Goal: Information Seeking & Learning: Understand process/instructions

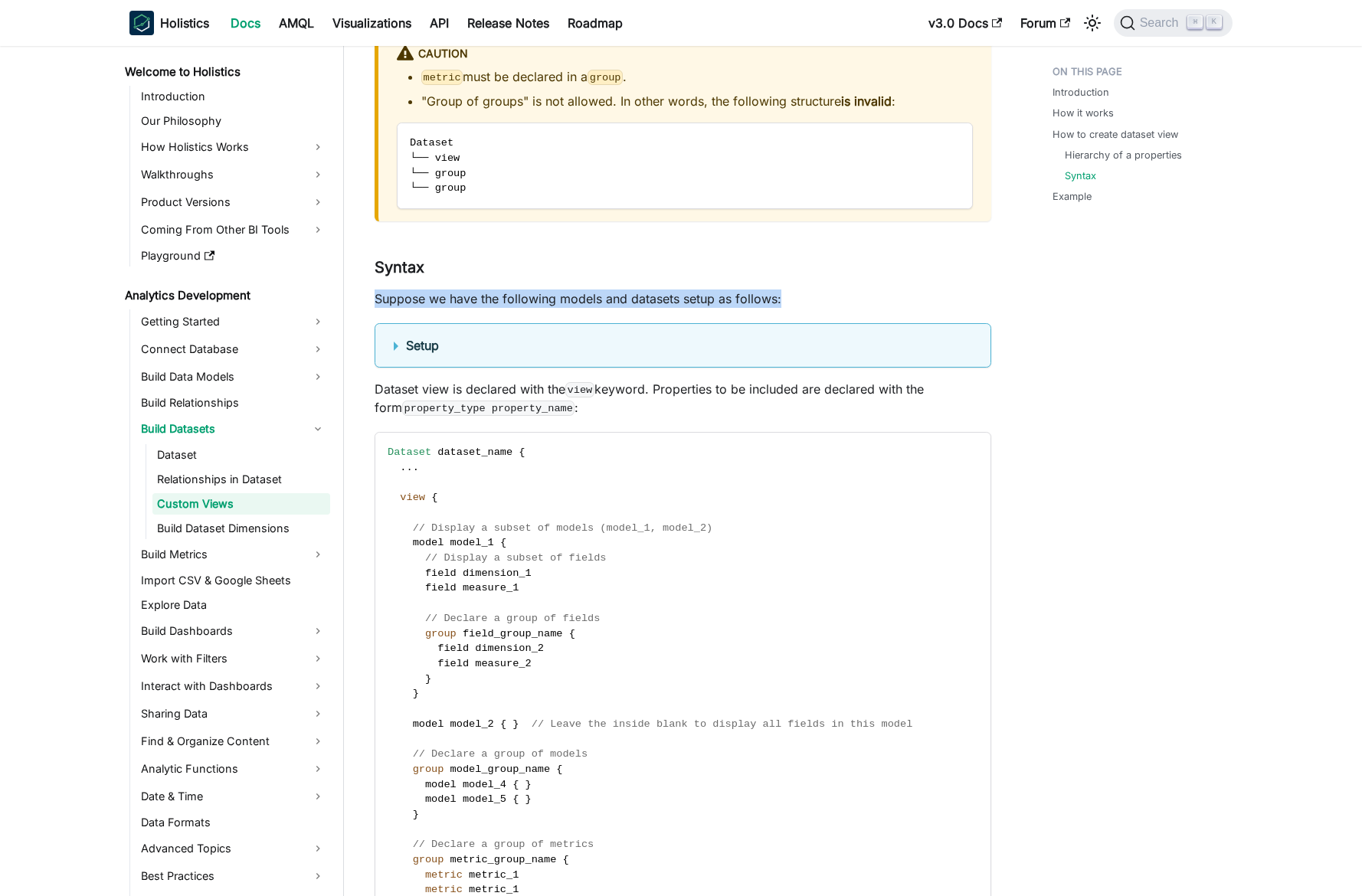
click at [584, 298] on p "Suppose we have the following models and datasets setup as follows:" at bounding box center [682, 298] width 617 height 19
click at [591, 299] on p "Suppose we have the following models and datasets setup as follows:" at bounding box center [682, 298] width 617 height 19
click at [598, 300] on p "Suppose we have the following models and datasets setup as follows:" at bounding box center [682, 298] width 617 height 19
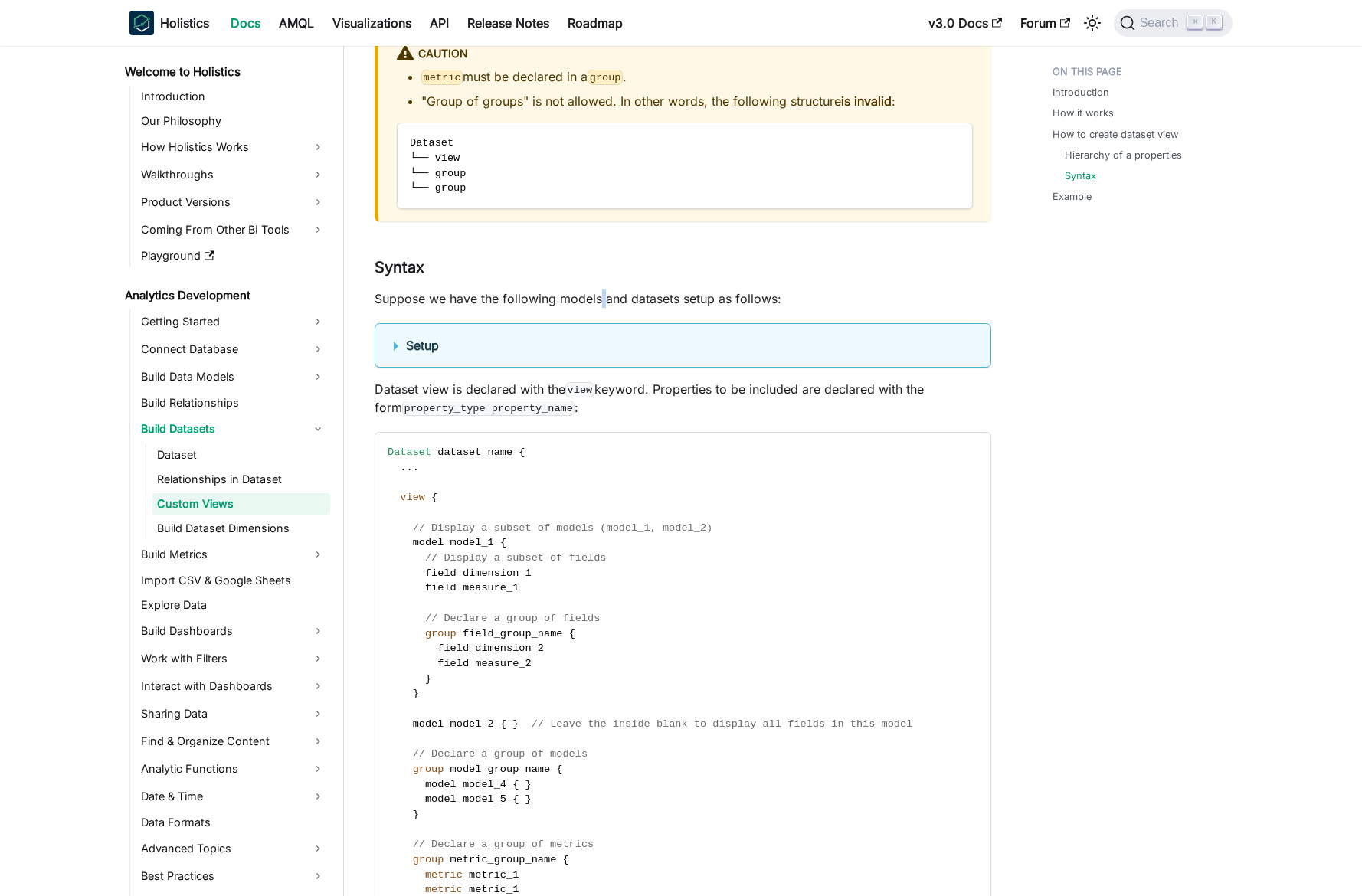
click at [598, 300] on p "Suppose we have the following models and datasets setup as follows:" at bounding box center [682, 298] width 617 height 19
click at [605, 300] on p "Suppose we have the following models and datasets setup as follows:" at bounding box center [682, 298] width 617 height 19
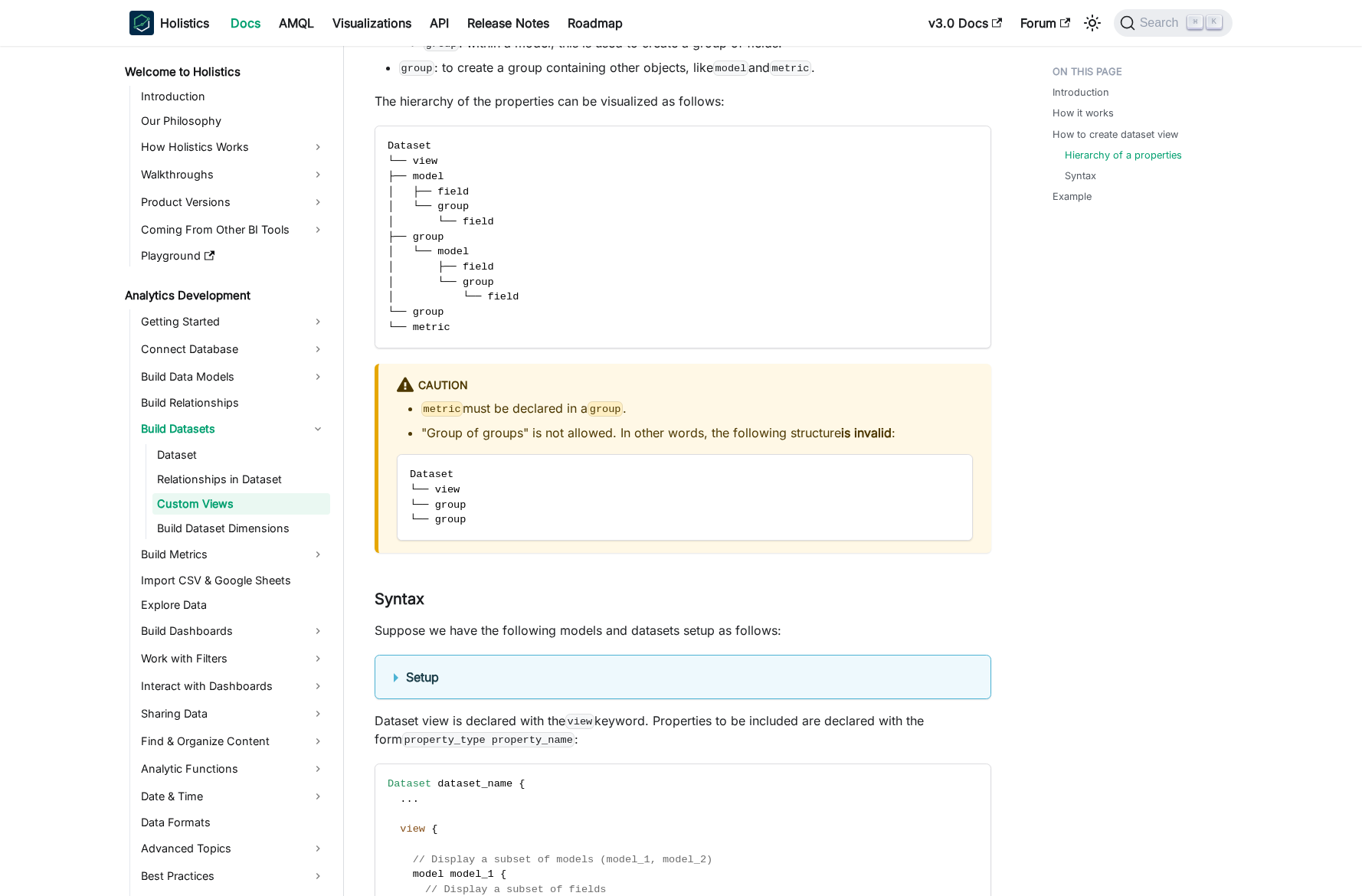
scroll to position [2395, 0]
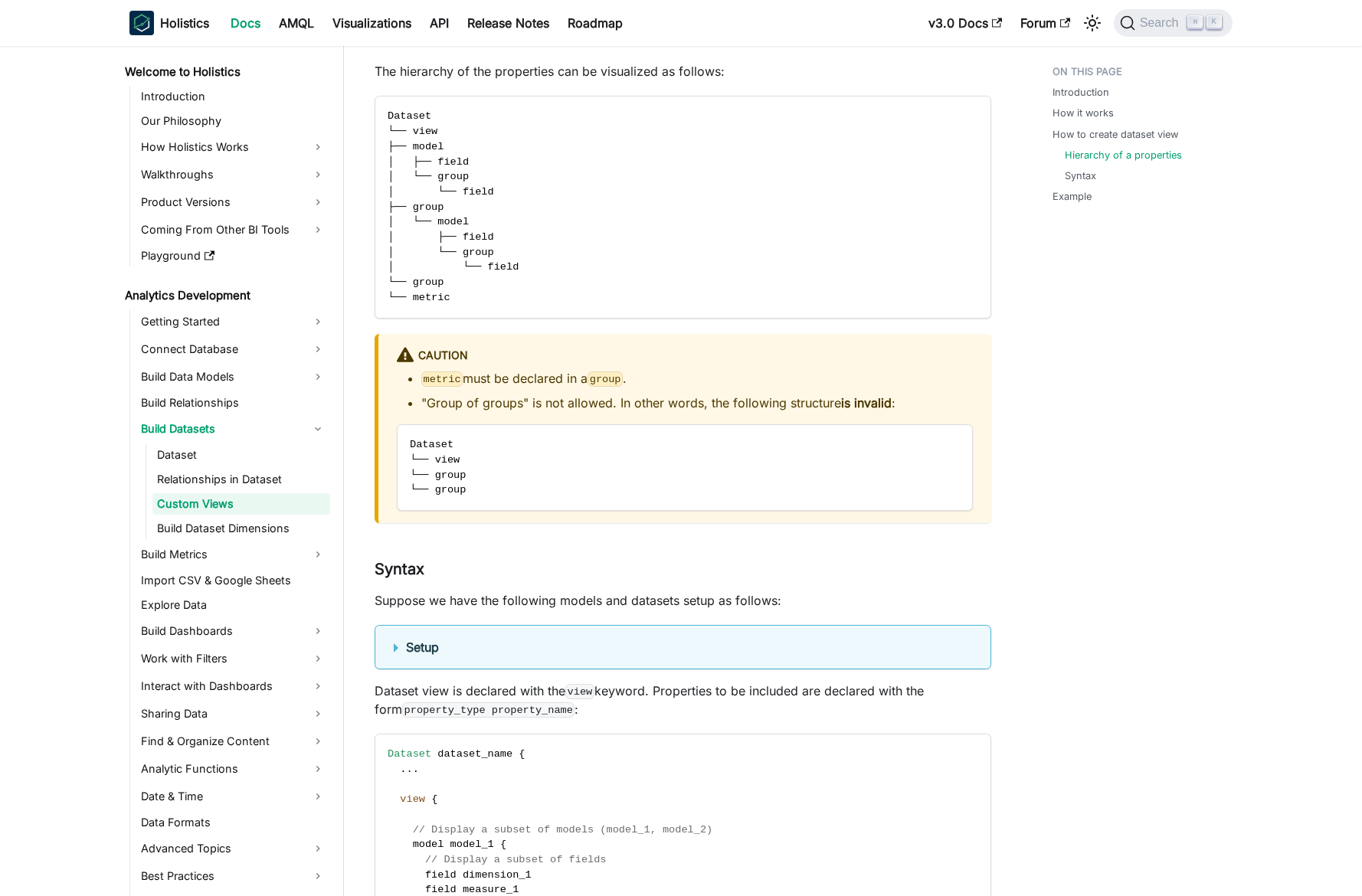
click at [546, 372] on li "metric must be declared in a group ." at bounding box center [696, 378] width 552 height 19
click at [553, 400] on li ""Group of groups" is not allowed. In other words, the following structure is in…" at bounding box center [696, 402] width 552 height 19
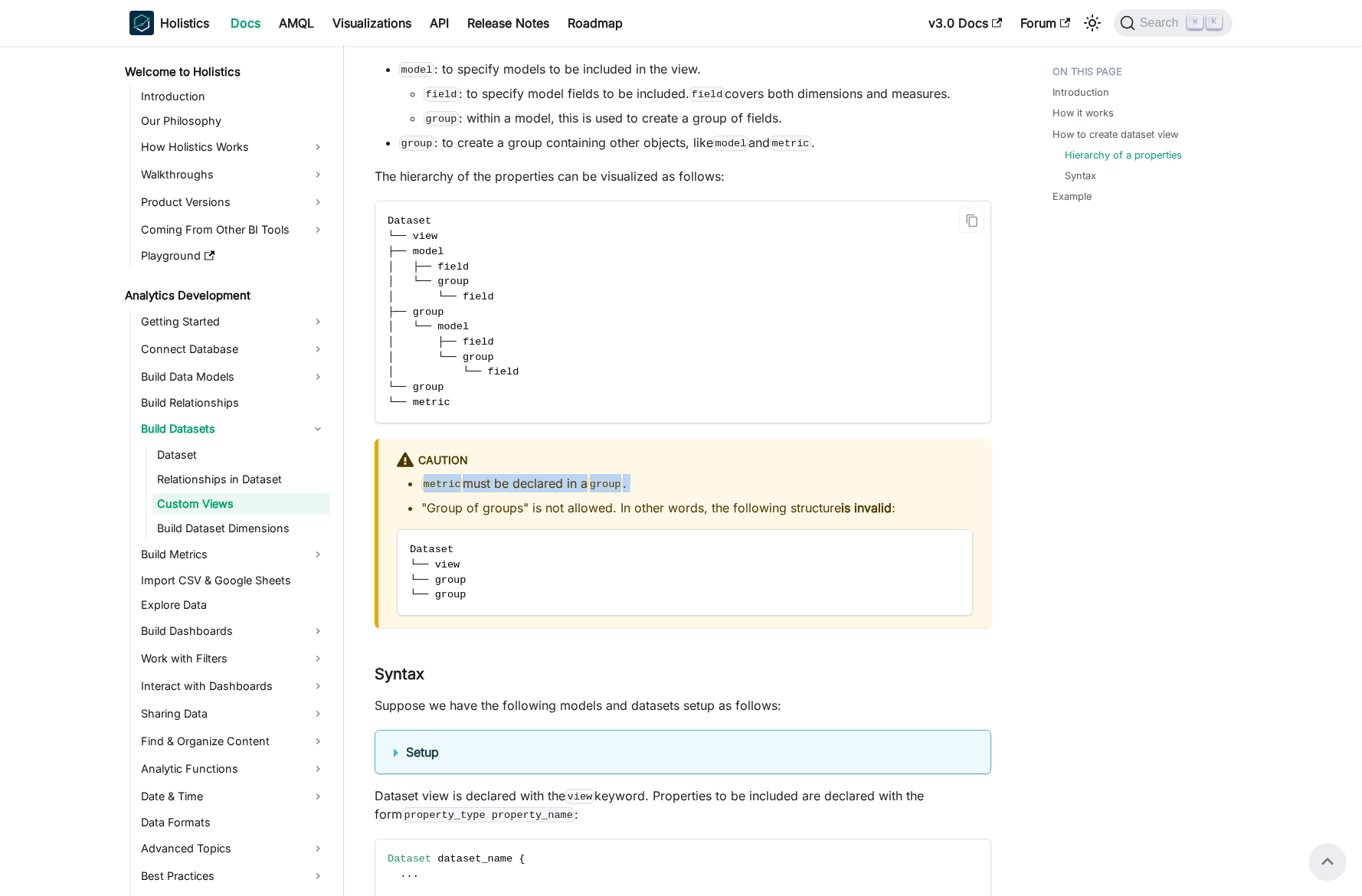
drag, startPoint x: 570, startPoint y: 308, endPoint x: 566, endPoint y: 321, distance: 13.6
click at [566, 321] on code "Dataset └── view ├── model │ ├── field │ └── group │ └── field ├── group │ └── …" at bounding box center [681, 312] width 613 height 220
click at [565, 323] on code "Dataset └── view ├── model │ ├── field │ └── group │ └── field ├── group │ └── …" at bounding box center [681, 312] width 613 height 220
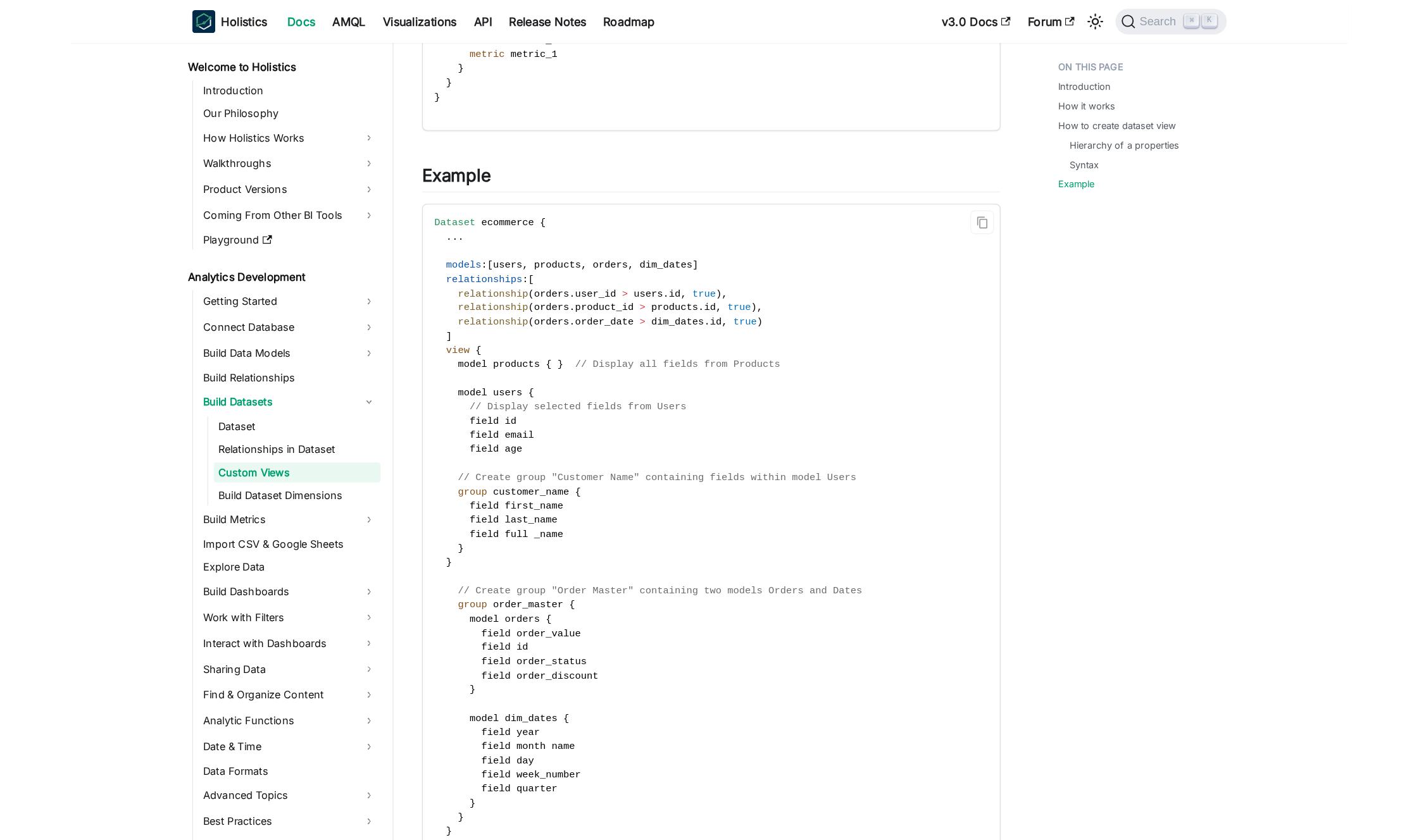
scroll to position [3051, 0]
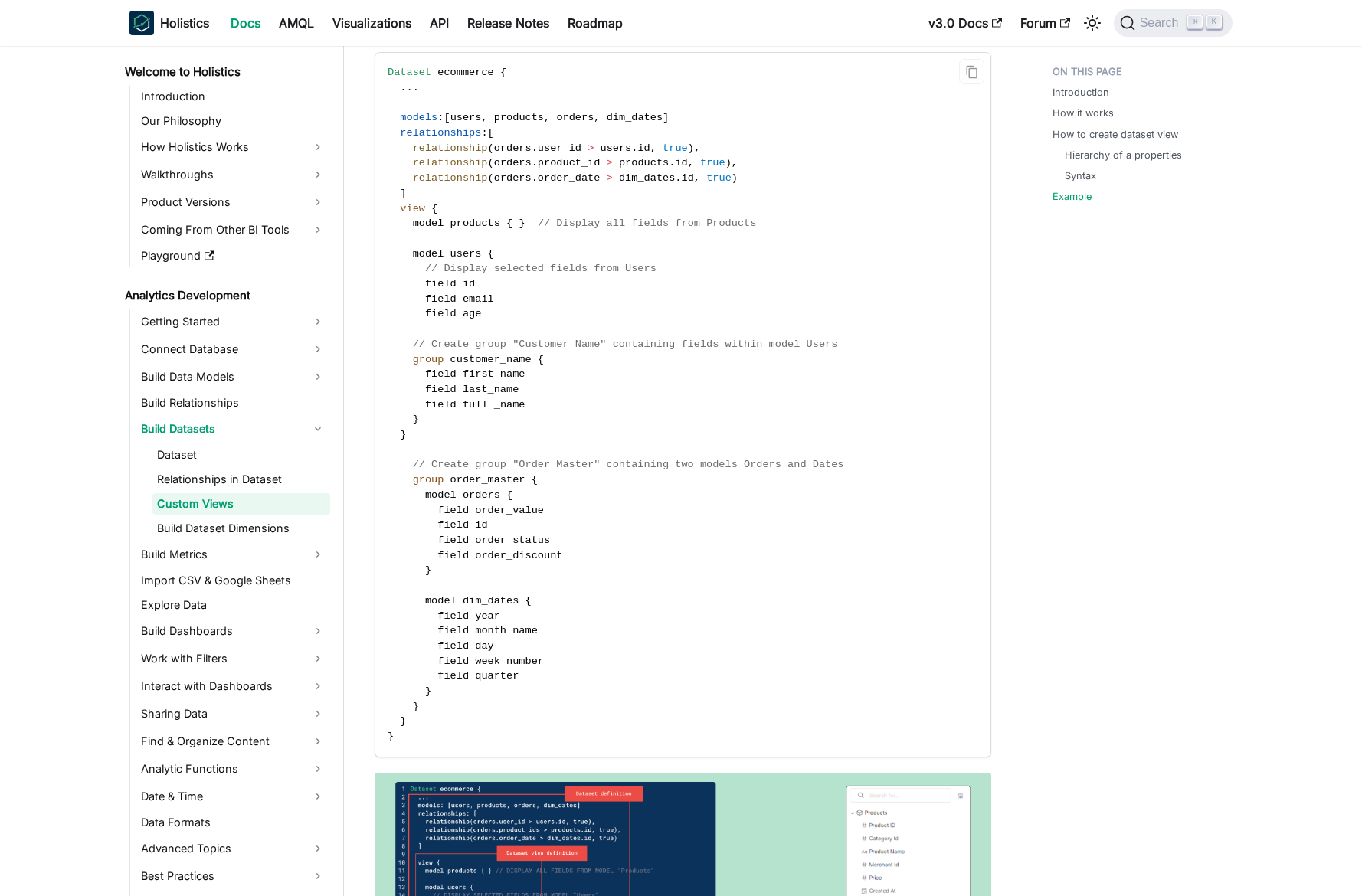
click at [632, 370] on code "Dataset ecommerce { . . . models : [ users , products , orders , dim_dates ] re…" at bounding box center [681, 405] width 613 height 704
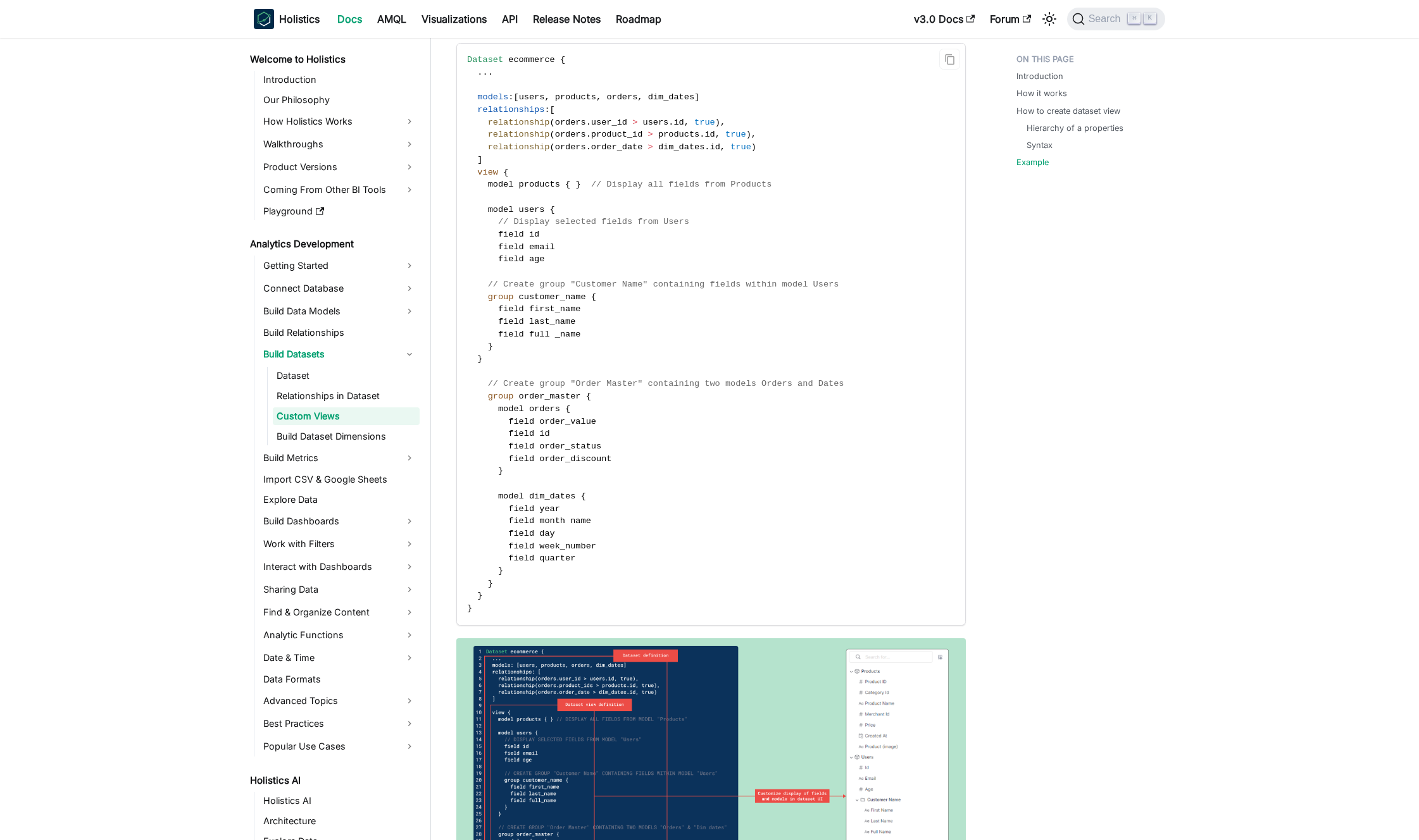
click at [670, 321] on code "Dataset ecommerce { . . . models : [ users , products , orders , dim_dates ] re…" at bounding box center [710, 335] width 506 height 582
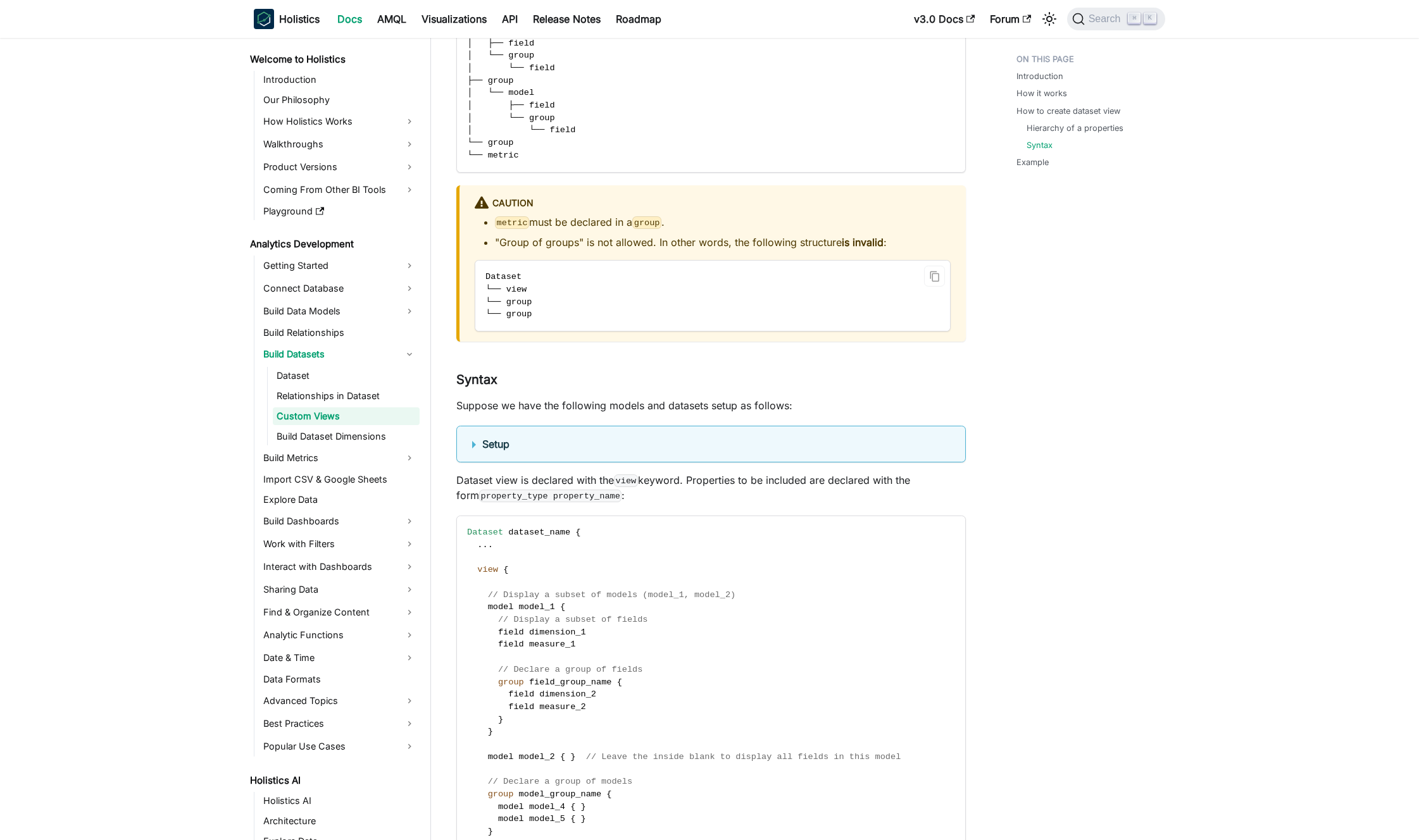
scroll to position [2069, 0]
click at [641, 402] on p "Suppose we have the following models and datasets setup as follows:" at bounding box center [711, 405] width 510 height 15
click at [634, 402] on p "Suppose we have the following models and datasets setup as follows:" at bounding box center [711, 405] width 510 height 15
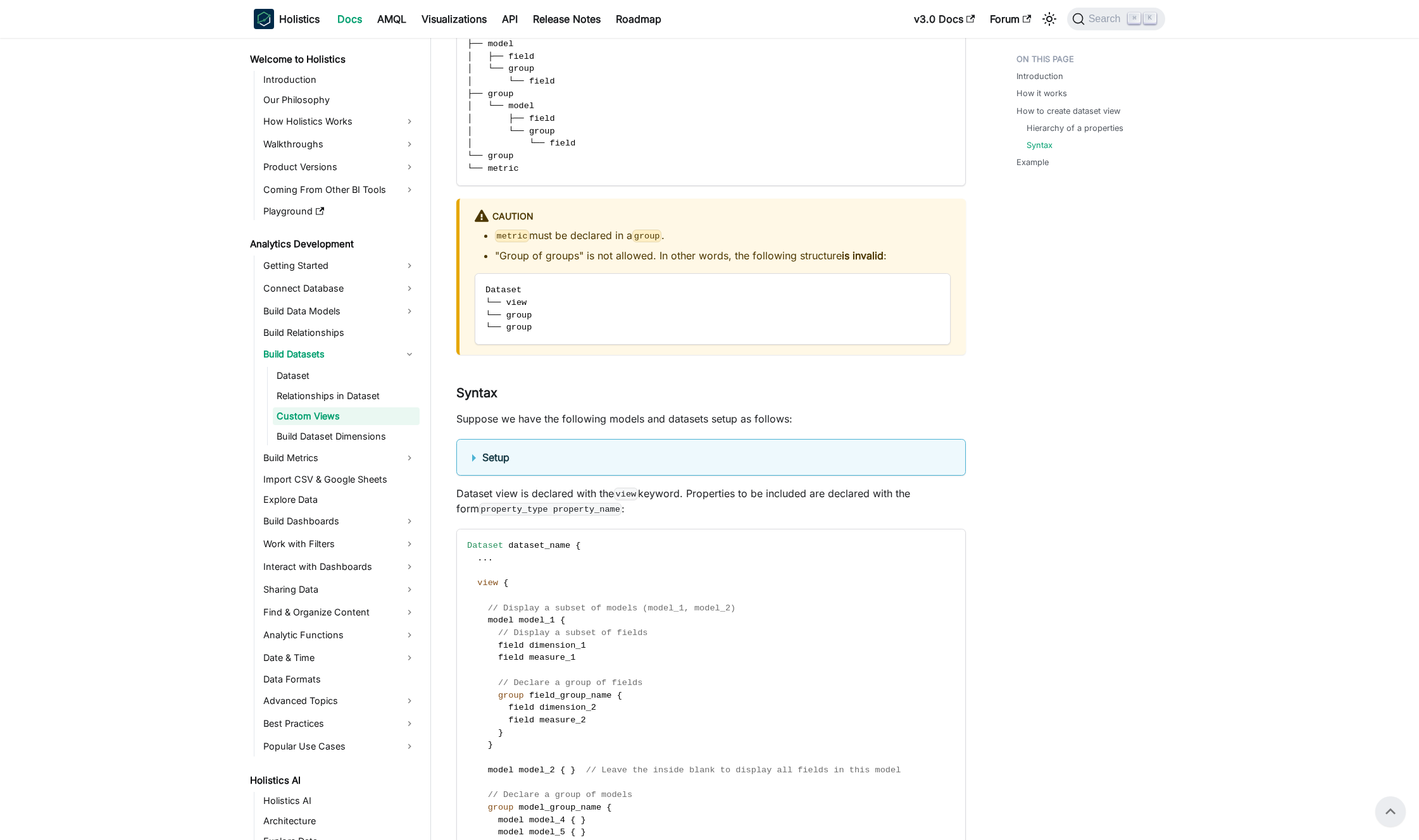
scroll to position [2054, 0]
click at [566, 257] on li ""Group of groups" is not allowed. In other words, the following structure is in…" at bounding box center [723, 257] width 456 height 15
click at [579, 255] on li ""Group of groups" is not allowed. In other words, the following structure is in…" at bounding box center [723, 257] width 456 height 15
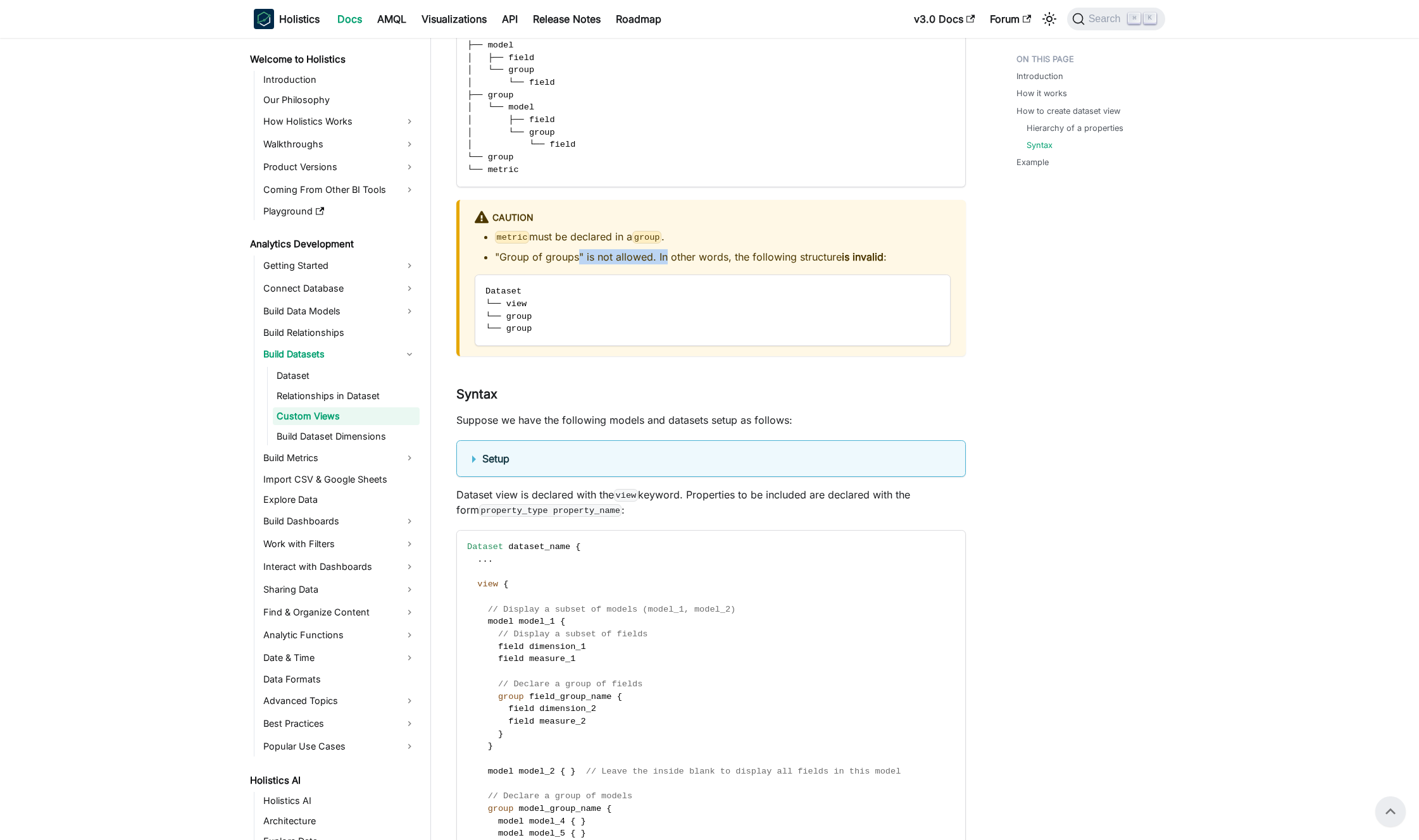
drag, startPoint x: 579, startPoint y: 255, endPoint x: 674, endPoint y: 256, distance: 95.0
click at [672, 256] on li ""Group of groups" is not allowed. In other words, the following structure is in…" at bounding box center [723, 257] width 456 height 15
click at [675, 256] on li ""Group of groups" is not allowed. In other words, the following structure is in…" at bounding box center [723, 257] width 456 height 15
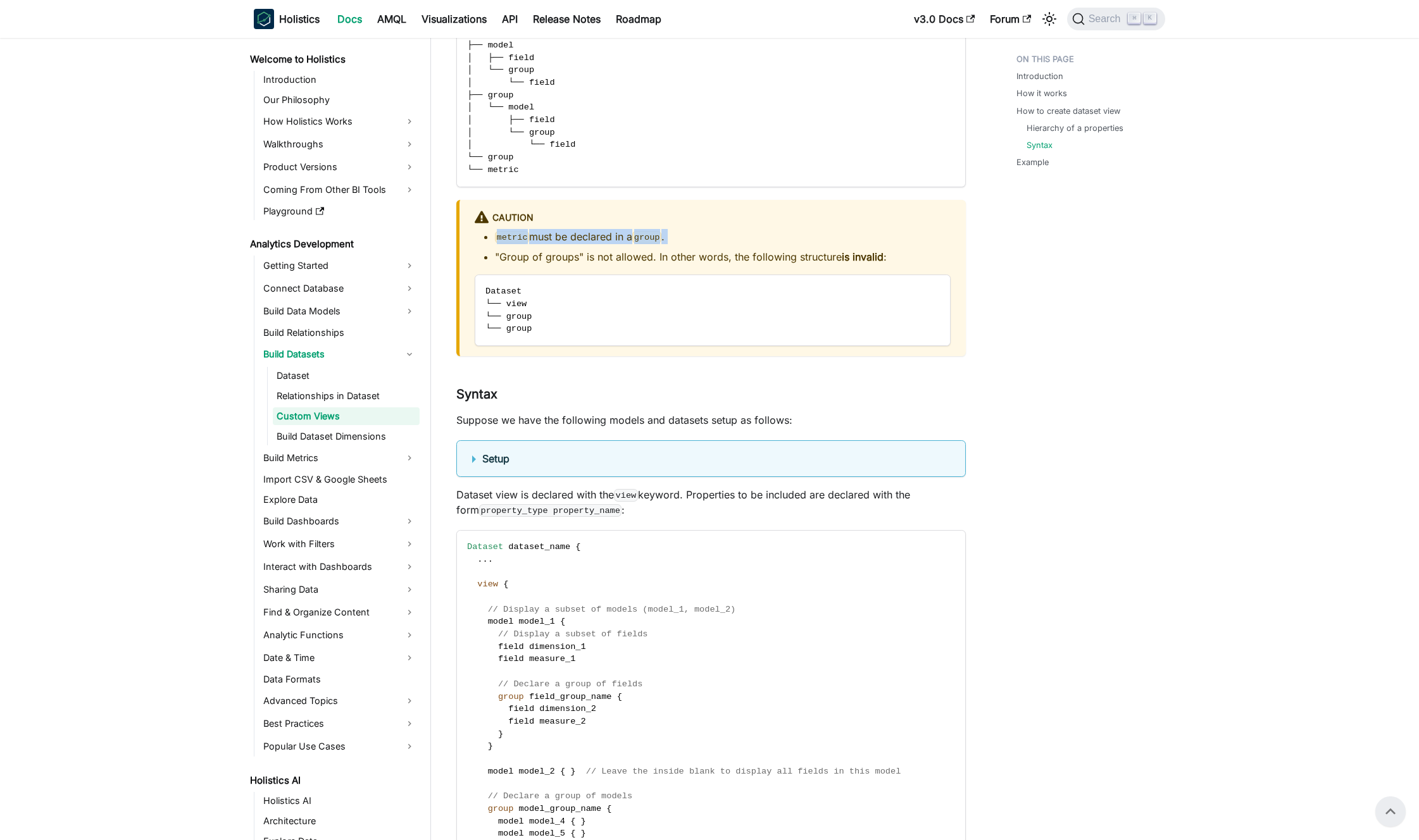
click at [696, 256] on li ""Group of groups" is not allowed. In other words, the following structure is in…" at bounding box center [723, 257] width 456 height 15
click at [683, 255] on li ""Group of groups" is not allowed. In other words, the following structure is in…" at bounding box center [723, 257] width 456 height 15
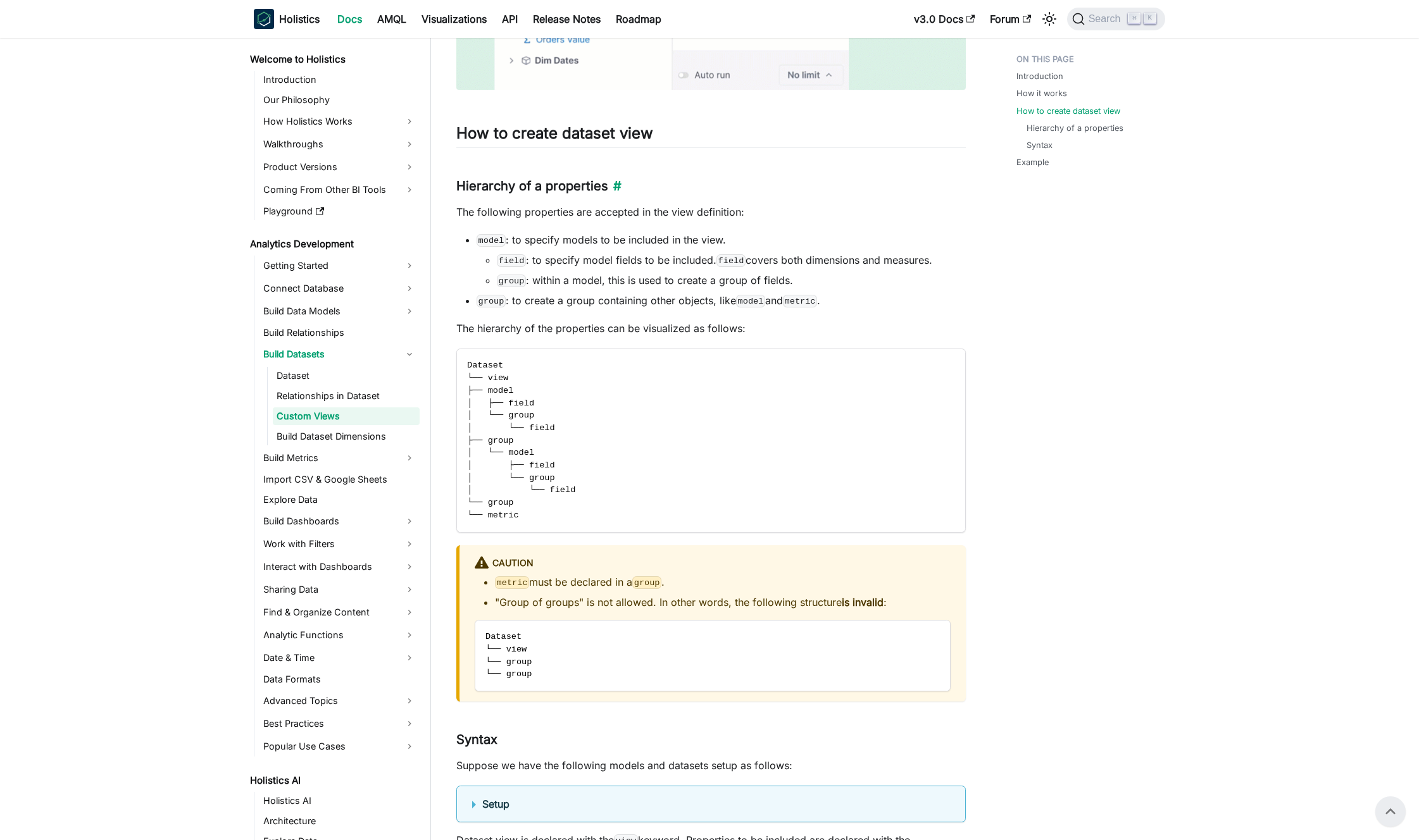
scroll to position [1654, 0]
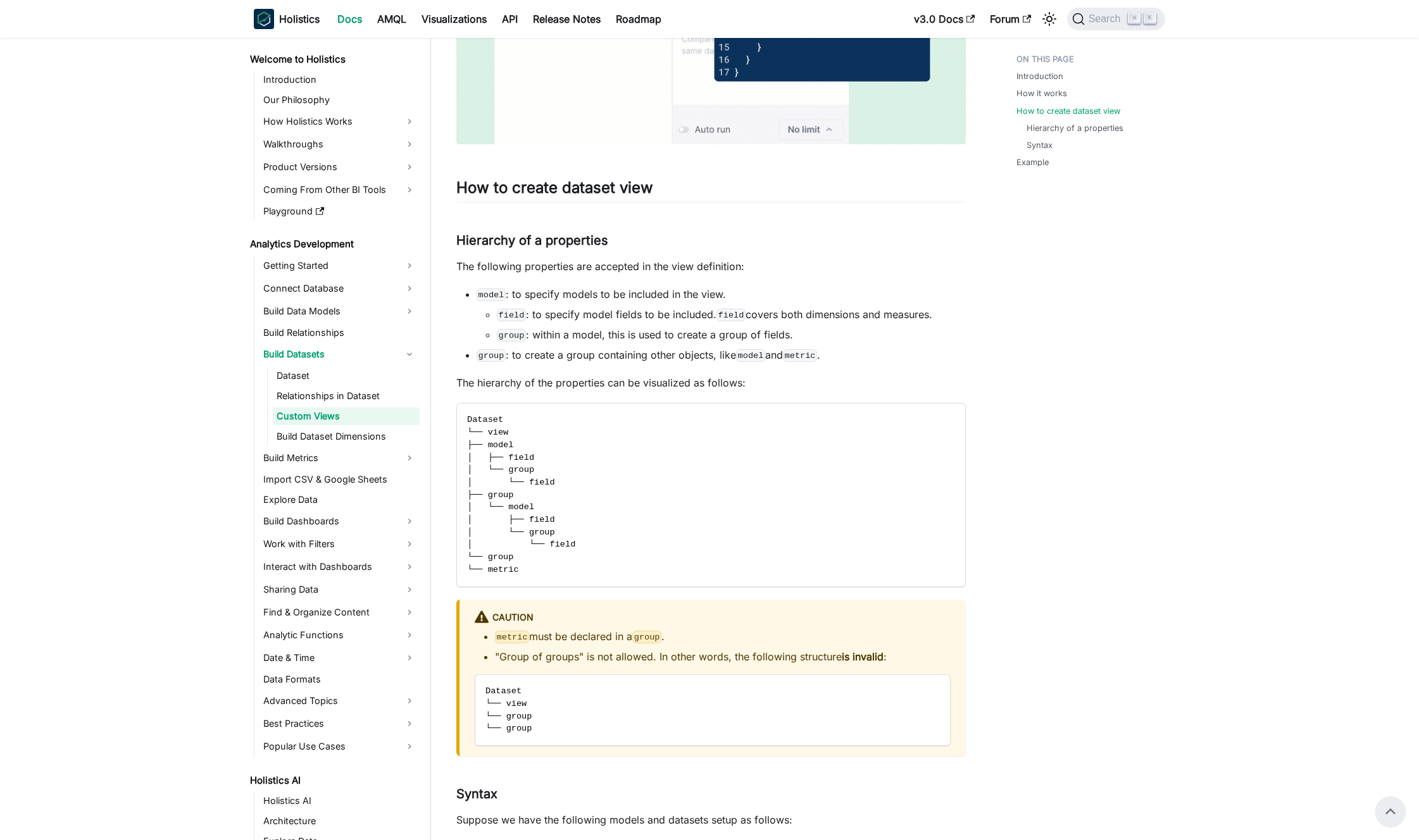
click at [582, 258] on div "Dataset's Custom Views Note This feature is available from Standard plan and ab…" at bounding box center [711, 395] width 510 height 3948
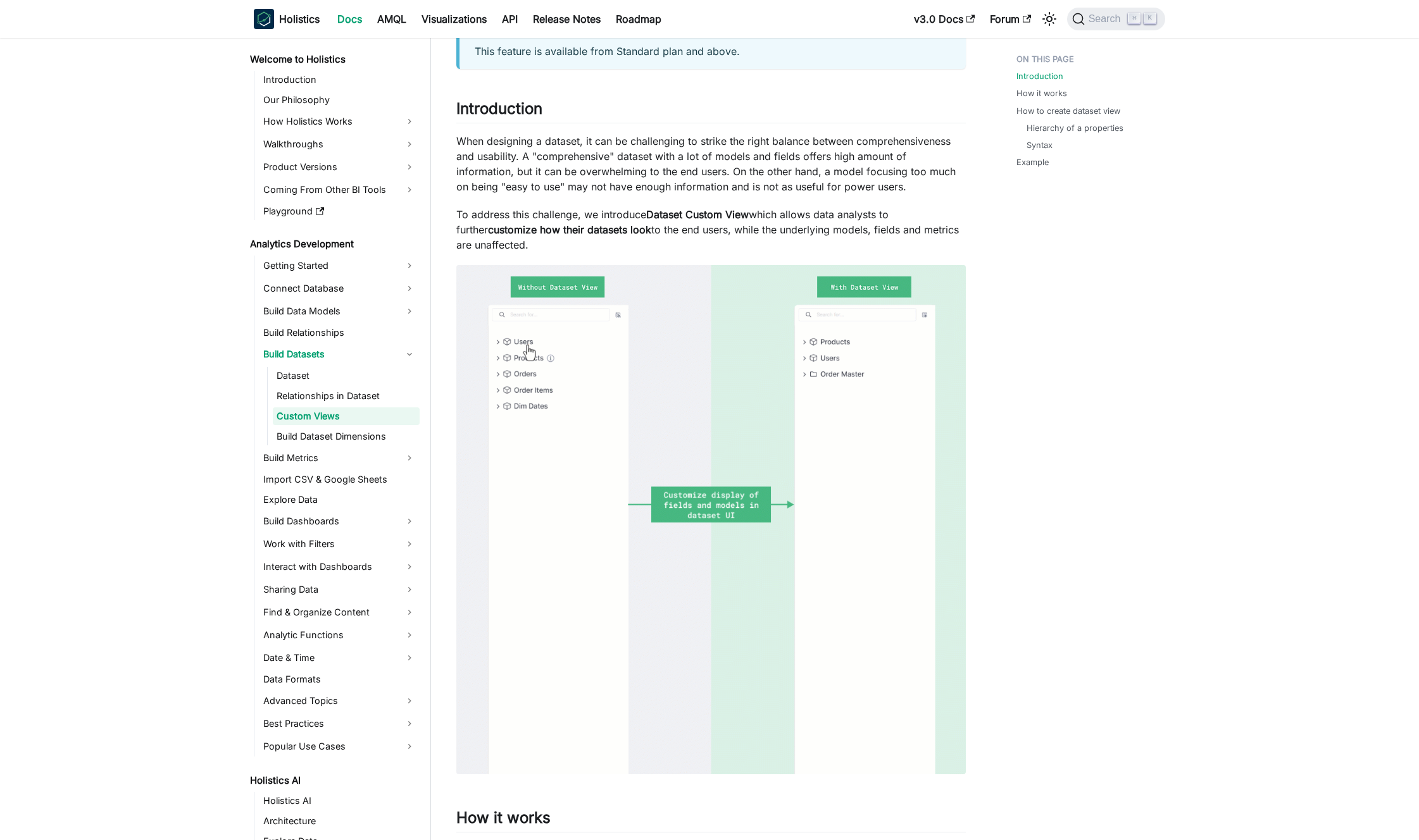
scroll to position [0, 0]
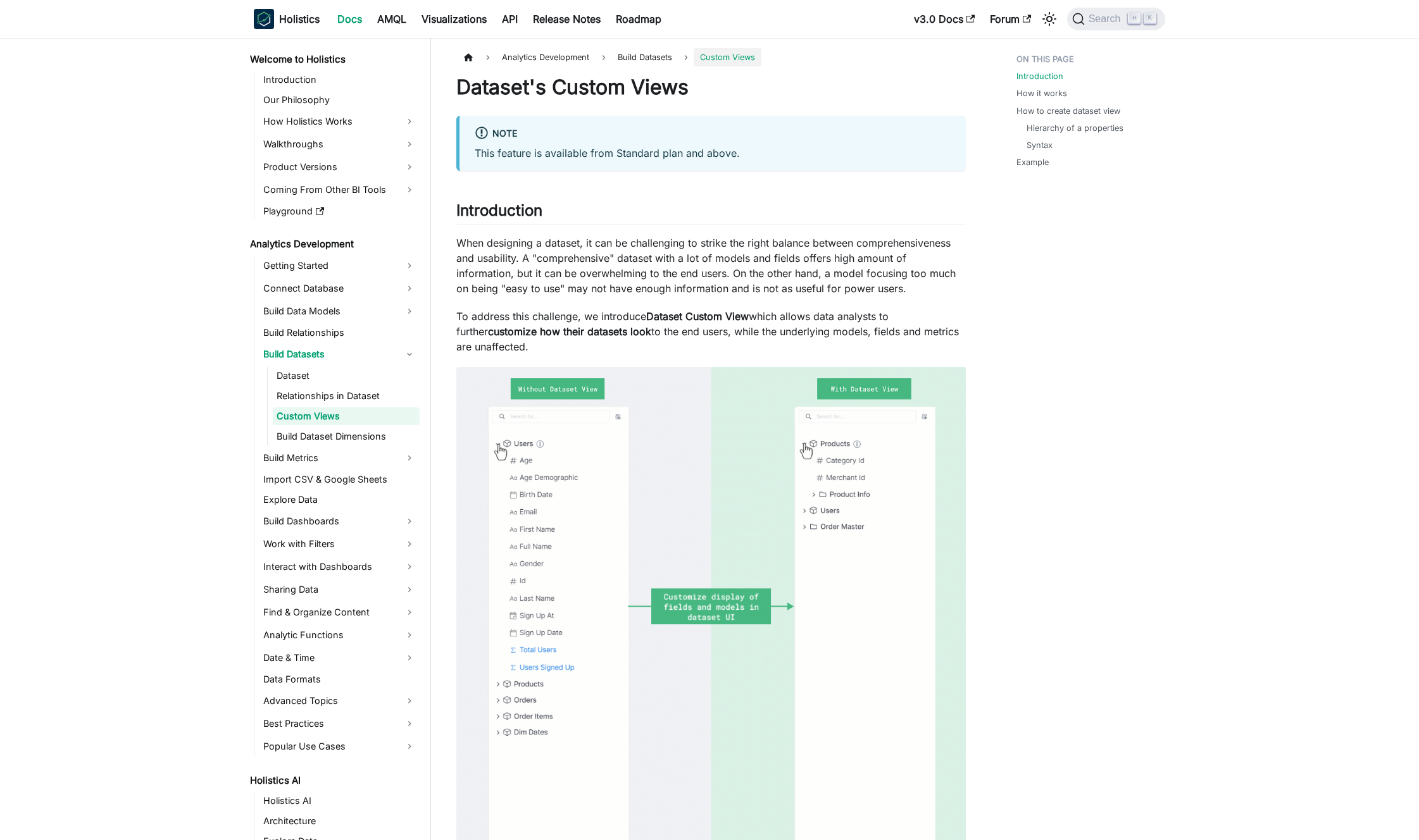
click at [574, 263] on p "When designing a dataset, it can be challenging to strike the right balance bet…" at bounding box center [711, 266] width 510 height 61
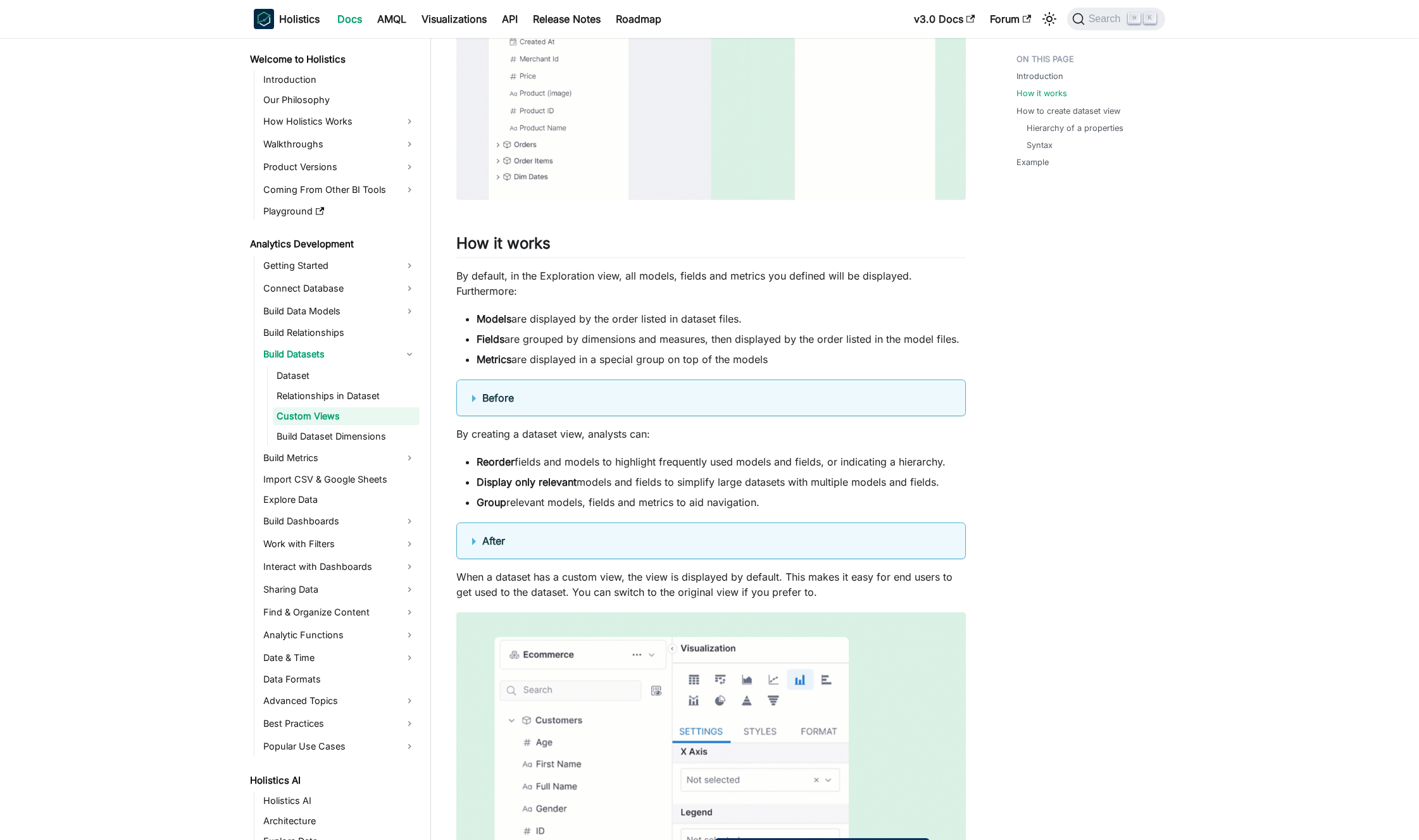
scroll to position [725, 0]
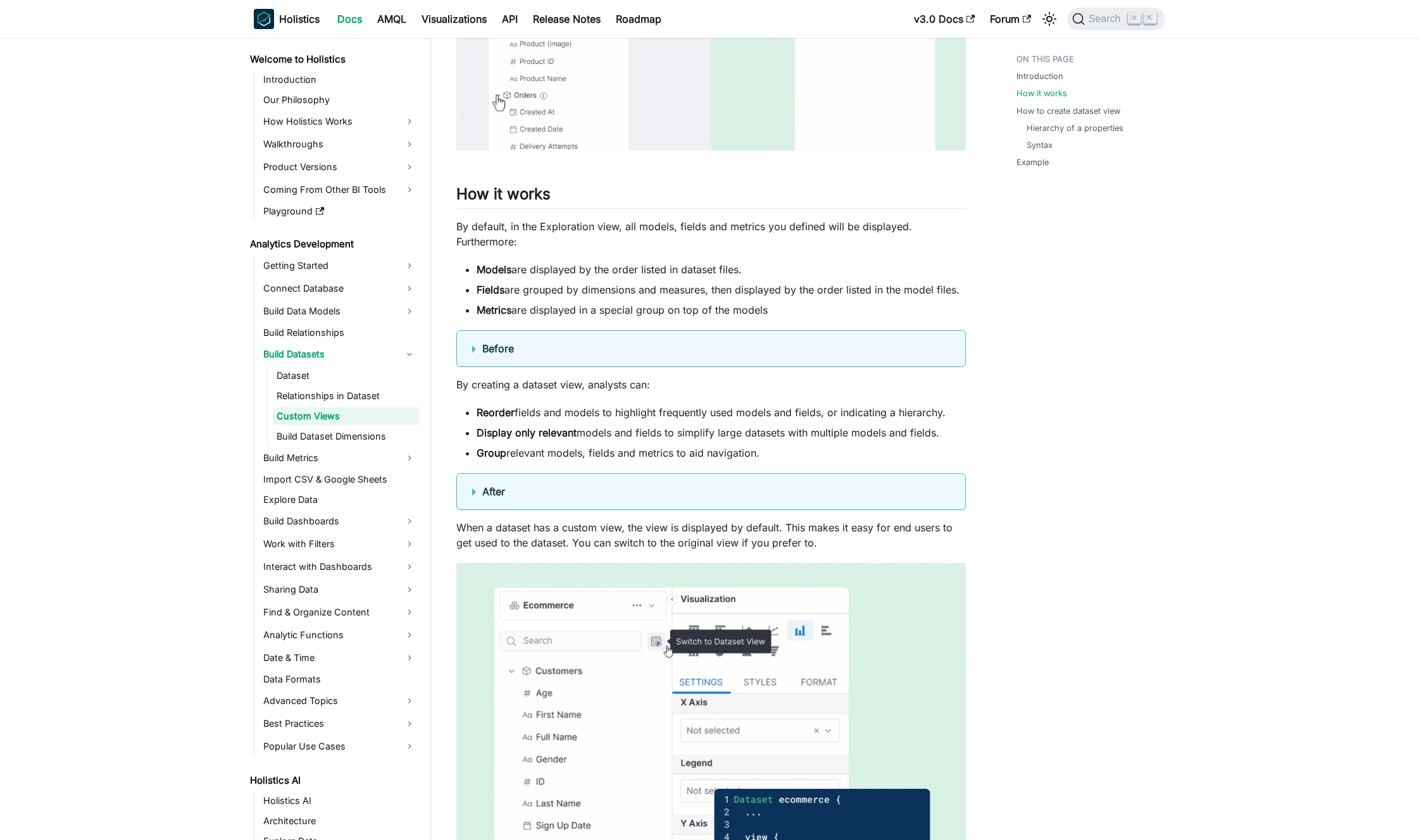
click at [577, 232] on p "By default, in the Exploration view, all models, fields and metrics you defined…" at bounding box center [711, 234] width 510 height 30
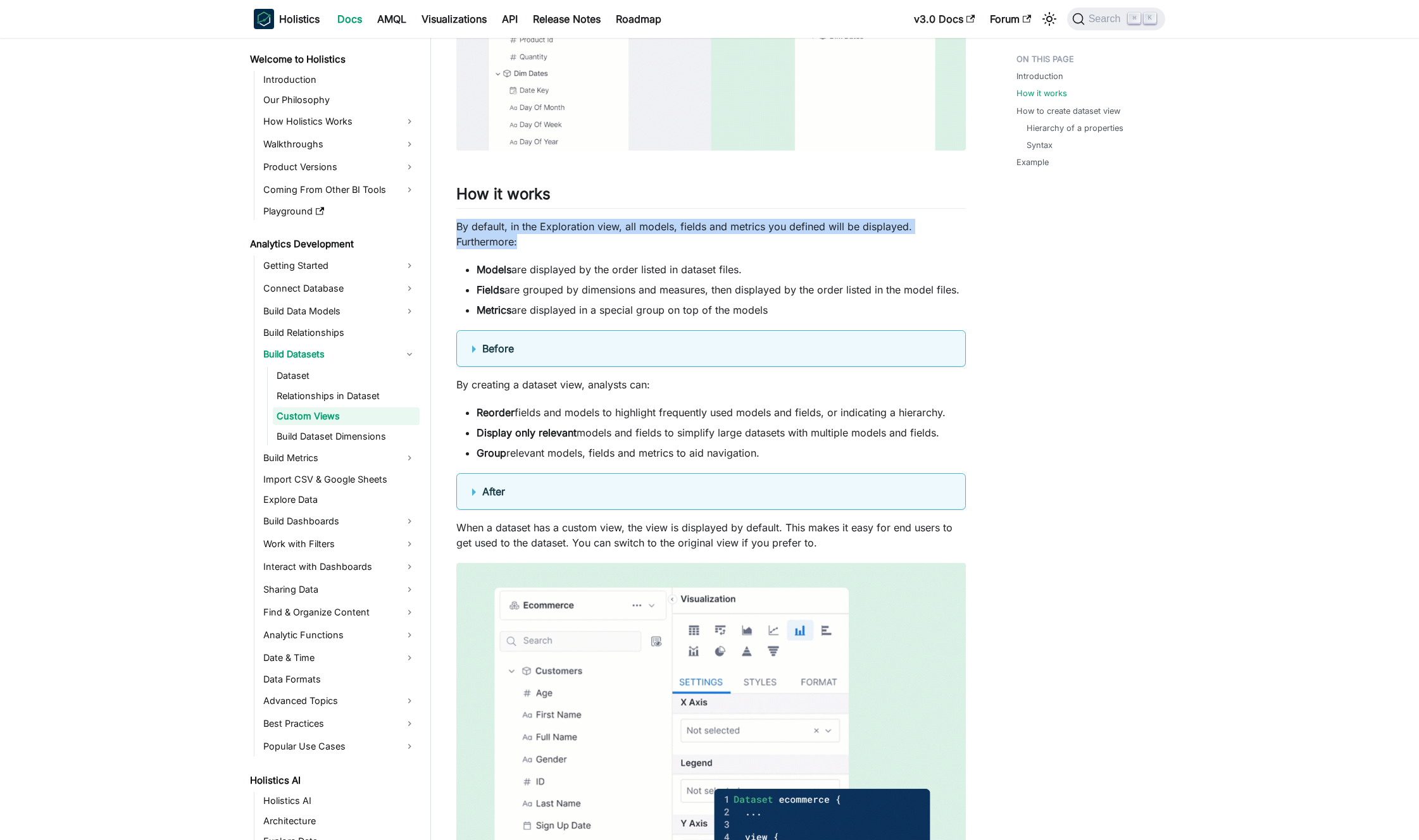
click at [577, 232] on p "By default, in the Exploration view, all models, fields and metrics you defined…" at bounding box center [711, 234] width 510 height 30
click at [588, 233] on p "By default, in the Exploration view, all models, fields and metrics you defined…" at bounding box center [711, 234] width 510 height 30
click at [589, 221] on p "By default, in the Exploration view, all models, fields and metrics you defined…" at bounding box center [711, 234] width 510 height 30
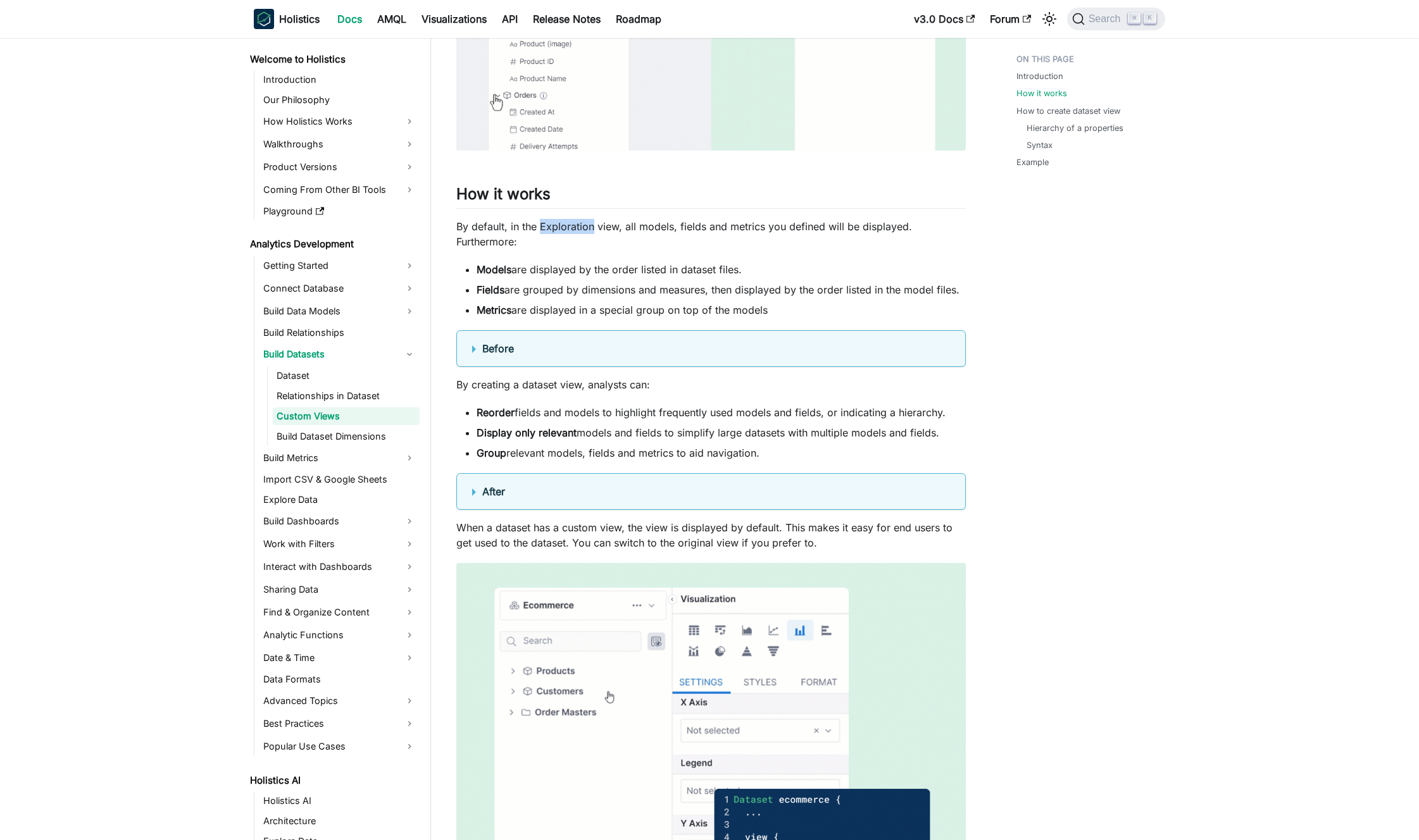
click at [589, 221] on p "By default, in the Exploration view, all models, fields and metrics you defined…" at bounding box center [711, 234] width 510 height 30
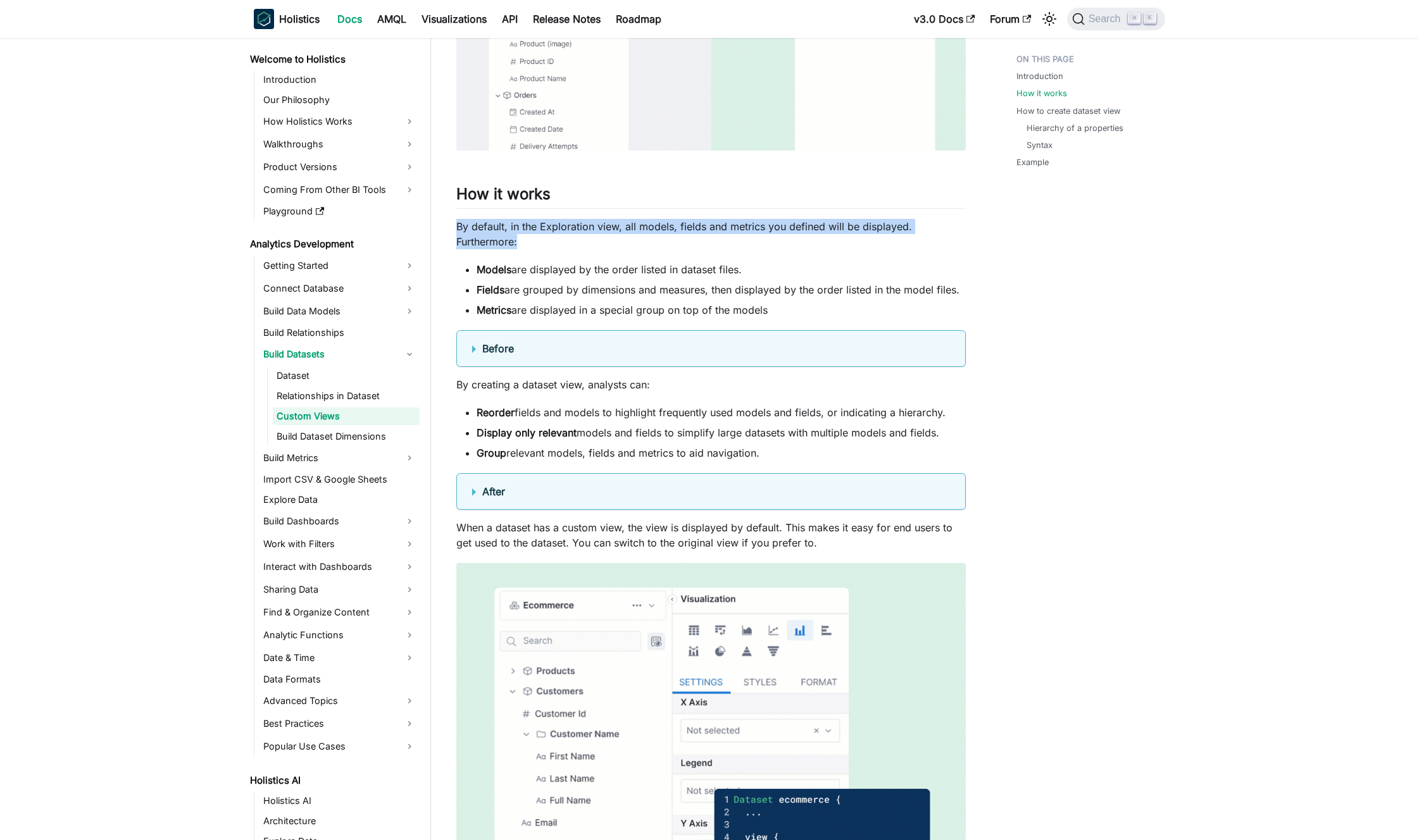
click at [589, 221] on p "By default, in the Exploration view, all models, fields and metrics you defined…" at bounding box center [711, 234] width 510 height 30
click at [595, 223] on p "By default, in the Exploration view, all models, fields and metrics you defined…" at bounding box center [711, 234] width 510 height 30
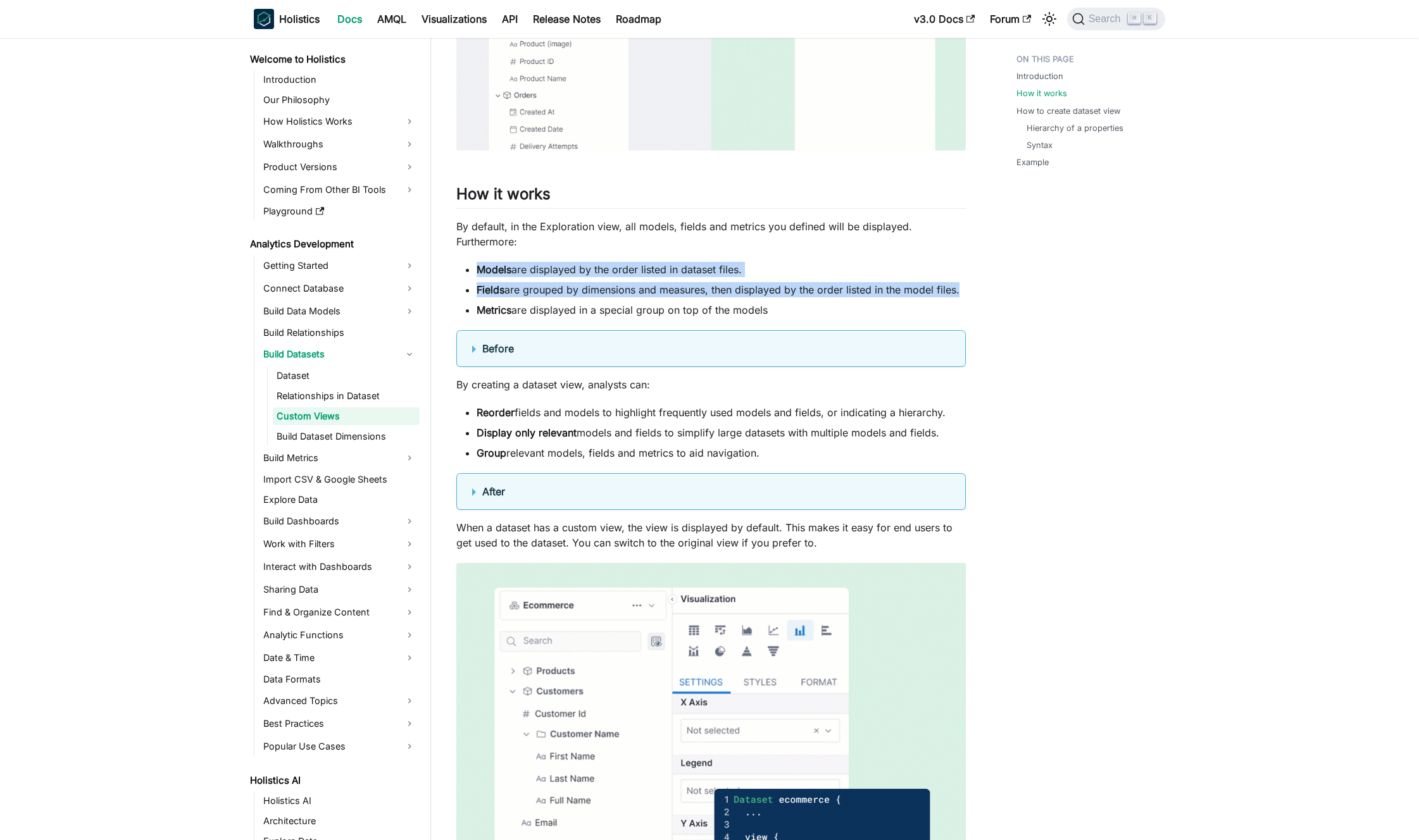
drag, startPoint x: 583, startPoint y: 261, endPoint x: 597, endPoint y: 297, distance: 38.6
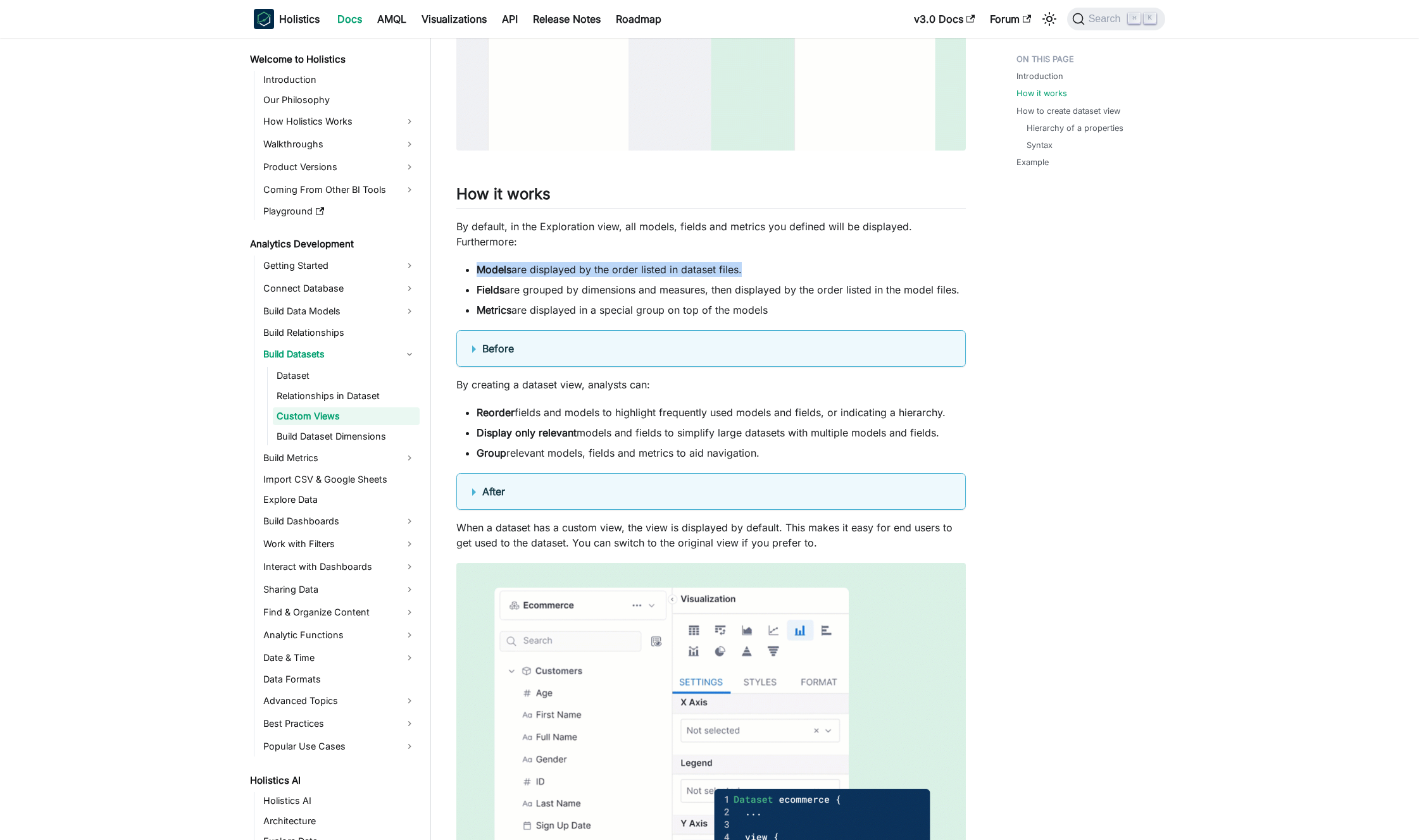
click at [597, 297] on li "Fields are grouped by dimensions and measures, then displayed by the order list…" at bounding box center [722, 289] width 489 height 15
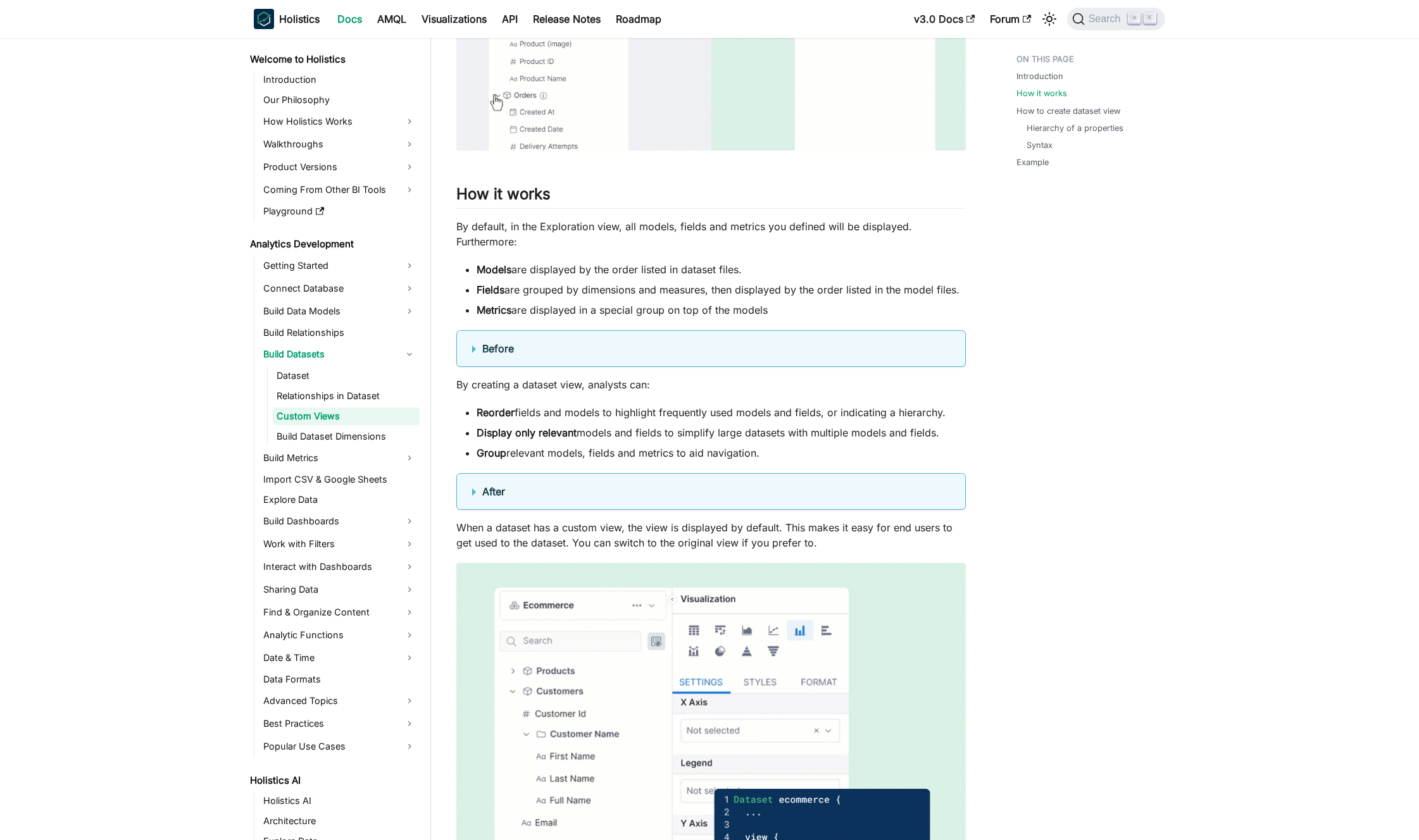
click at [629, 385] on p "By creating a dataset view, analysts can:" at bounding box center [711, 384] width 510 height 15
click at [623, 385] on p "By creating a dataset view, analysts can:" at bounding box center [711, 384] width 510 height 15
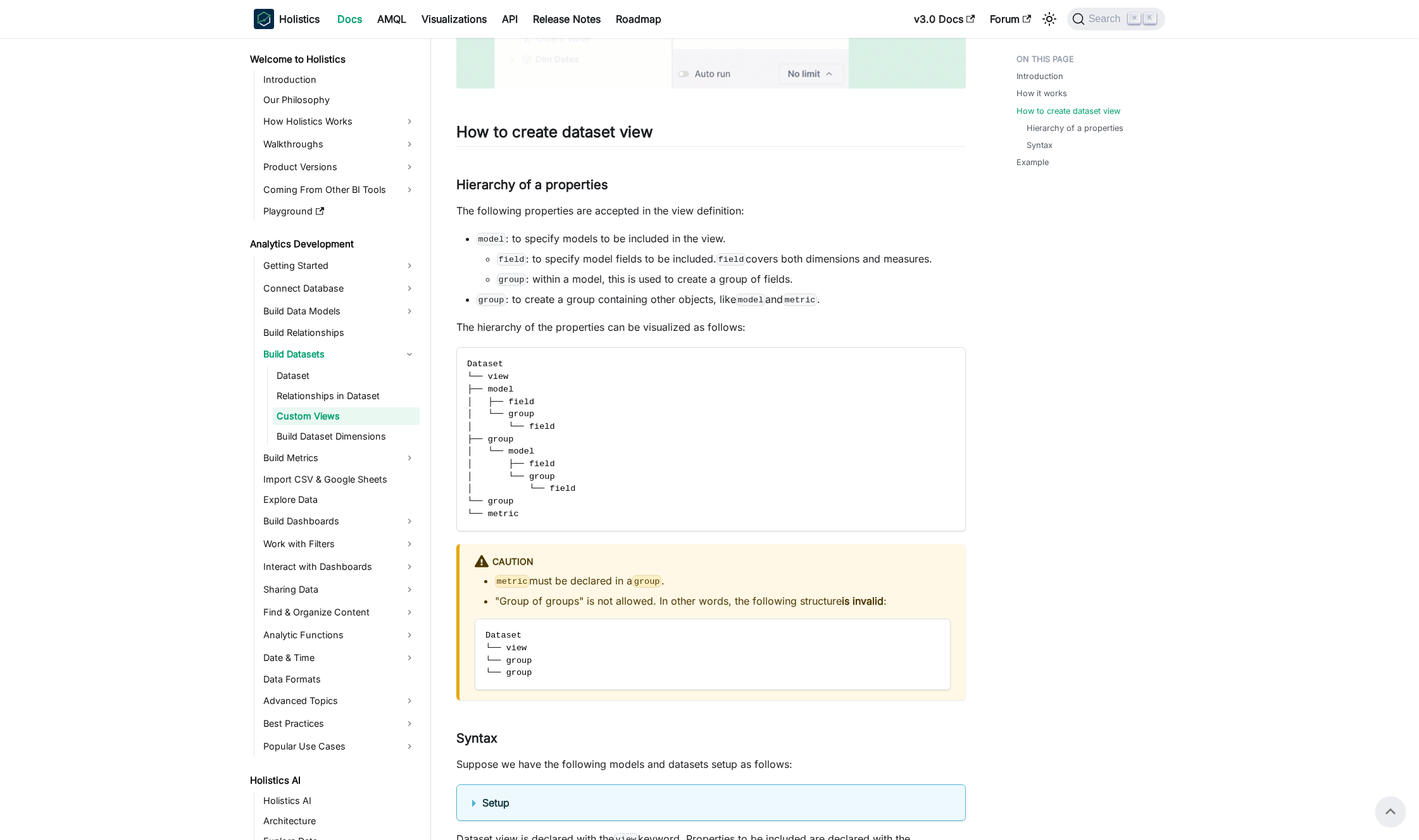
scroll to position [1637, 0]
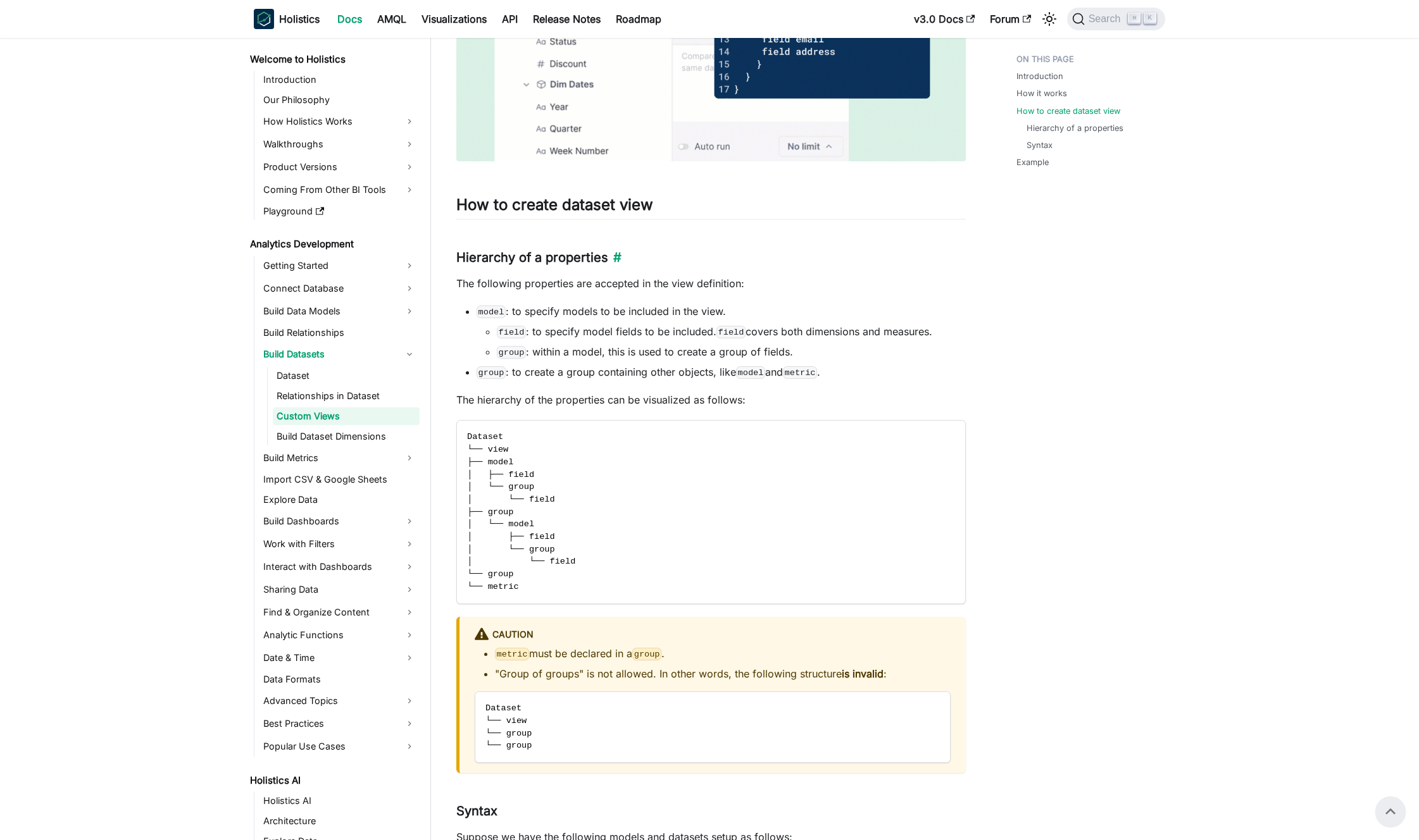
click at [550, 254] on h3 "Hierarchy of a properties ​" at bounding box center [711, 258] width 510 height 15
click at [544, 256] on h3 "Hierarchy of a properties ​" at bounding box center [711, 258] width 510 height 15
click at [557, 280] on p "The following properties are accepted in the view definition:" at bounding box center [711, 284] width 510 height 15
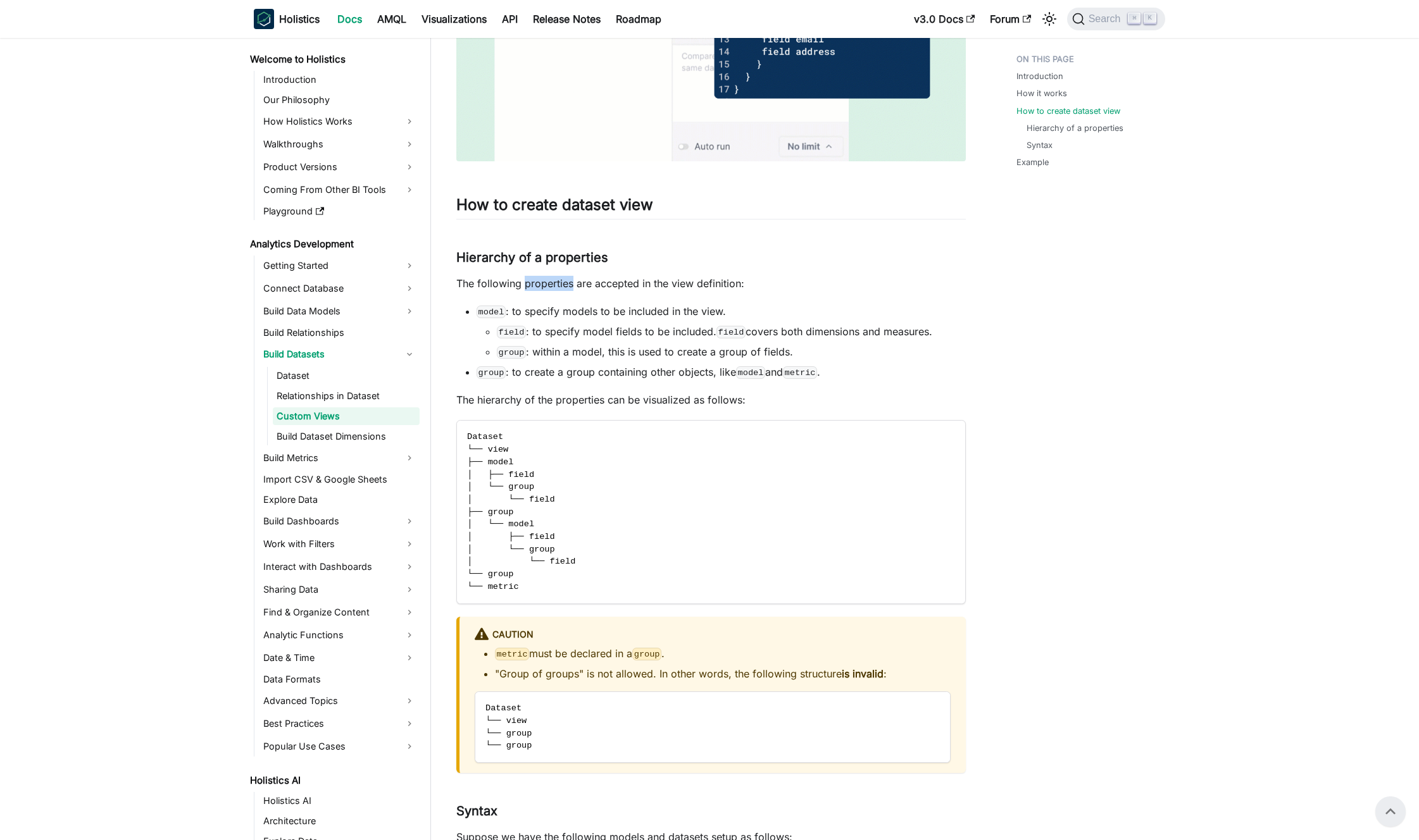
click at [557, 280] on p "The following properties are accepted in the view definition:" at bounding box center [711, 284] width 510 height 15
click at [546, 279] on p "The following properties are accepted in the view definition:" at bounding box center [711, 284] width 510 height 15
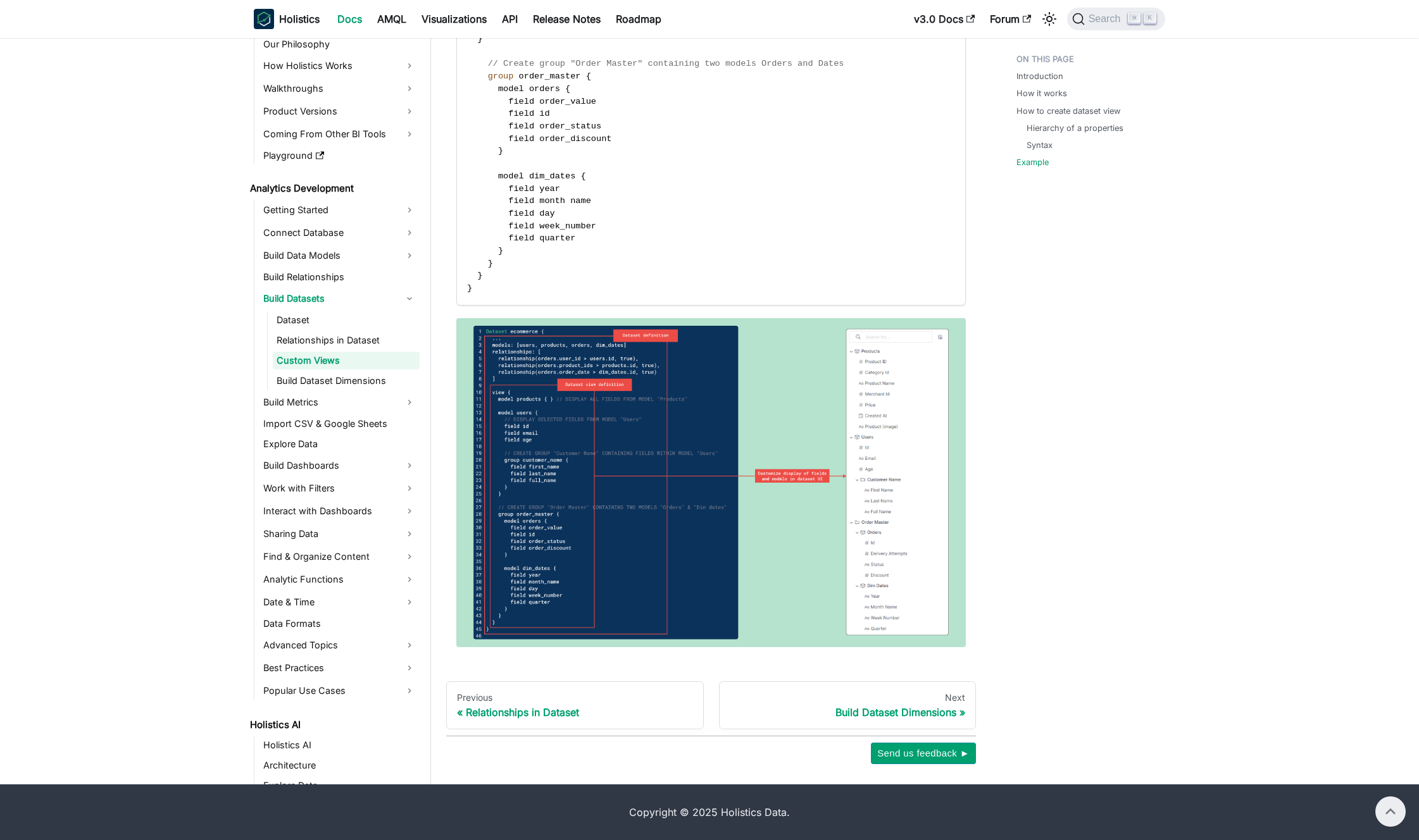
scroll to position [2514, 0]
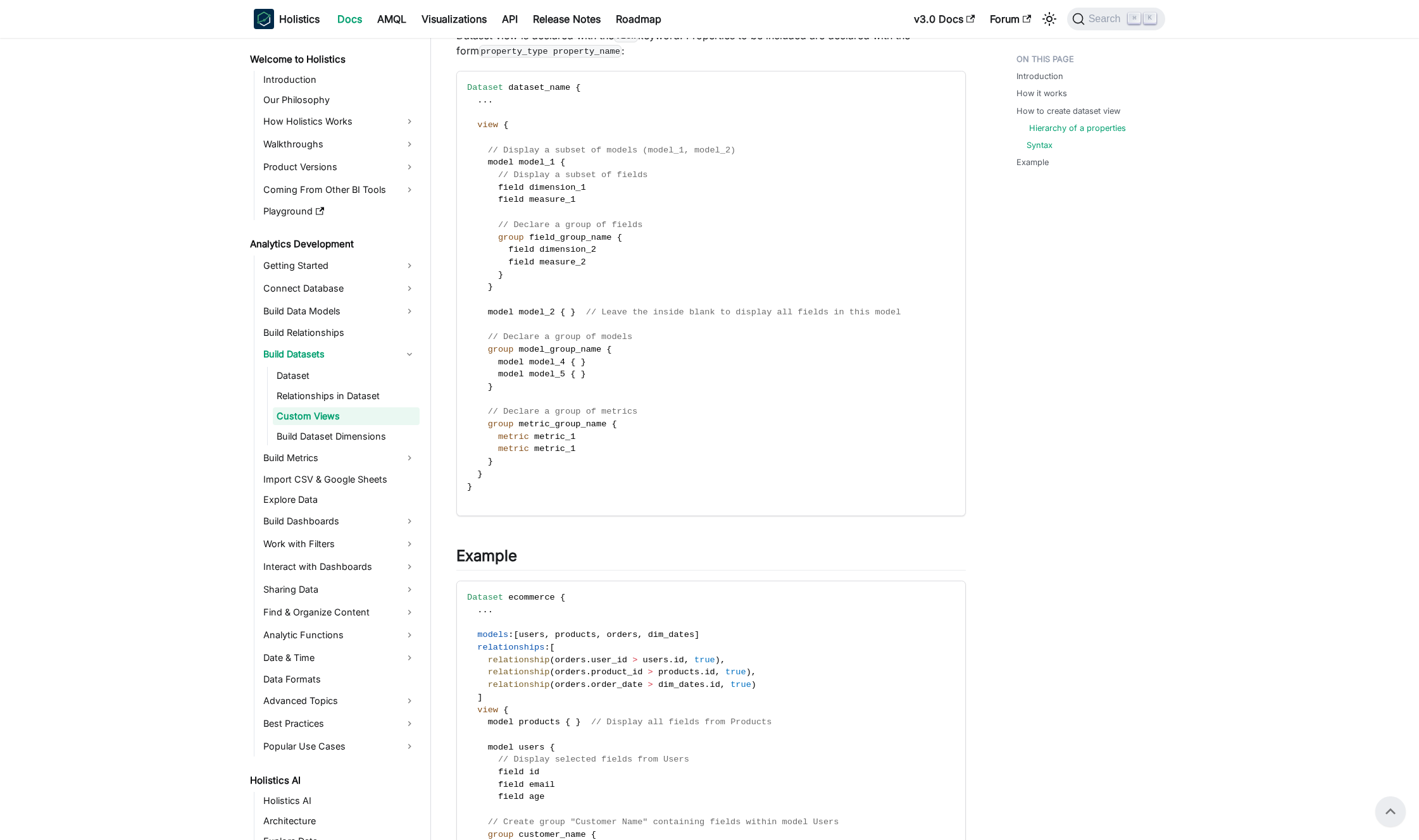
click at [1059, 127] on link "Hierarchy of a properties" at bounding box center [1078, 128] width 97 height 12
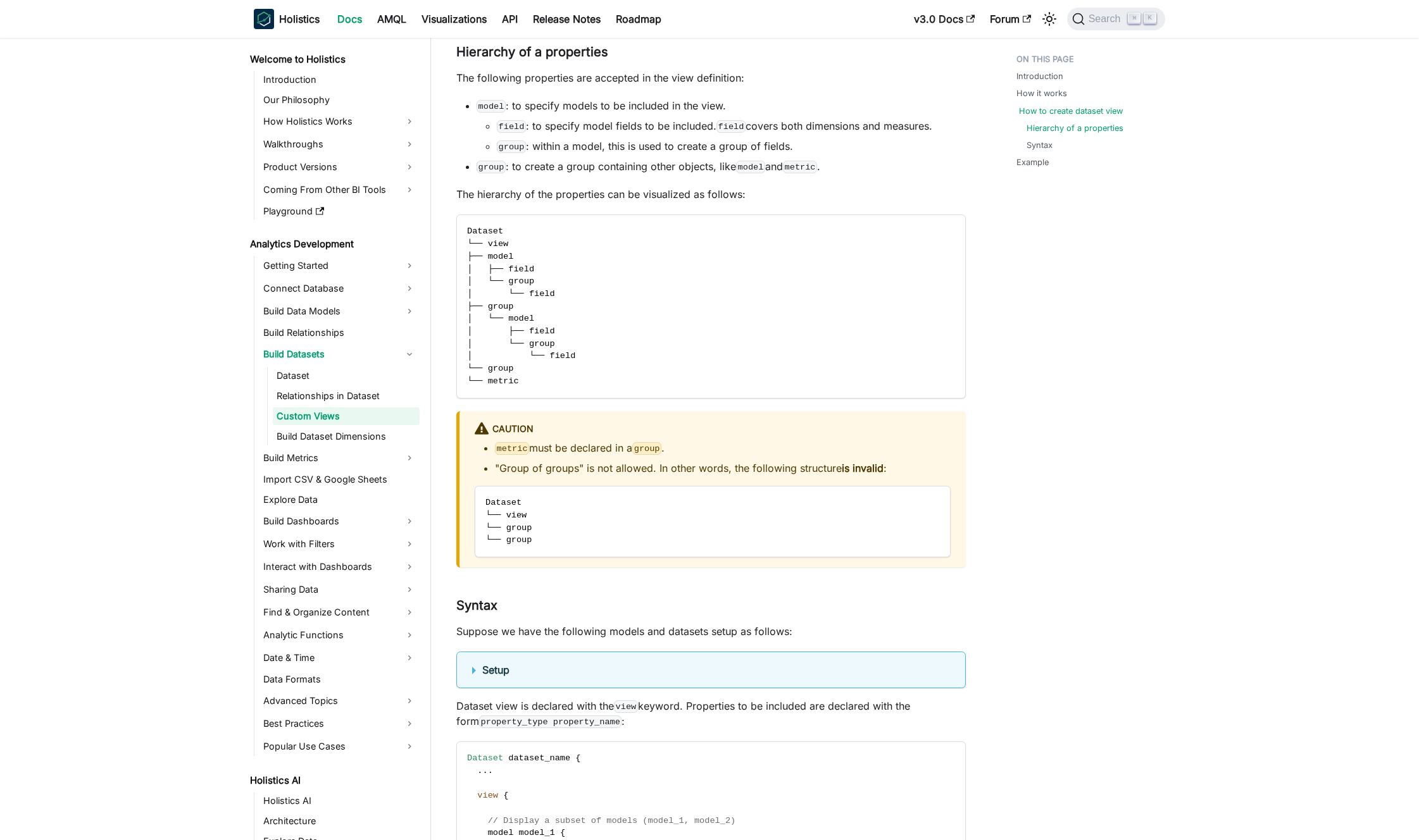
click at [1060, 107] on link "How to create dataset view" at bounding box center [1071, 110] width 104 height 12
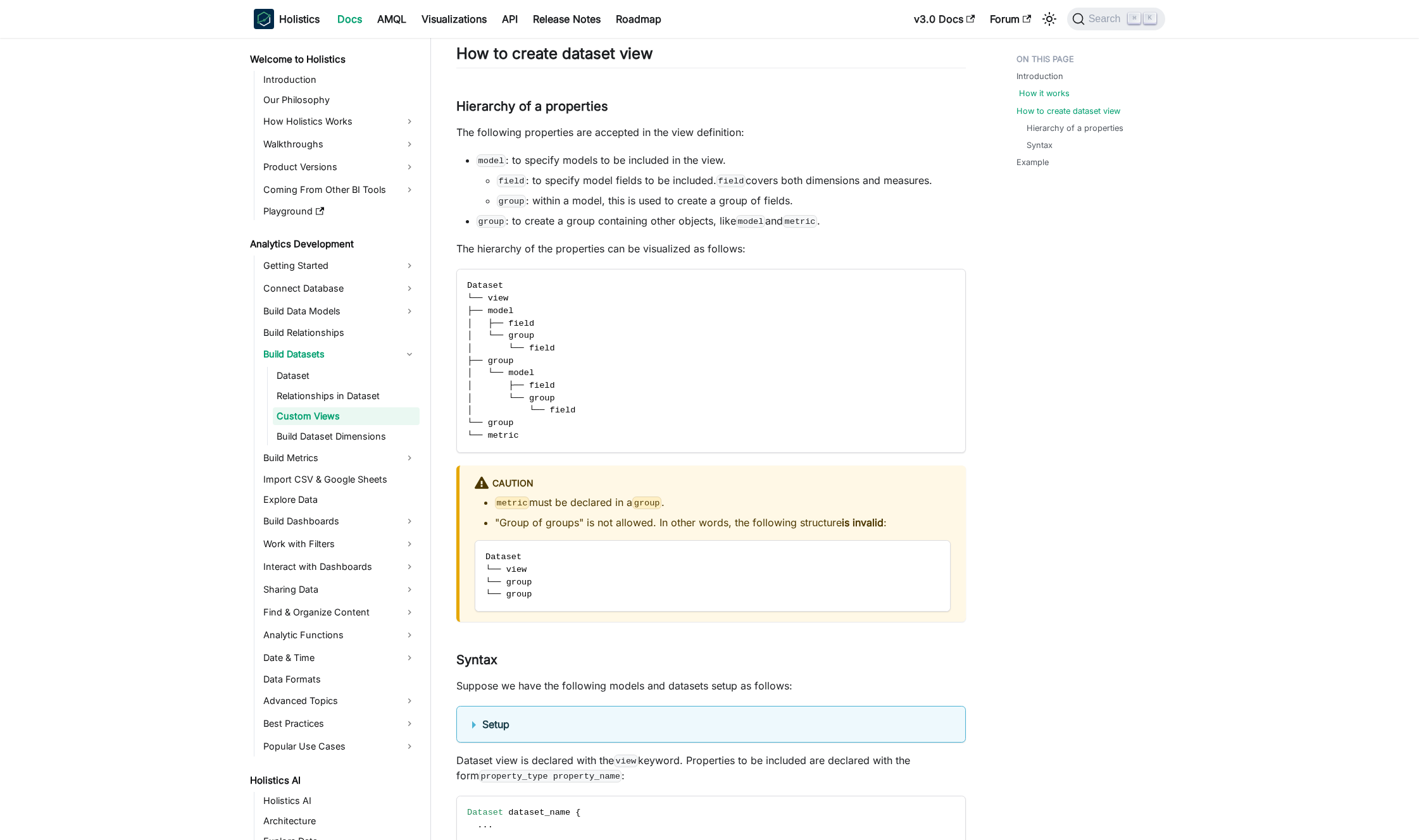
click at [1052, 93] on link "How it works" at bounding box center [1044, 93] width 50 height 12
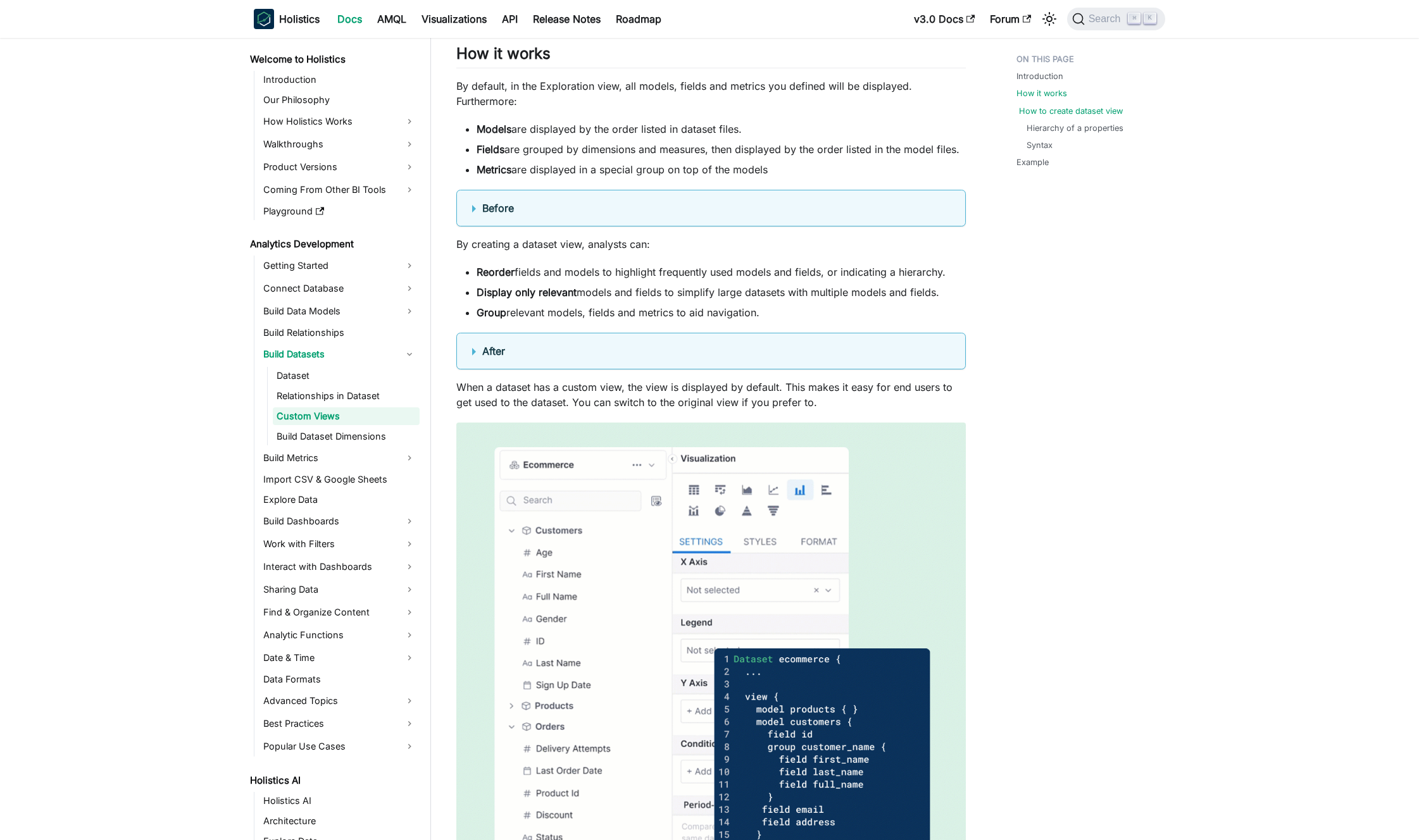
click at [1056, 110] on link "How to create dataset view" at bounding box center [1071, 110] width 104 height 12
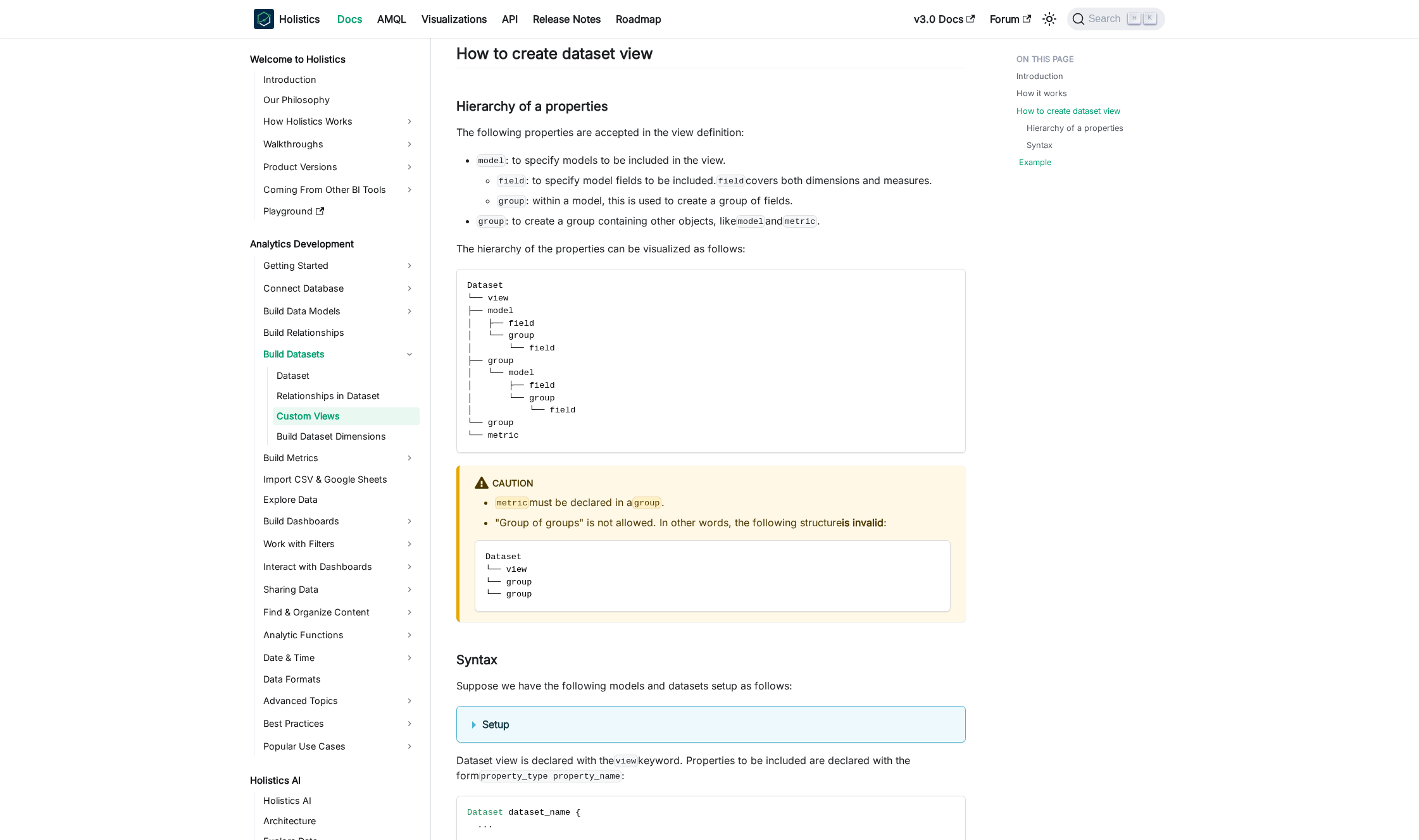
click at [1038, 158] on link "Example" at bounding box center [1035, 162] width 33 height 12
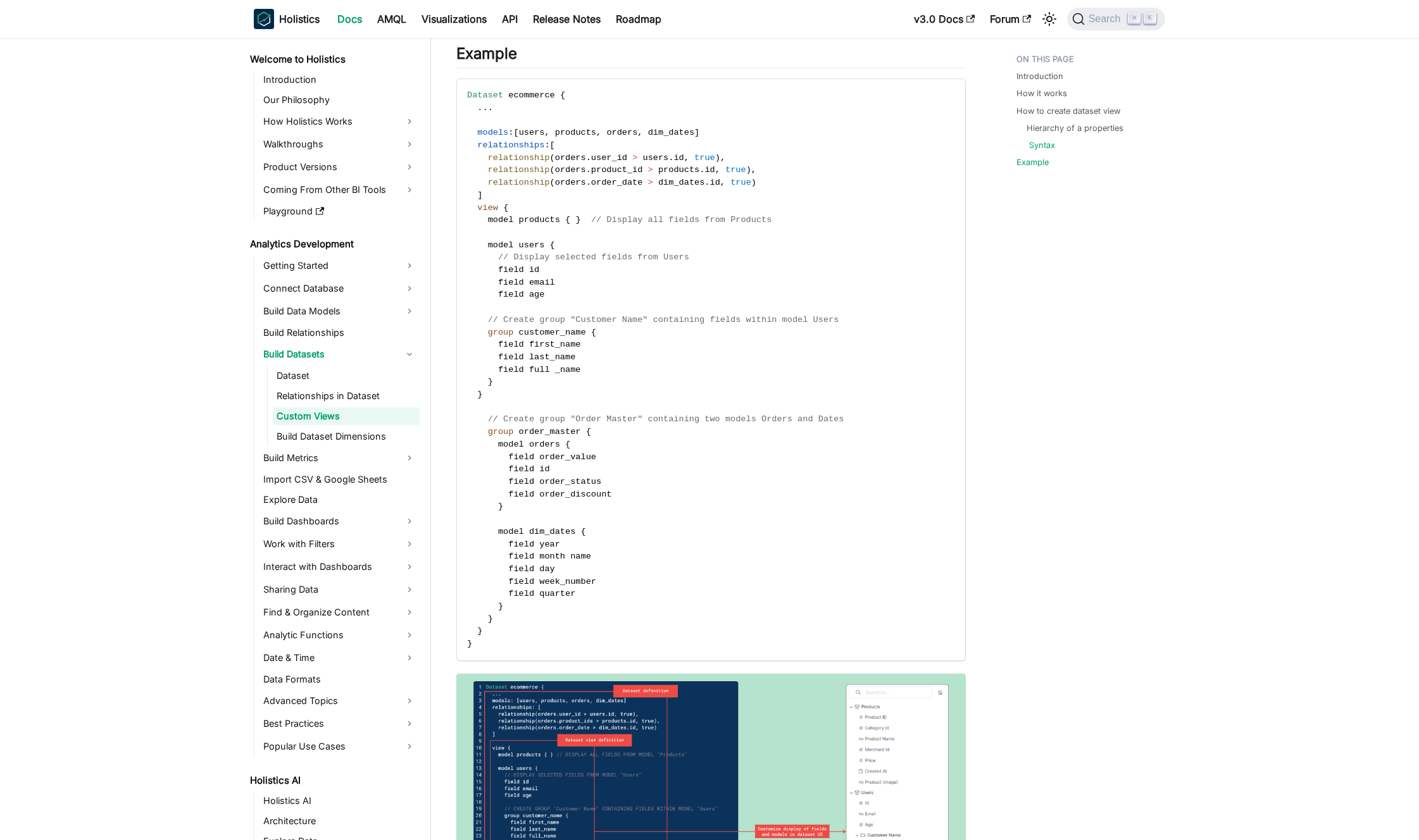
click at [1040, 147] on link "Syntax" at bounding box center [1043, 145] width 26 height 12
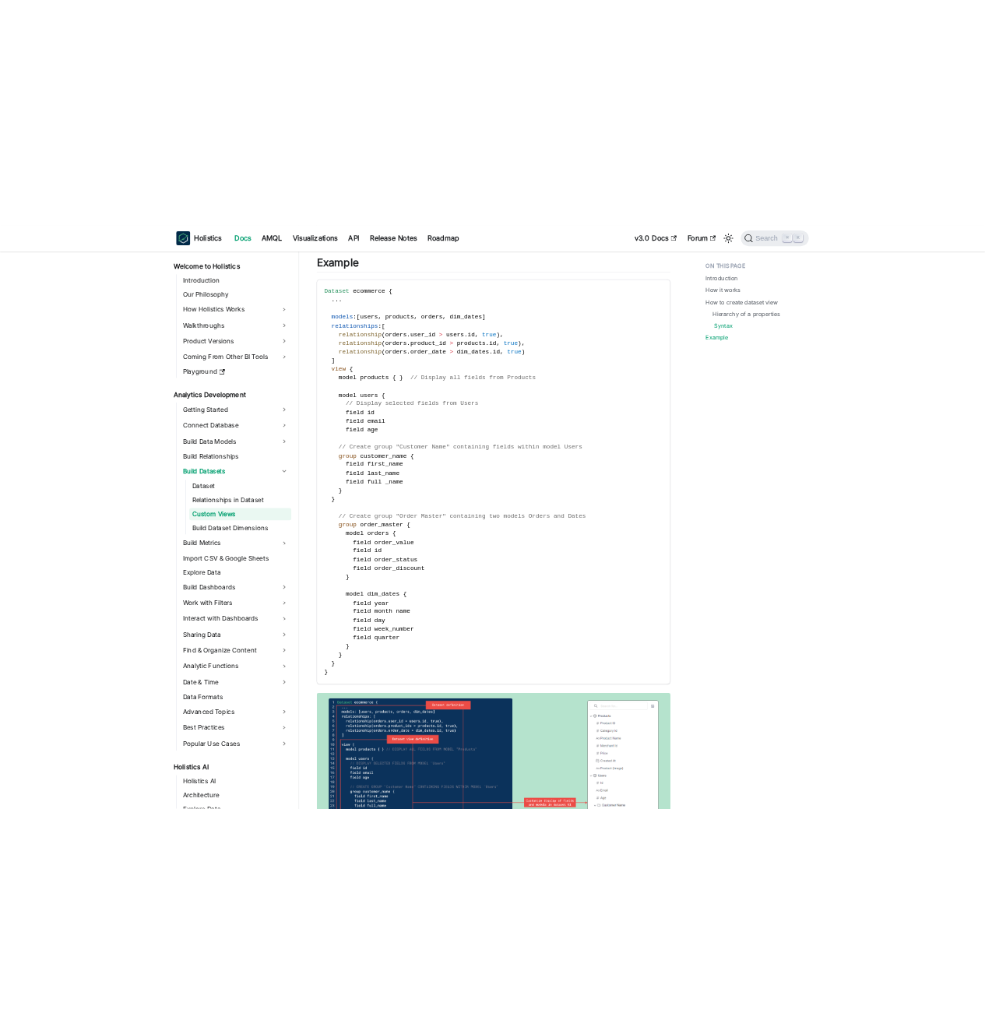
scroll to position [2950, 0]
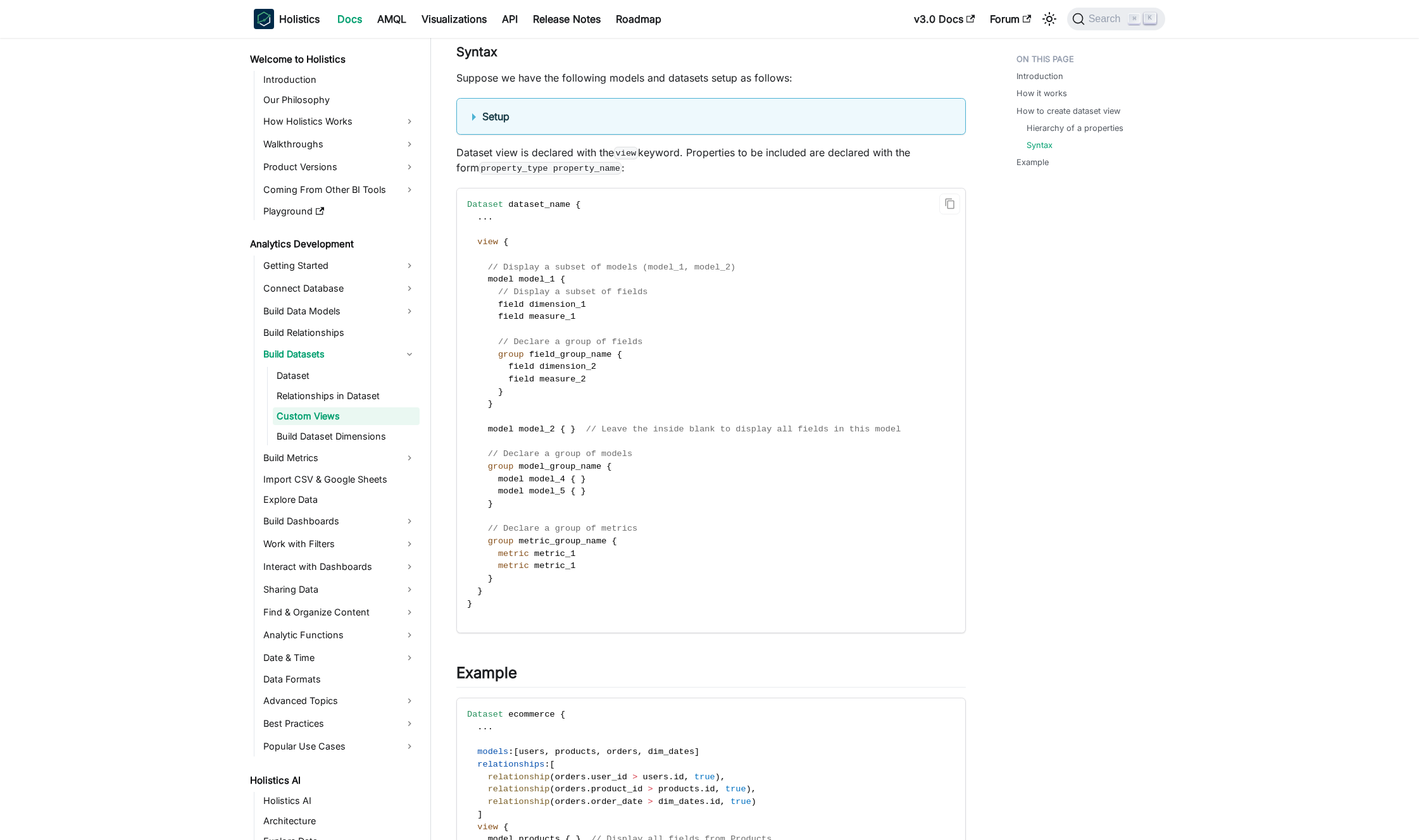
click at [643, 262] on span "// Display a subset of models (model_1, model_2)" at bounding box center [612, 267] width 248 height 10
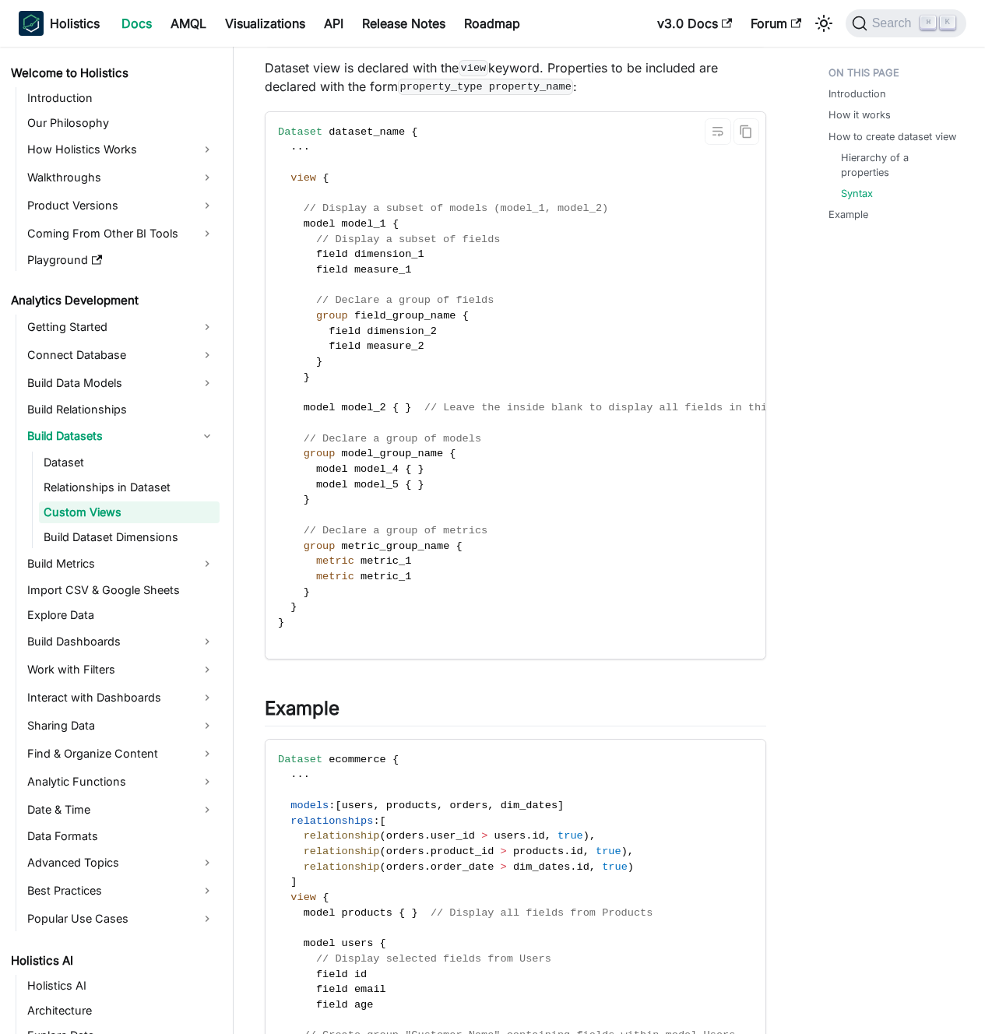
click at [561, 263] on code "Dataset dataset_name { . . . view { // Display a subset of models (model_1, mod…" at bounding box center [545, 385] width 558 height 547
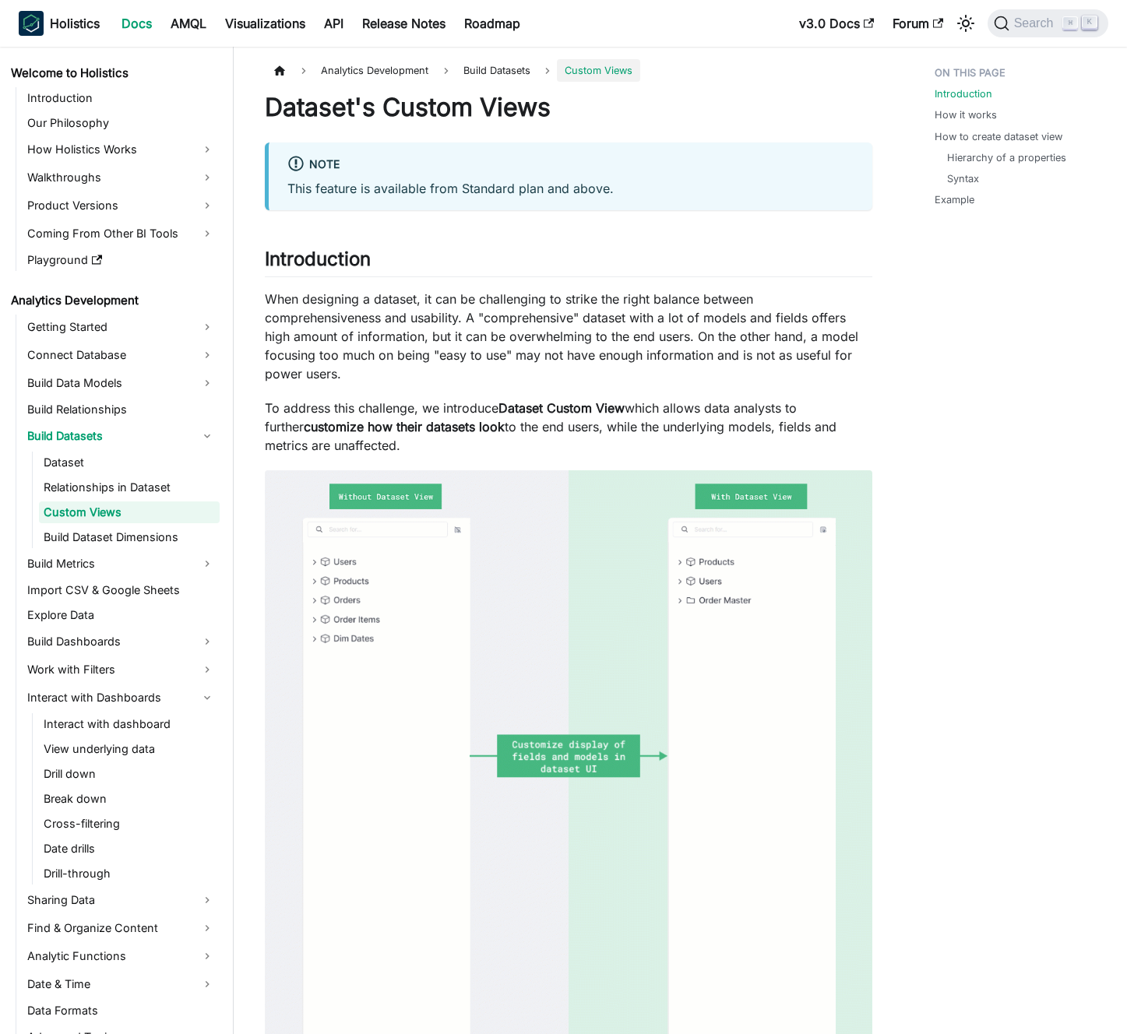
click at [395, 316] on p "When designing a dataset, it can be challenging to strike the right balance bet…" at bounding box center [569, 336] width 608 height 93
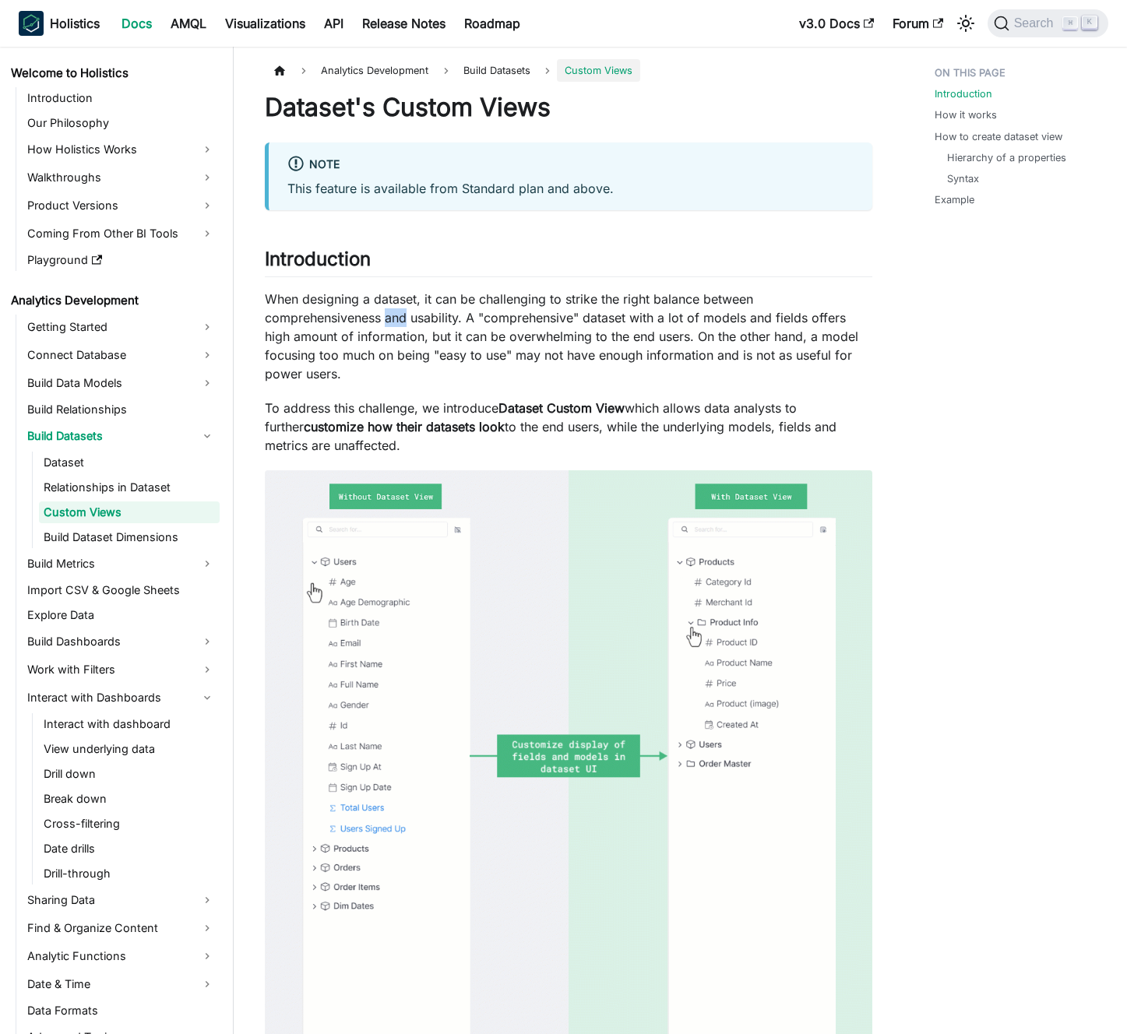
click at [395, 316] on p "When designing a dataset, it can be challenging to strike the right balance bet…" at bounding box center [569, 336] width 608 height 93
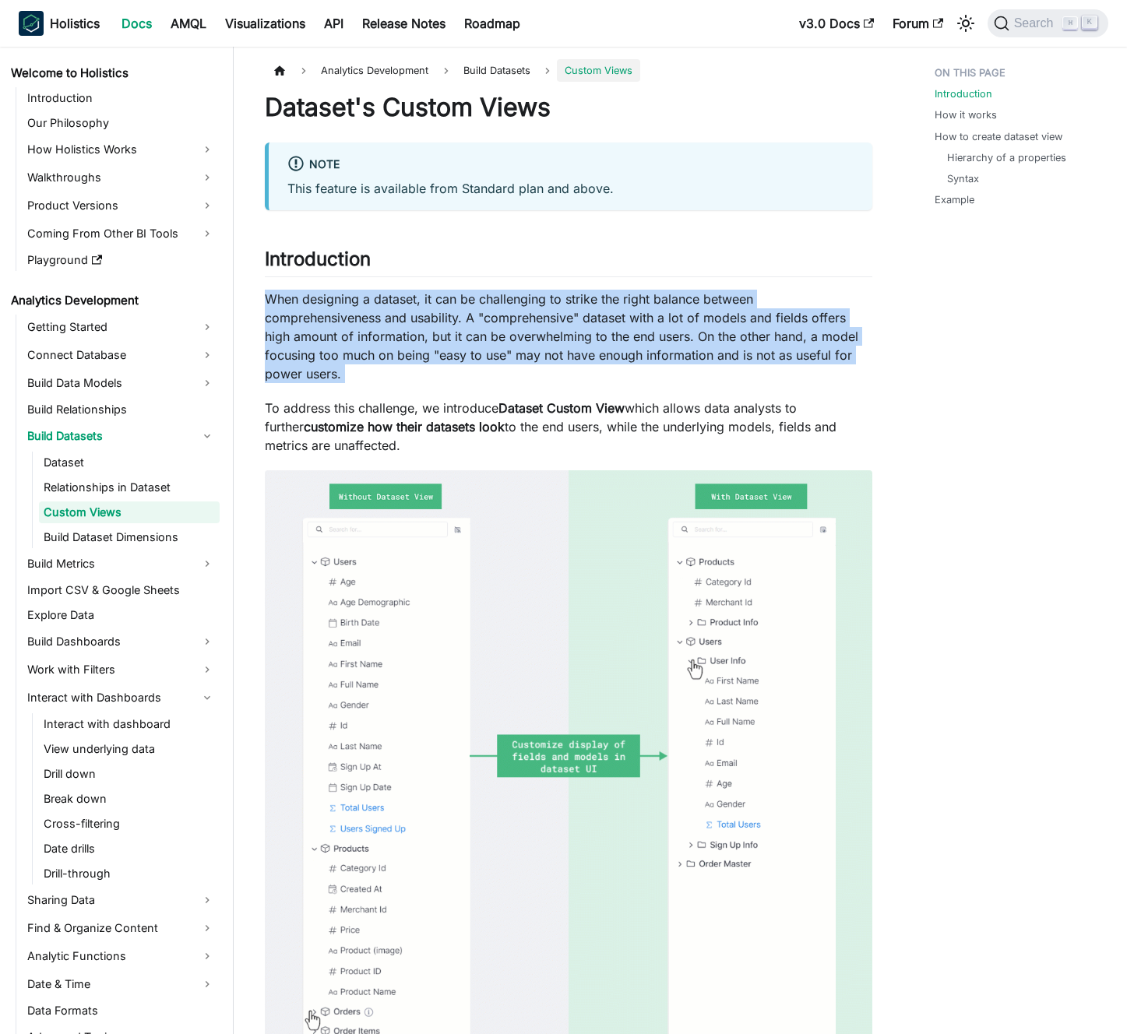
click at [395, 316] on p "When designing a dataset, it can be challenging to strike the right balance bet…" at bounding box center [569, 336] width 608 height 93
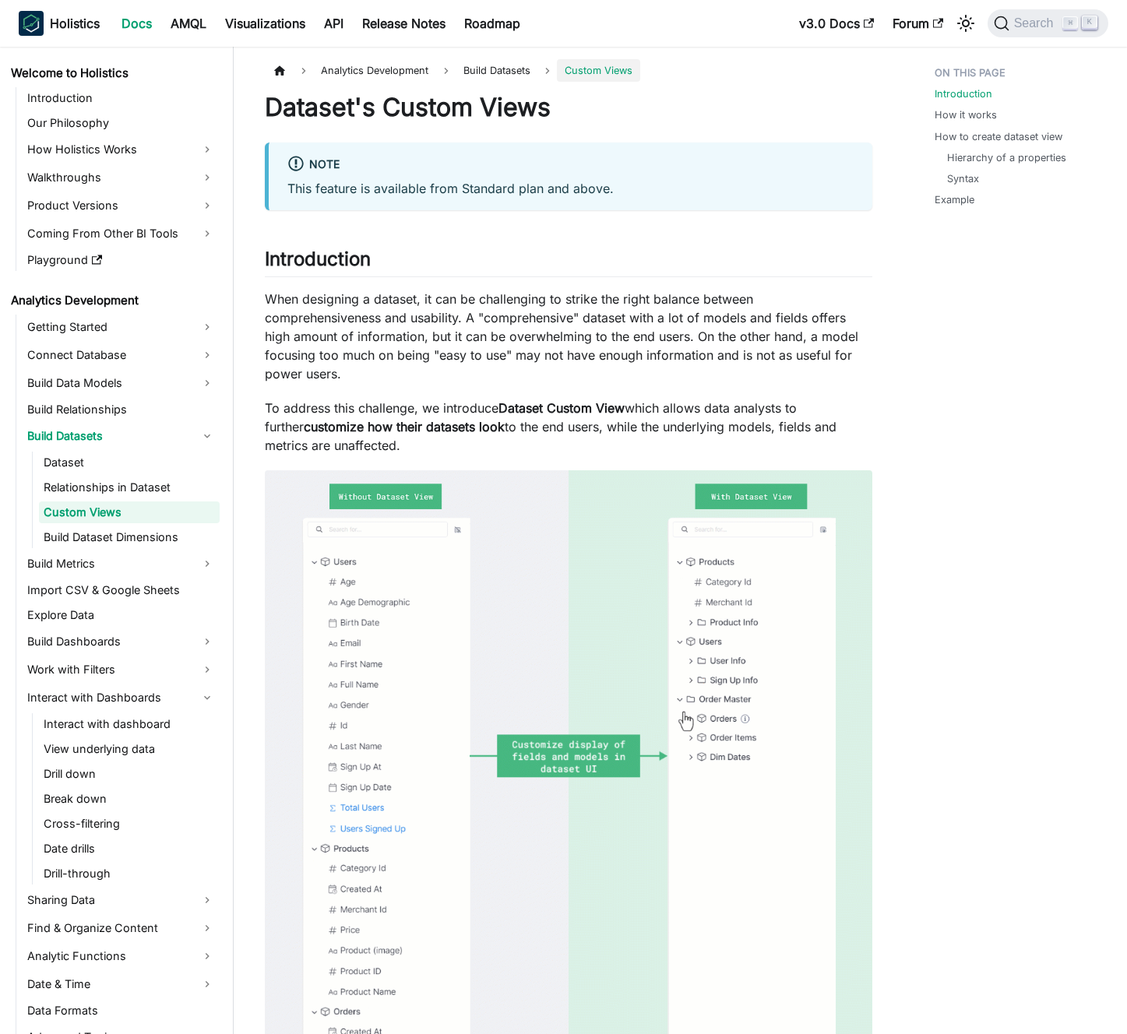
click at [385, 315] on p "When designing a dataset, it can be challenging to strike the right balance bet…" at bounding box center [569, 336] width 608 height 93
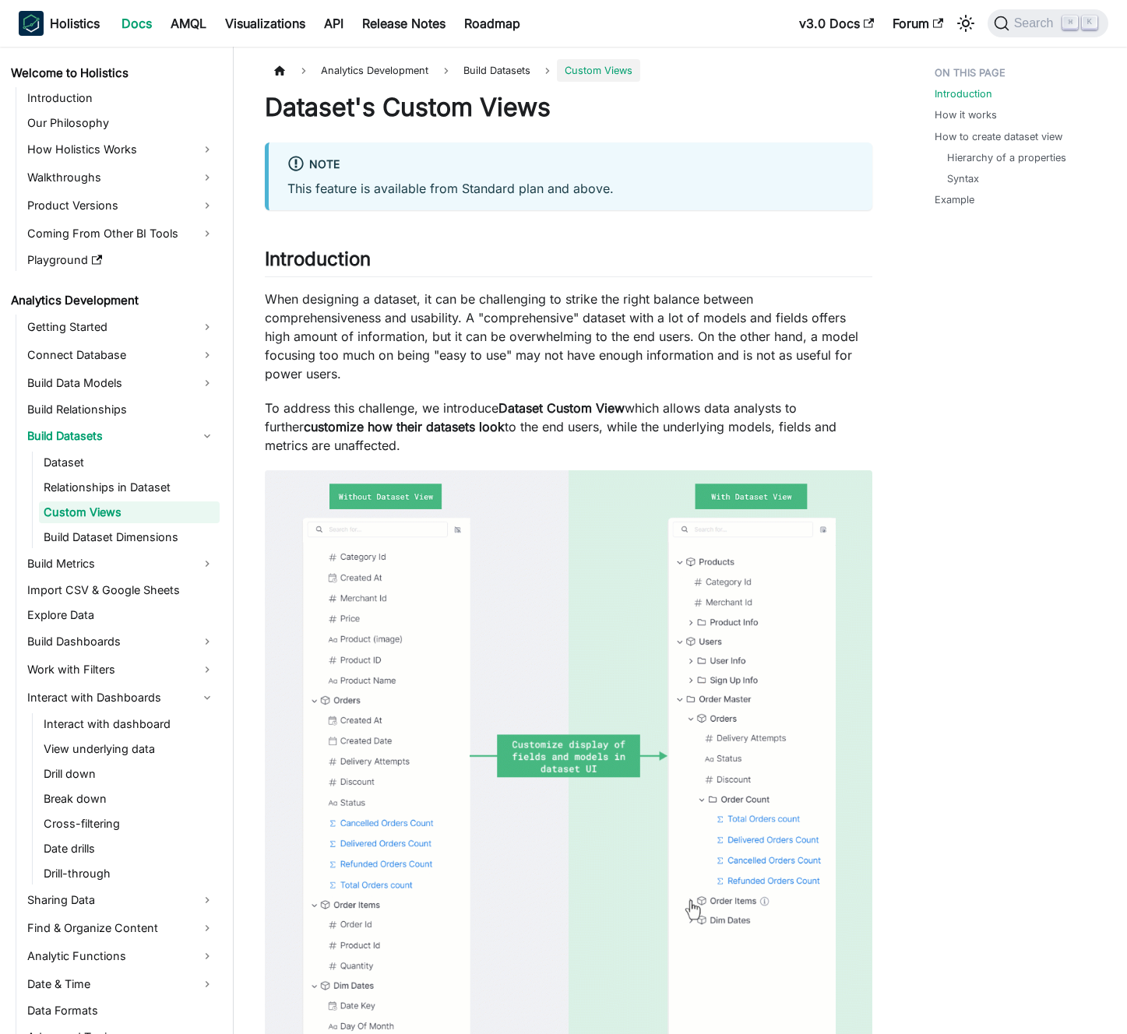
click at [502, 301] on p "When designing a dataset, it can be challenging to strike the right balance bet…" at bounding box center [569, 336] width 608 height 93
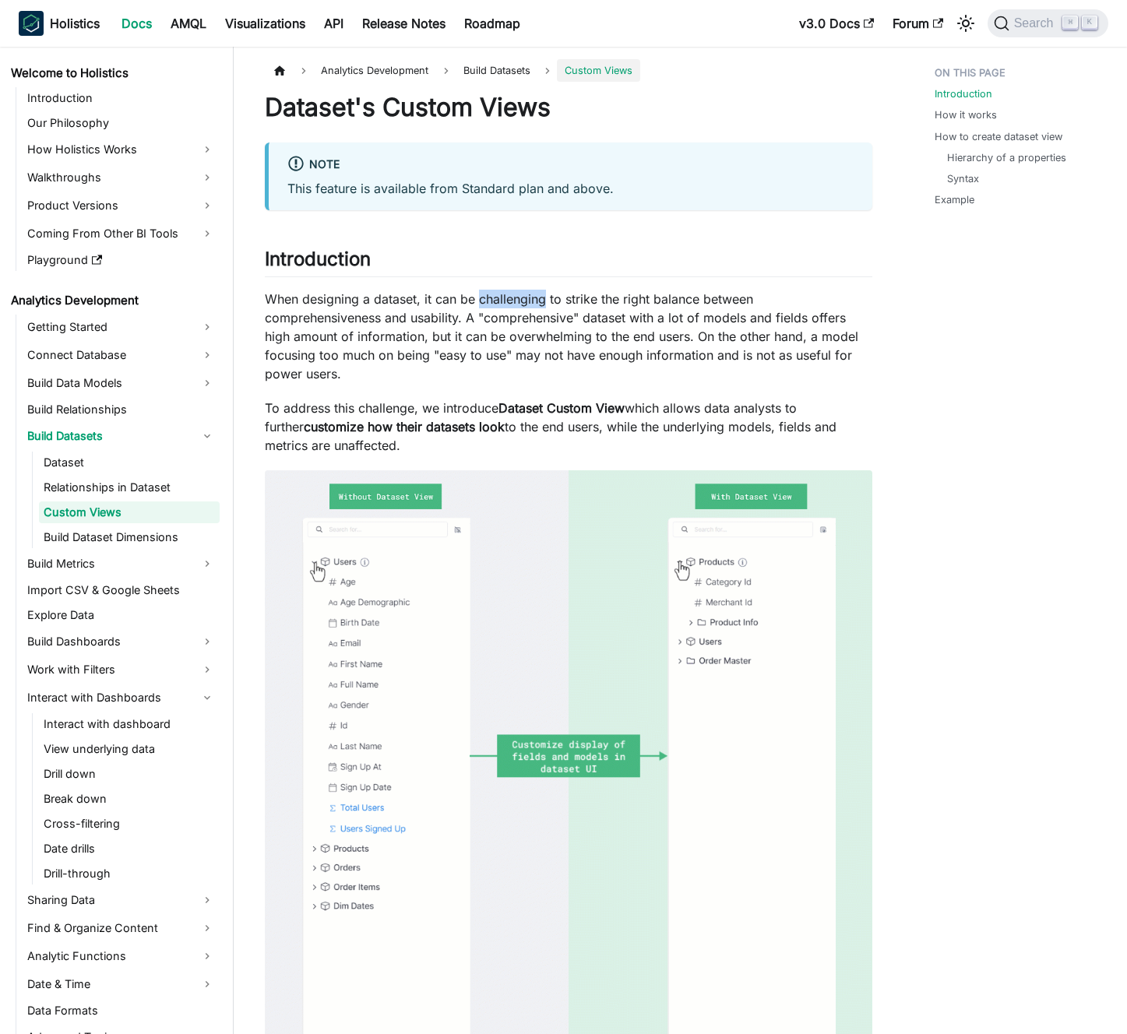
click at [502, 301] on p "When designing a dataset, it can be challenging to strike the right balance bet…" at bounding box center [569, 336] width 608 height 93
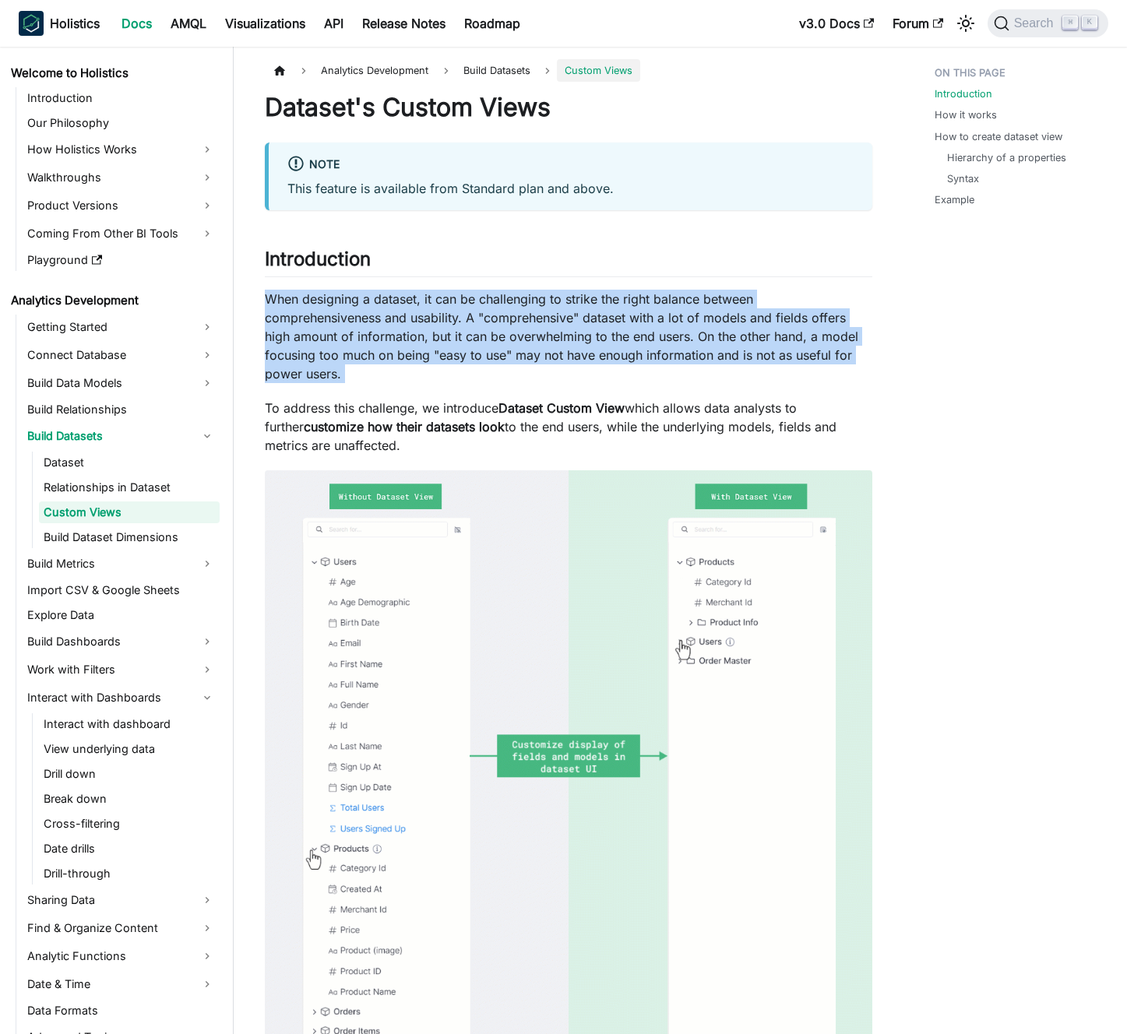
click at [502, 301] on p "When designing a dataset, it can be challenging to strike the right balance bet…" at bounding box center [569, 336] width 608 height 93
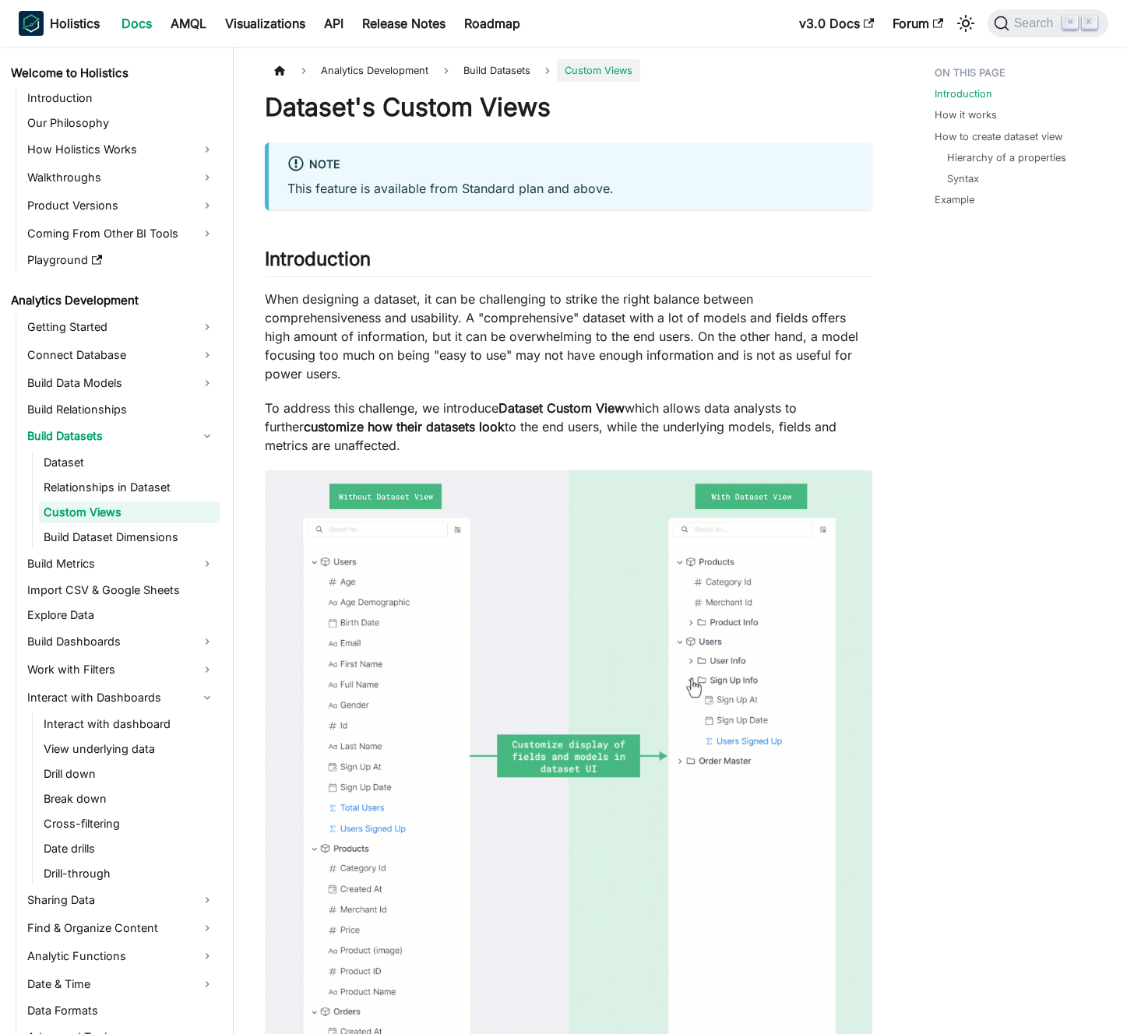
click at [484, 303] on p "When designing a dataset, it can be challenging to strike the right balance bet…" at bounding box center [569, 336] width 608 height 93
click at [568, 322] on p "When designing a dataset, it can be challenging to strike the right balance bet…" at bounding box center [569, 336] width 608 height 93
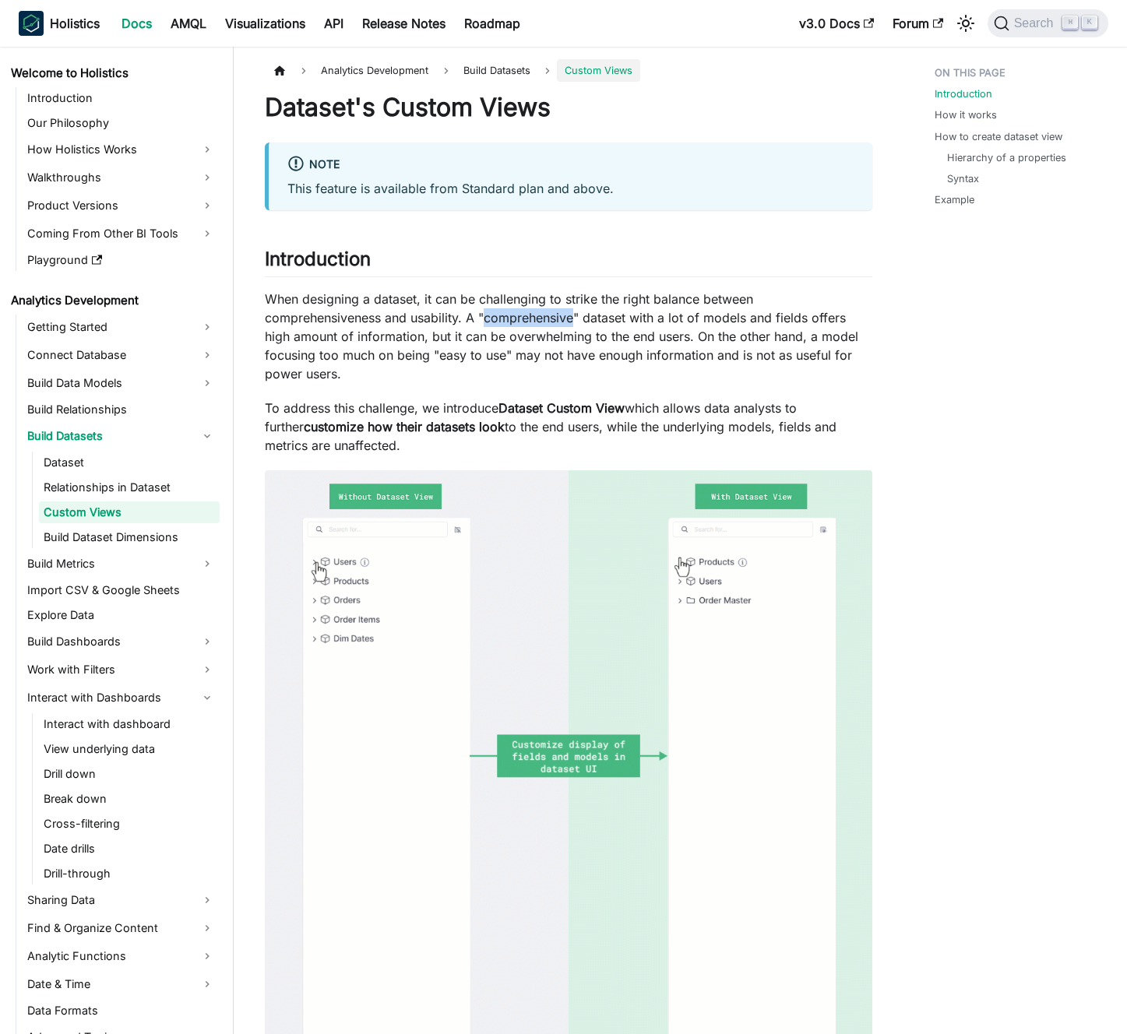
click at [568, 322] on p "When designing a dataset, it can be challenging to strike the right balance bet…" at bounding box center [569, 336] width 608 height 93
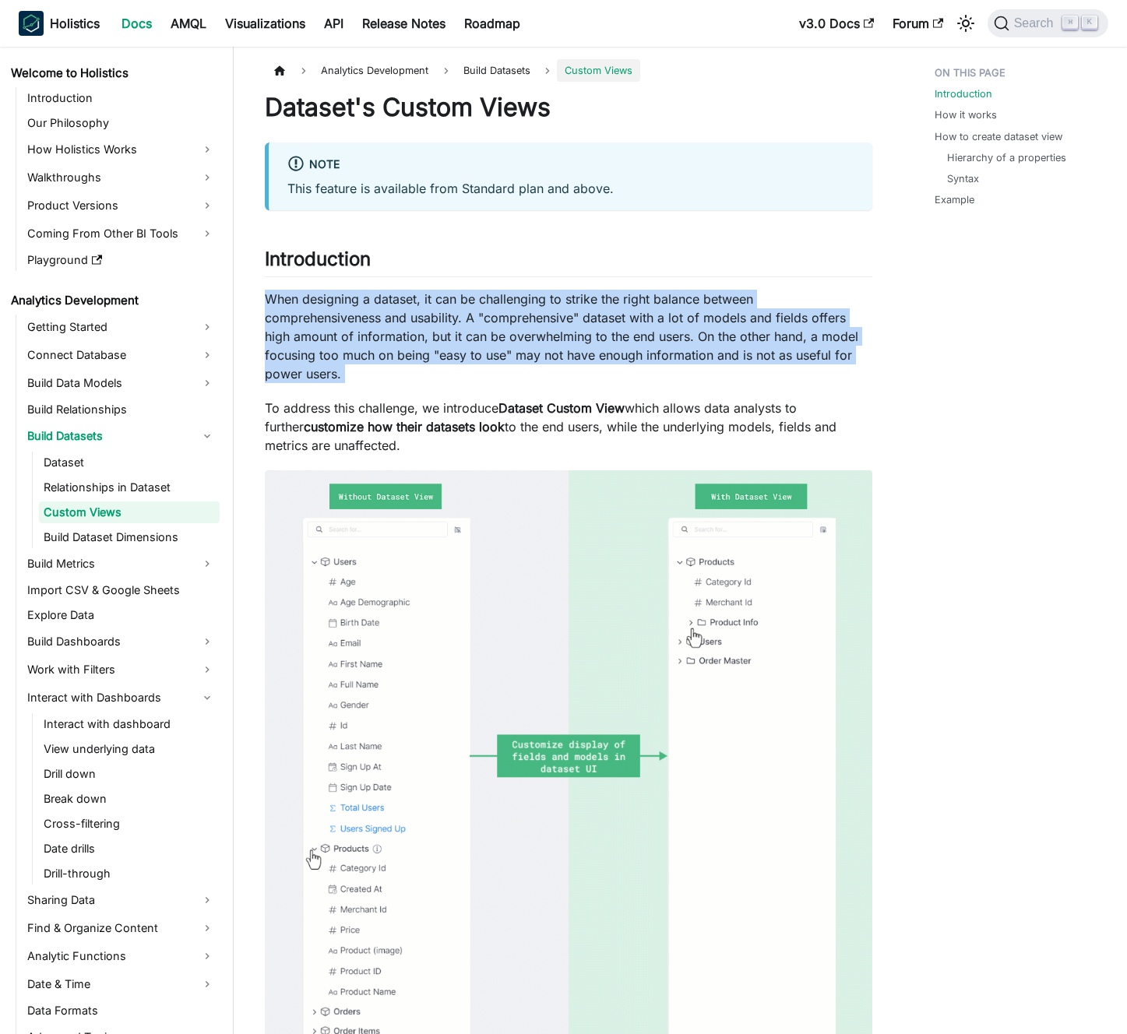
click at [568, 322] on p "When designing a dataset, it can be challenging to strike the right balance bet…" at bounding box center [569, 336] width 608 height 93
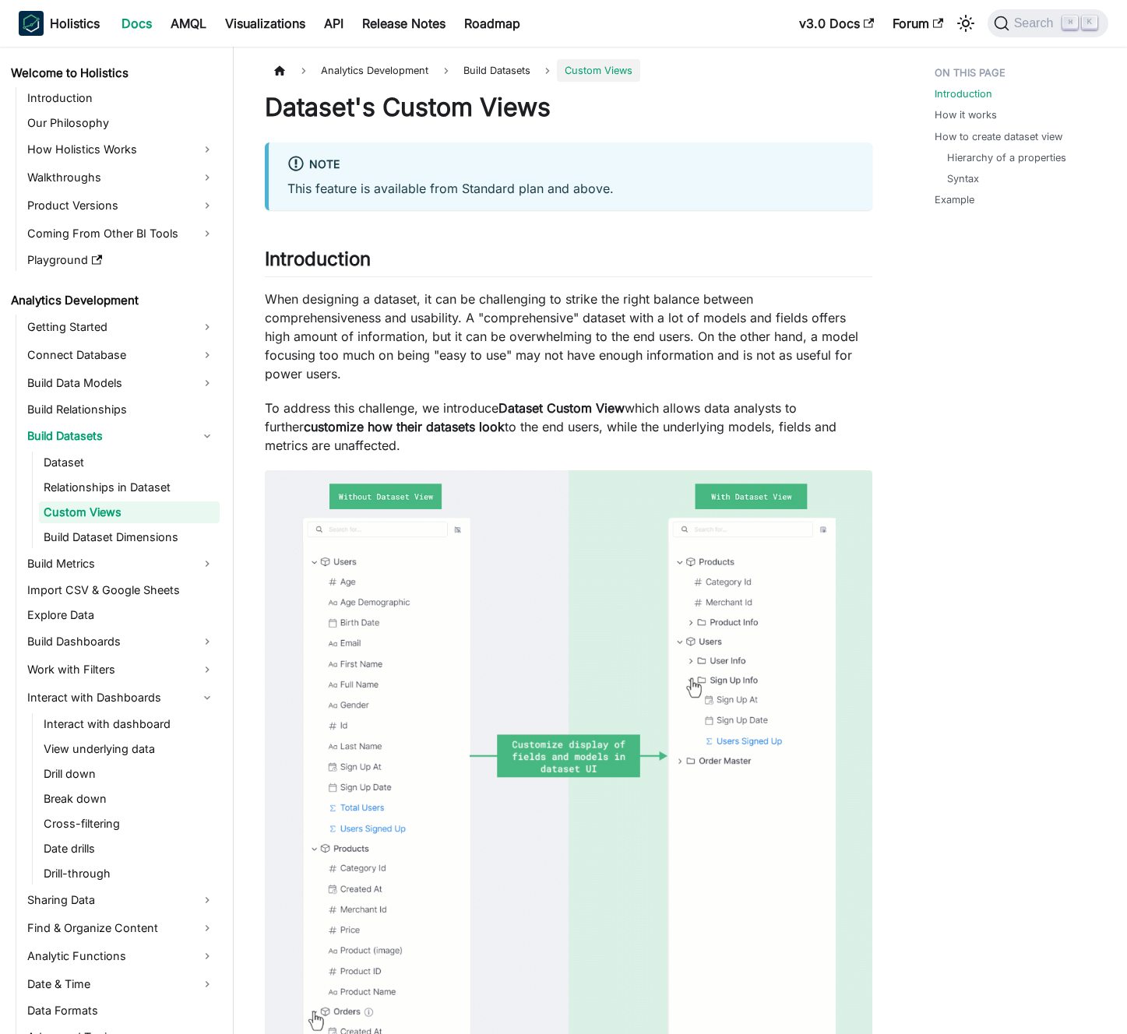
click at [550, 322] on p "When designing a dataset, it can be challenging to strike the right balance bet…" at bounding box center [569, 336] width 608 height 93
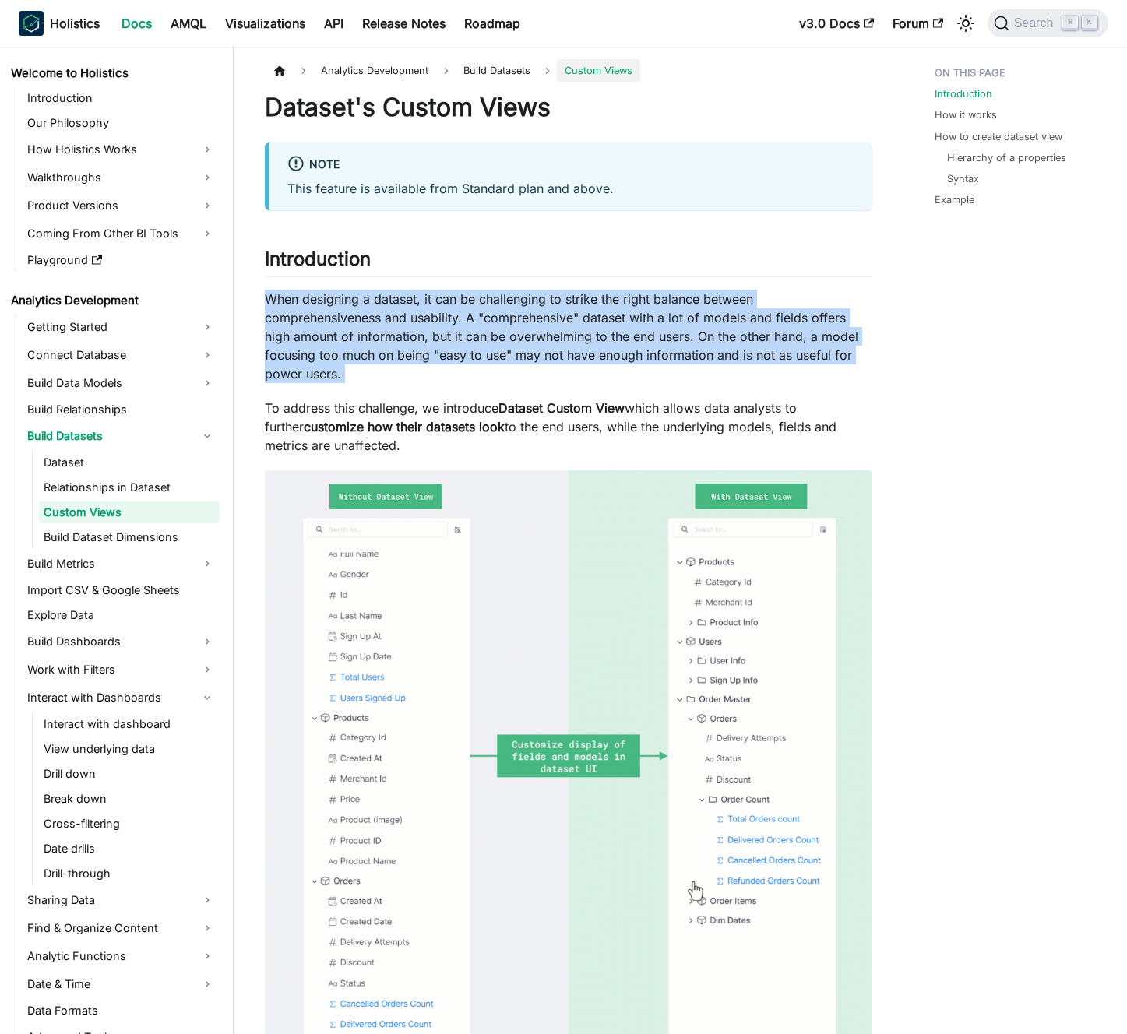
click at [550, 322] on p "When designing a dataset, it can be challenging to strike the right balance bet…" at bounding box center [569, 336] width 608 height 93
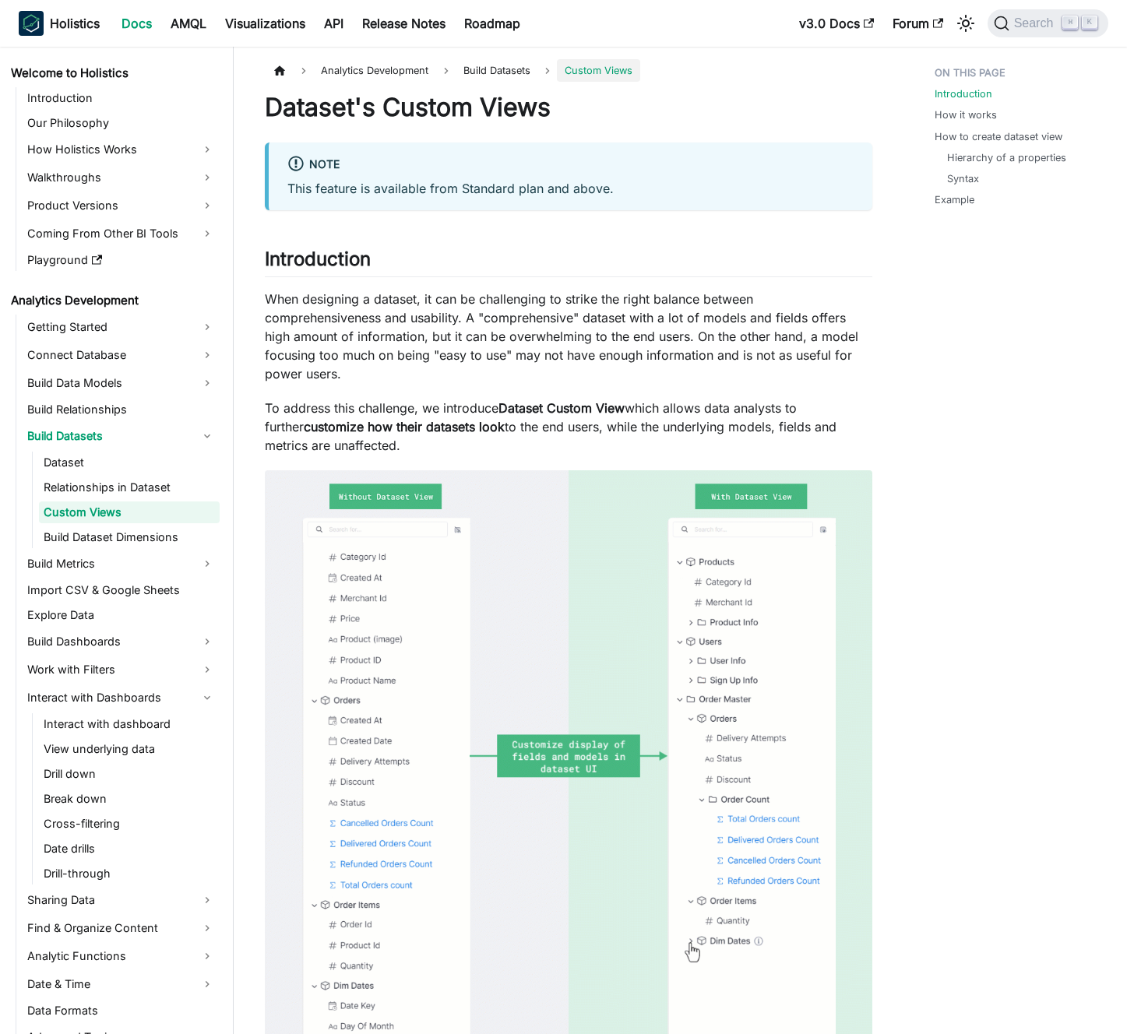
click at [539, 322] on p "When designing a dataset, it can be challenging to strike the right balance bet…" at bounding box center [569, 336] width 608 height 93
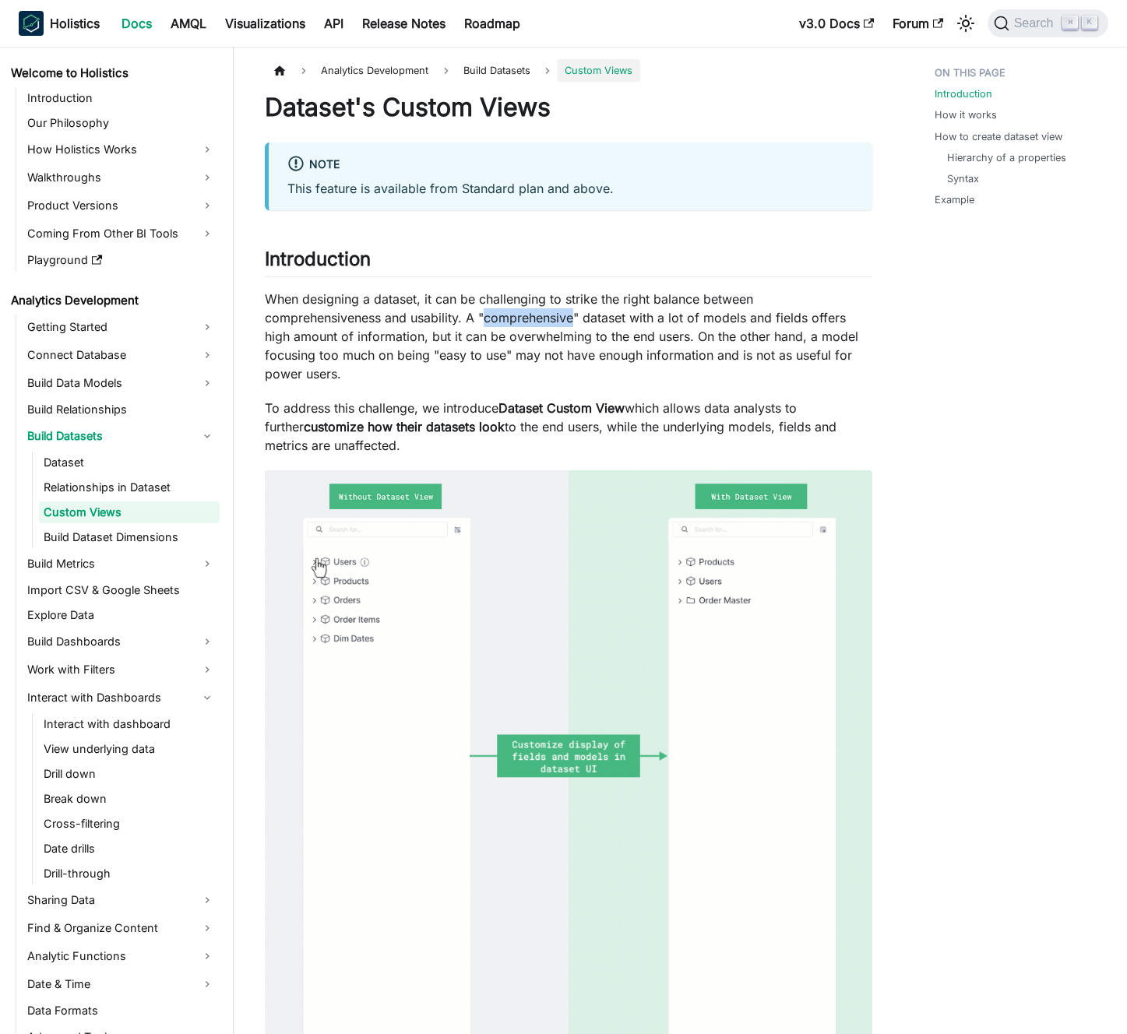
click at [539, 322] on p "When designing a dataset, it can be challenging to strike the right balance bet…" at bounding box center [569, 336] width 608 height 93
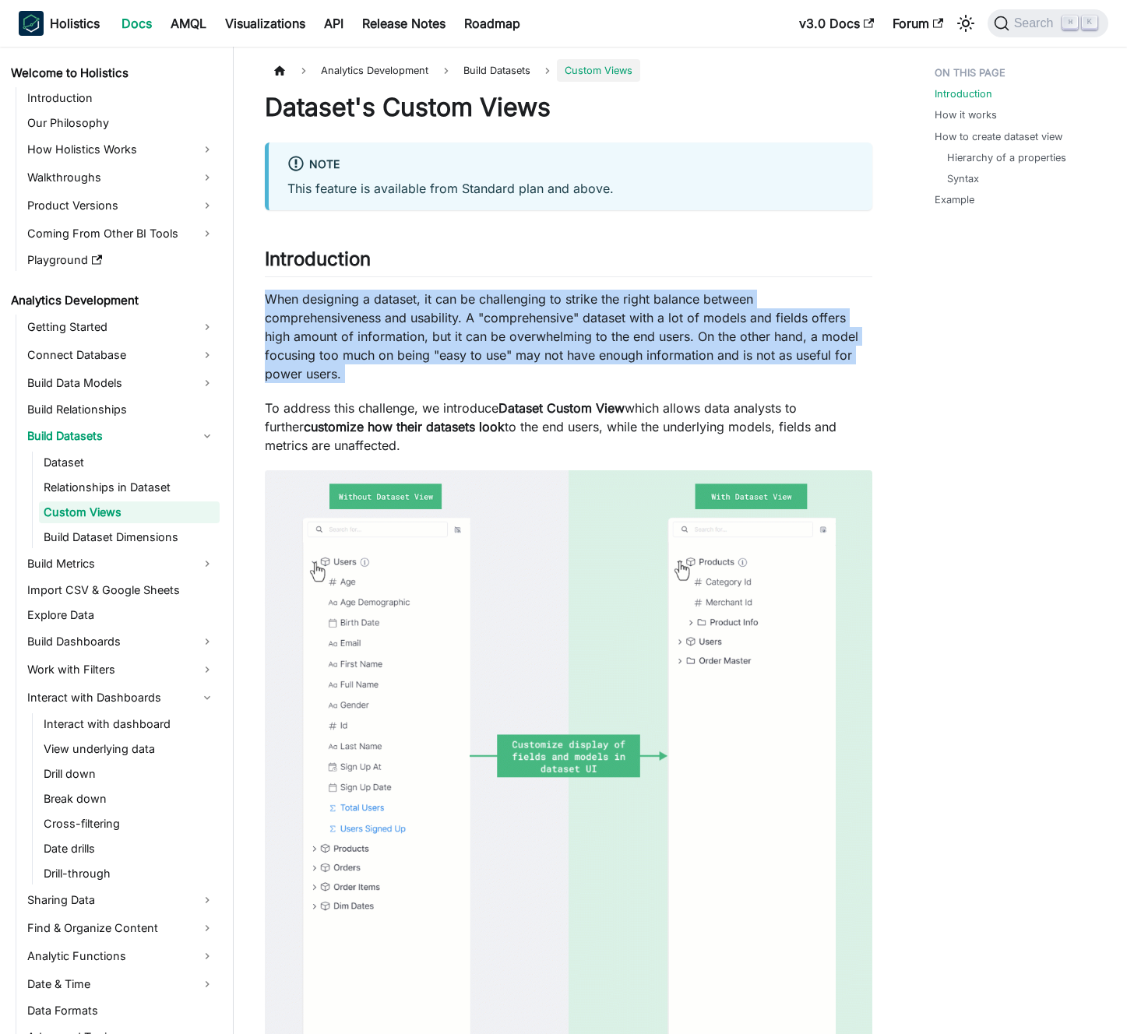
click at [539, 322] on p "When designing a dataset, it can be challenging to strike the right balance bet…" at bounding box center [569, 336] width 608 height 93
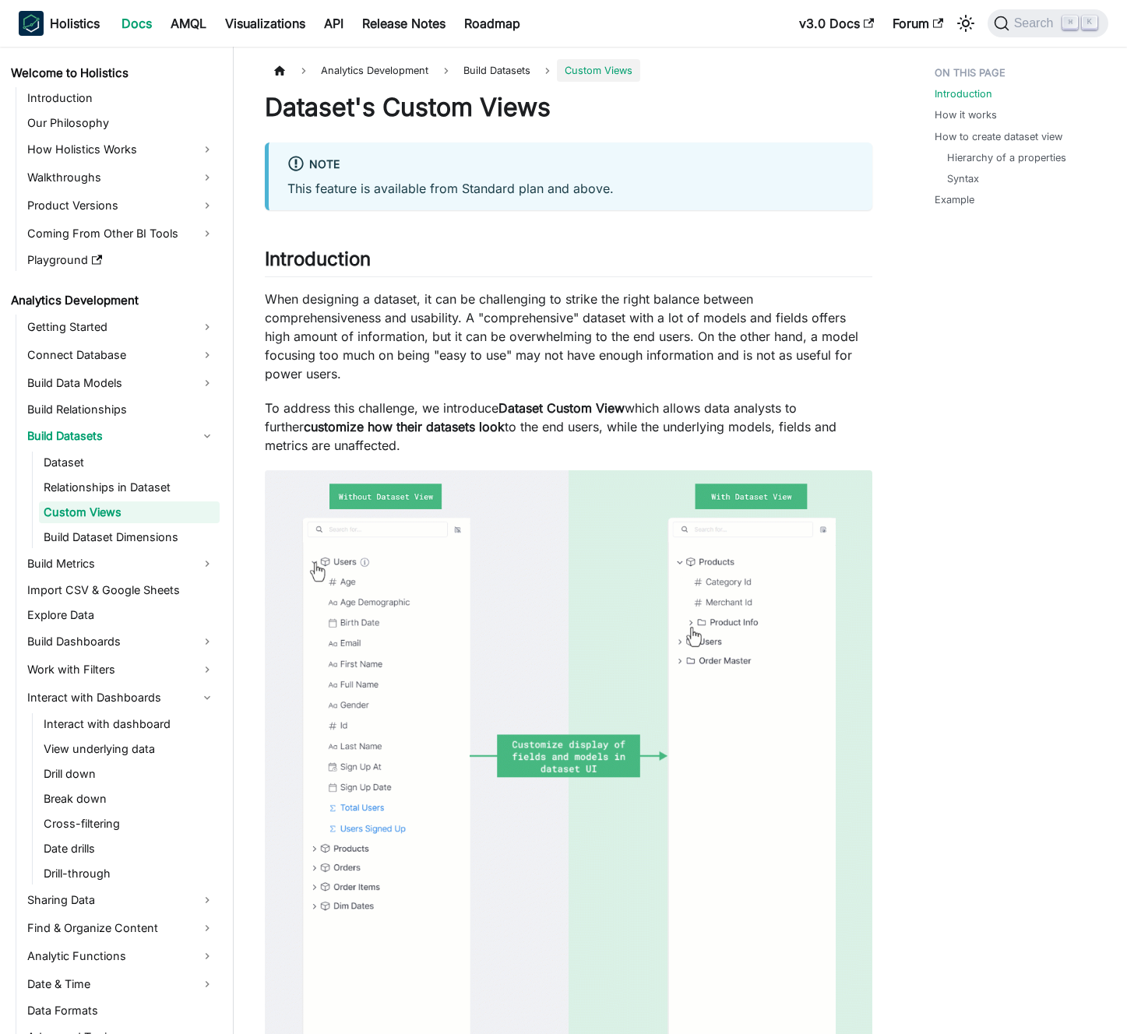
click at [529, 326] on p "When designing a dataset, it can be challenging to strike the right balance bet…" at bounding box center [569, 336] width 608 height 93
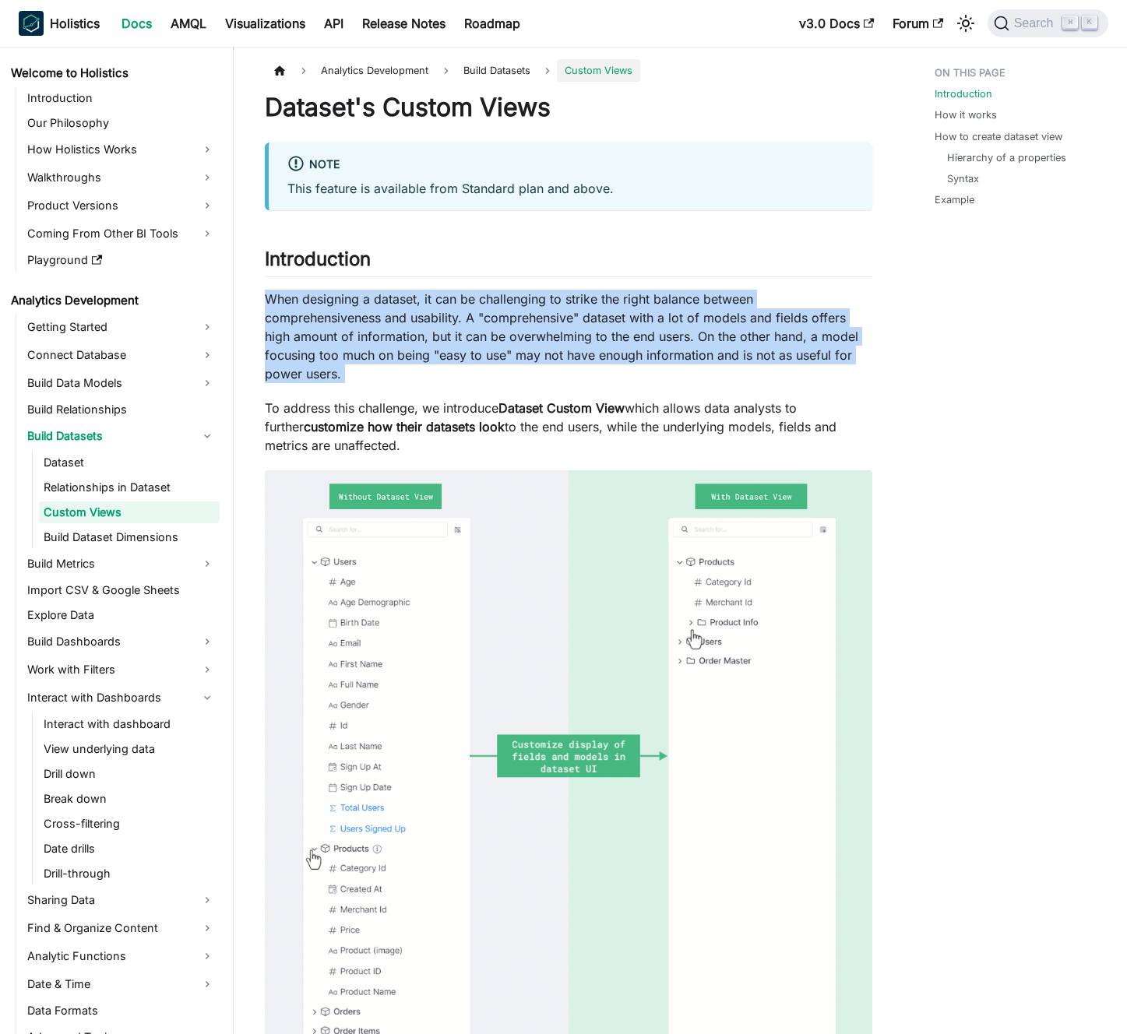
click at [529, 326] on p "When designing a dataset, it can be challenging to strike the right balance bet…" at bounding box center [569, 336] width 608 height 93
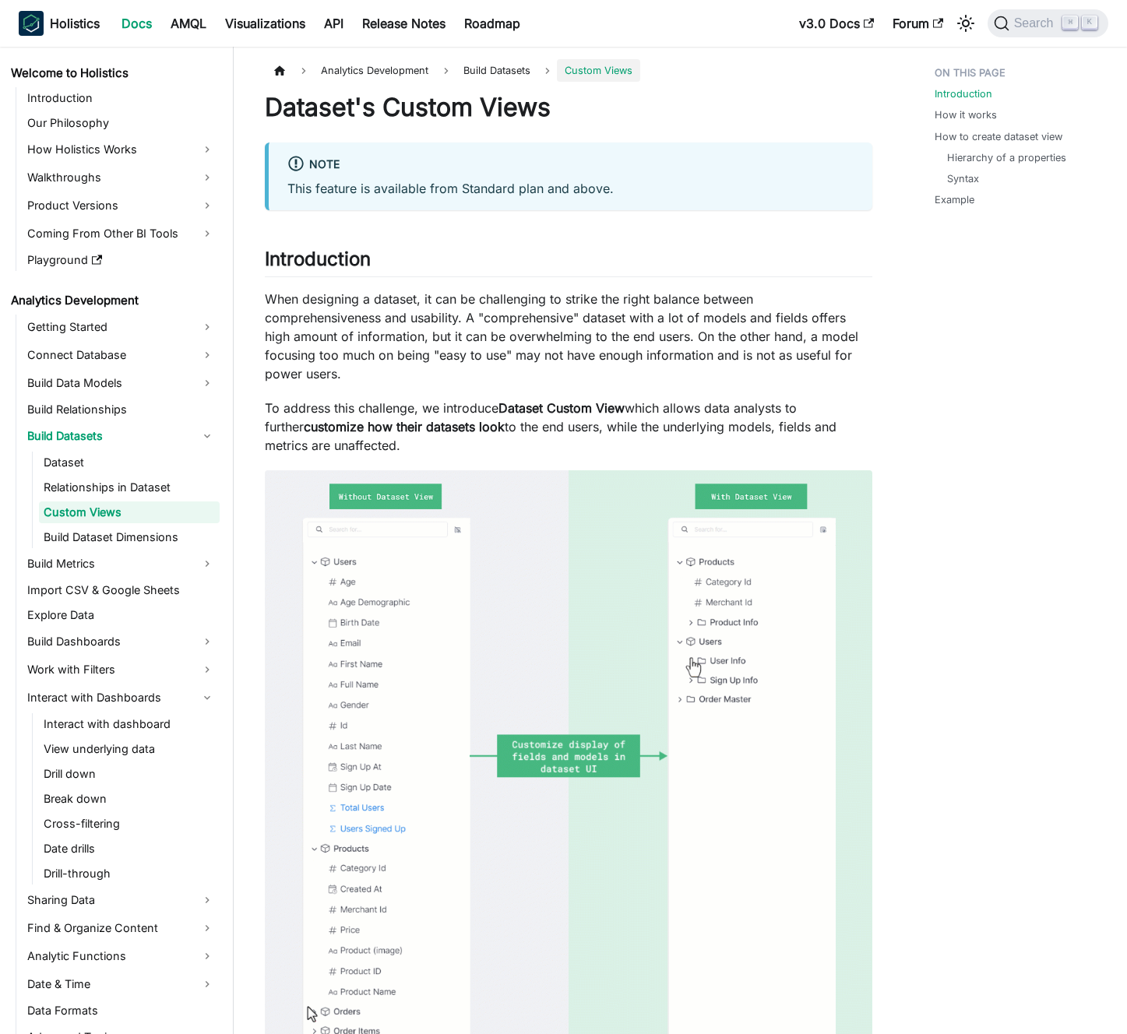
click at [513, 331] on p "When designing a dataset, it can be challenging to strike the right balance bet…" at bounding box center [569, 336] width 608 height 93
click at [492, 379] on p "When designing a dataset, it can be challenging to strike the right balance bet…" at bounding box center [569, 336] width 608 height 93
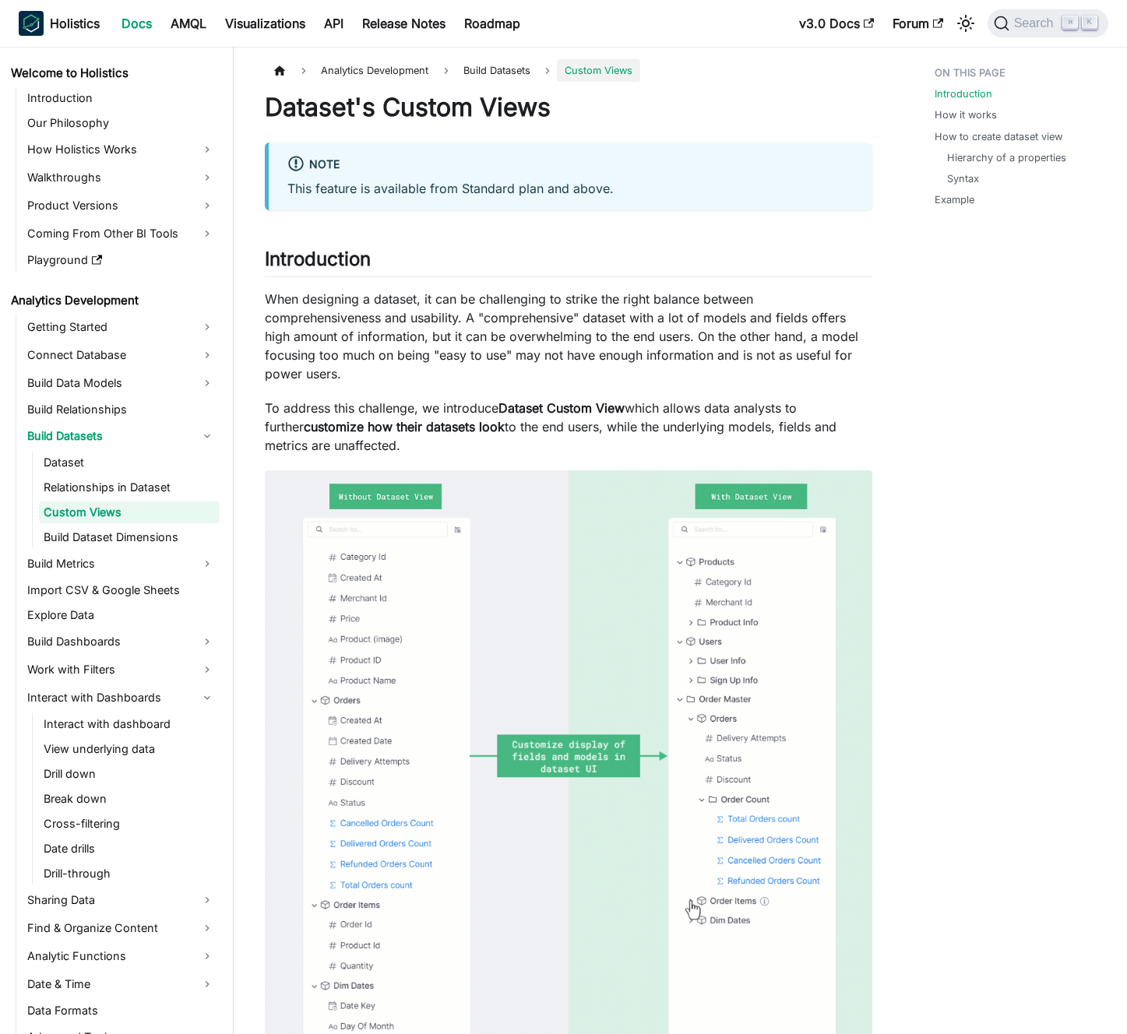
click at [492, 379] on p "When designing a dataset, it can be challenging to strike the right balance bet…" at bounding box center [569, 336] width 608 height 93
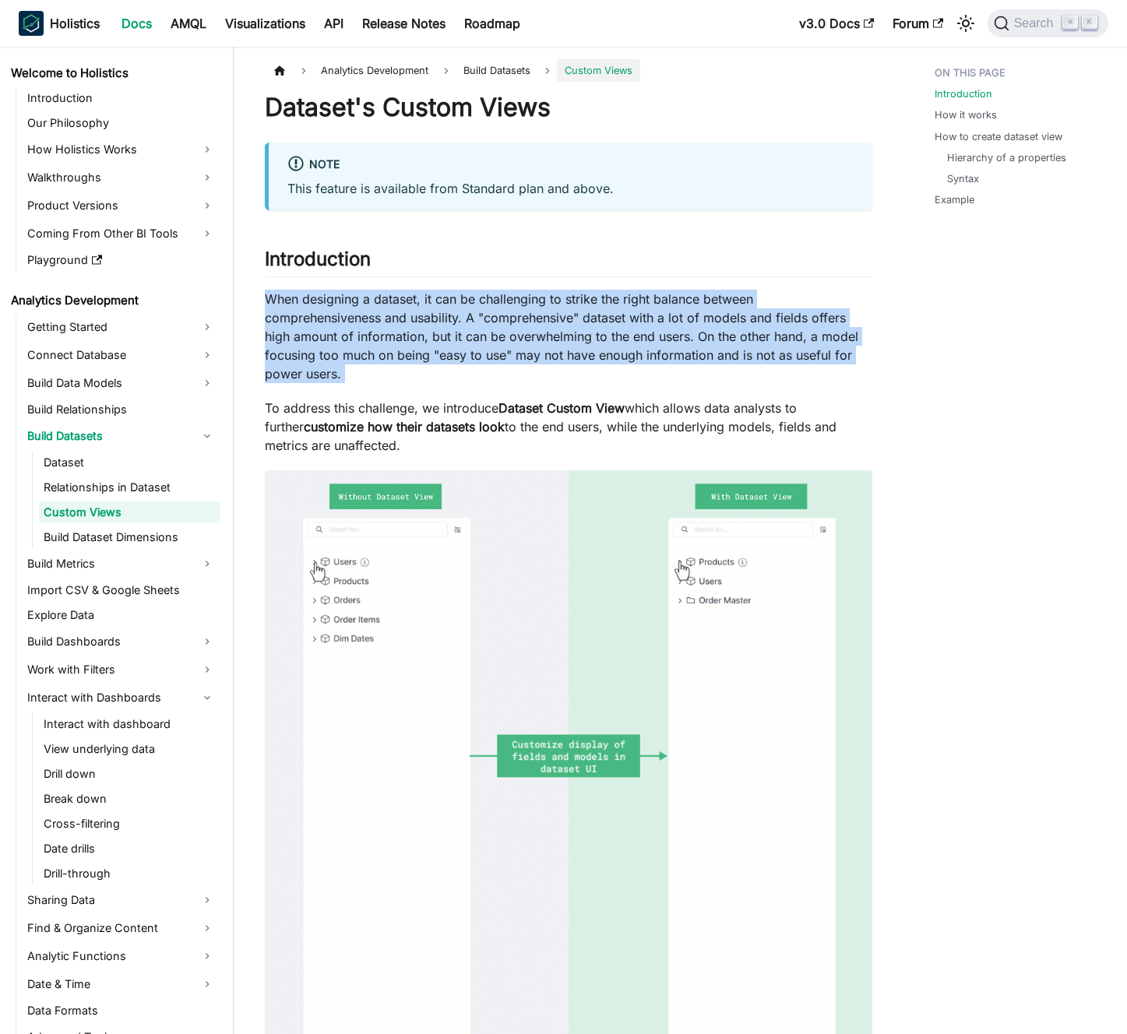
click at [492, 379] on p "When designing a dataset, it can be challenging to strike the right balance bet…" at bounding box center [569, 336] width 608 height 93
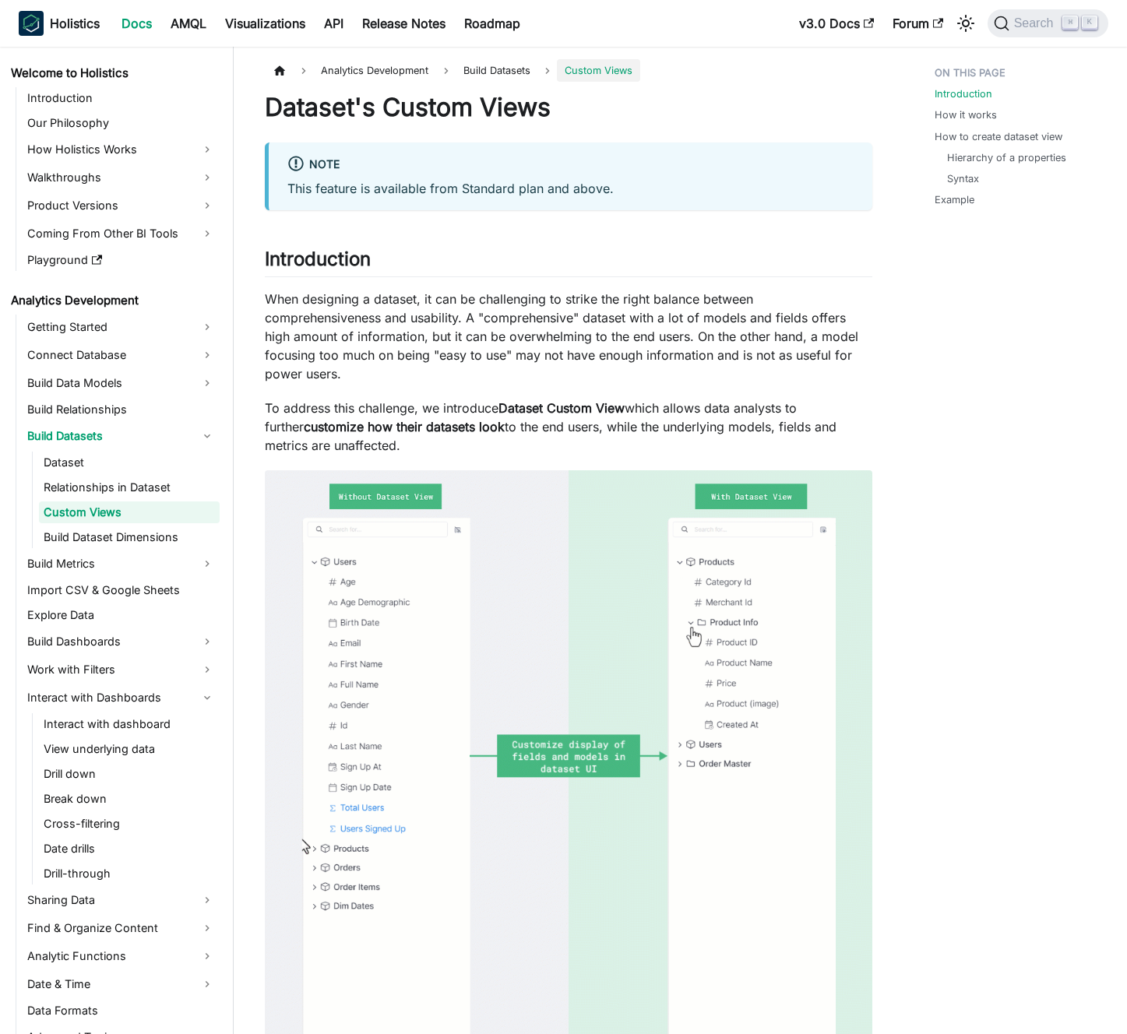
drag, startPoint x: 480, startPoint y: 375, endPoint x: 472, endPoint y: 371, distance: 8.7
click at [473, 371] on p "When designing a dataset, it can be challenging to strike the right balance bet…" at bounding box center [569, 336] width 608 height 93
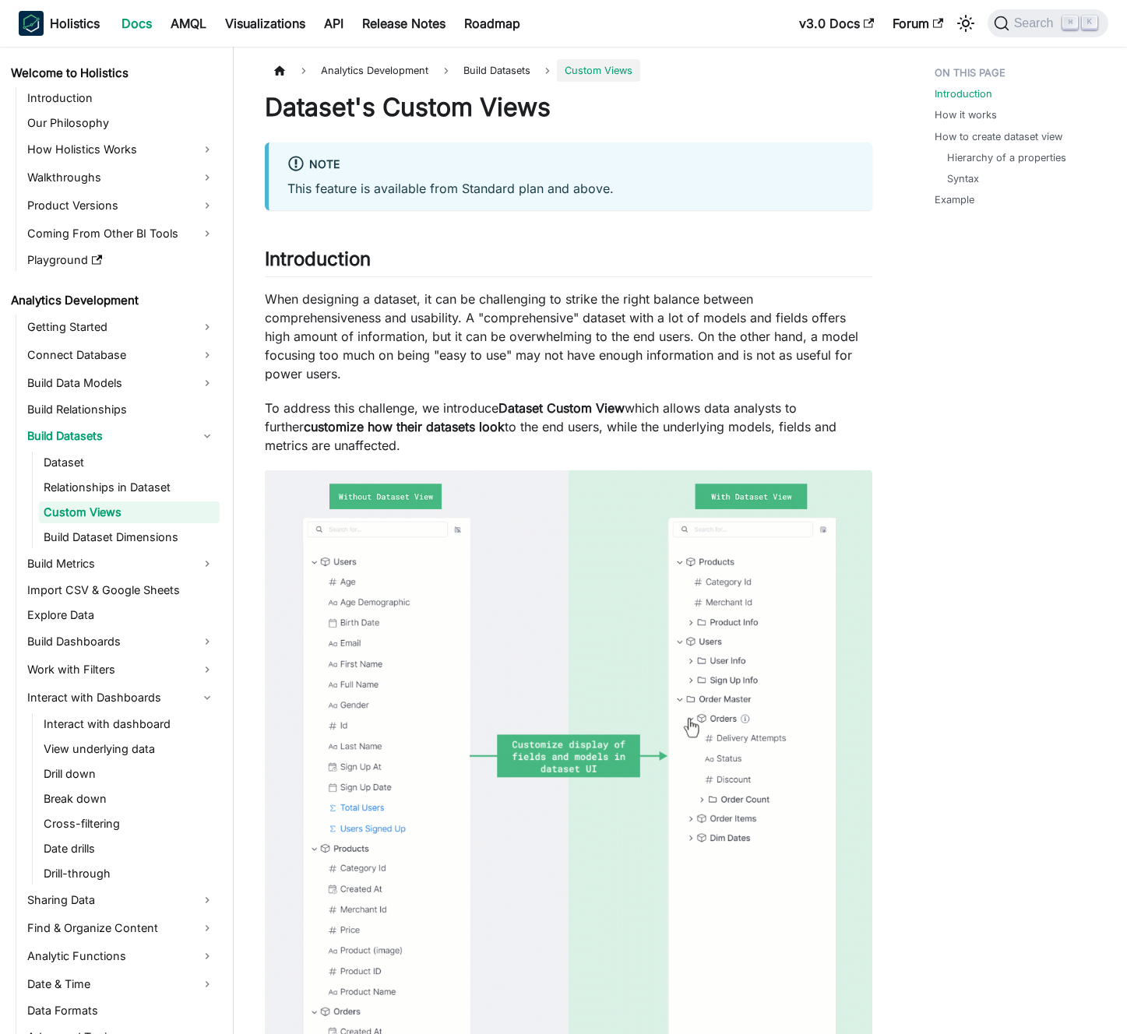
click at [544, 333] on p "When designing a dataset, it can be challenging to strike the right balance bet…" at bounding box center [569, 336] width 608 height 93
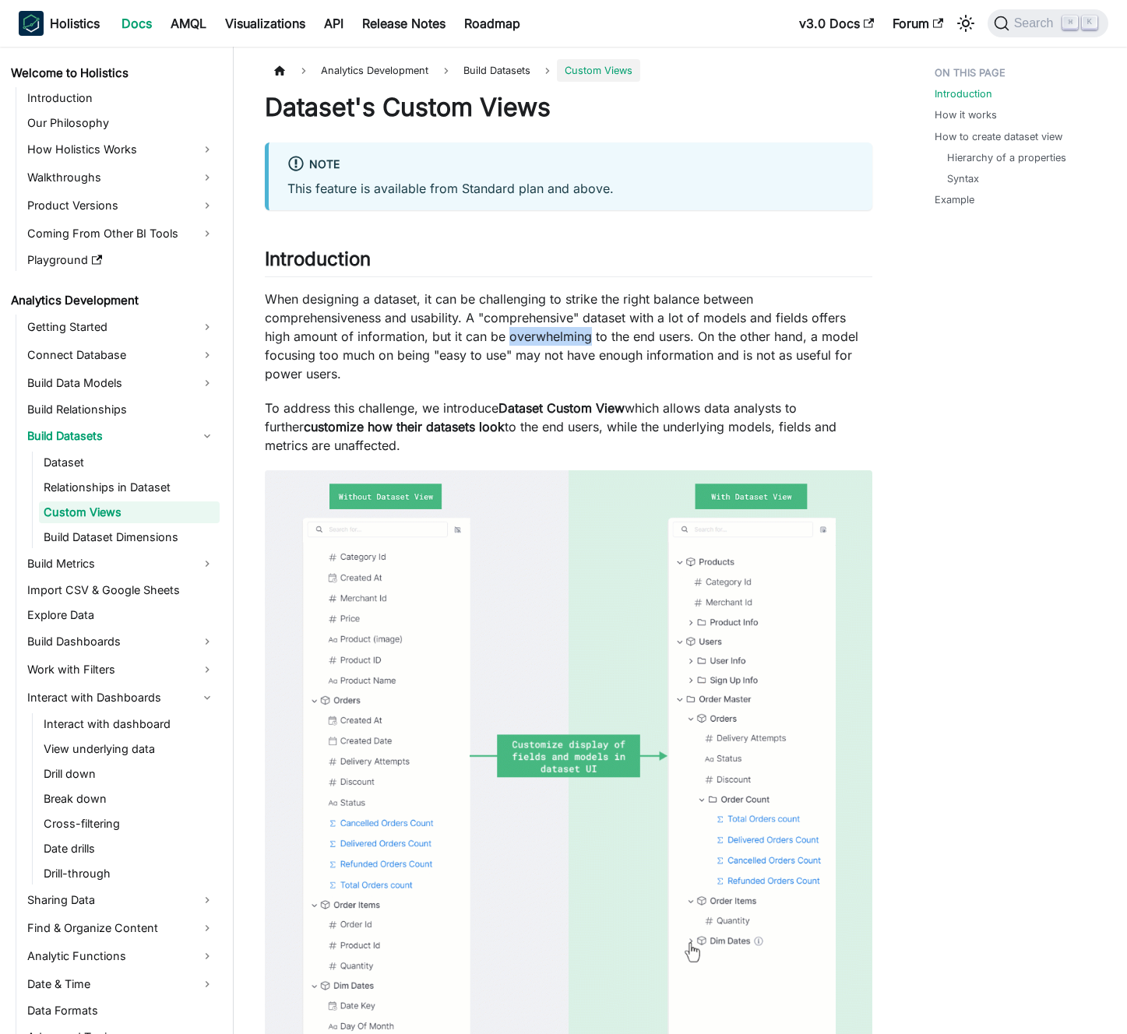
click at [544, 333] on p "When designing a dataset, it can be challenging to strike the right balance bet…" at bounding box center [569, 336] width 608 height 93
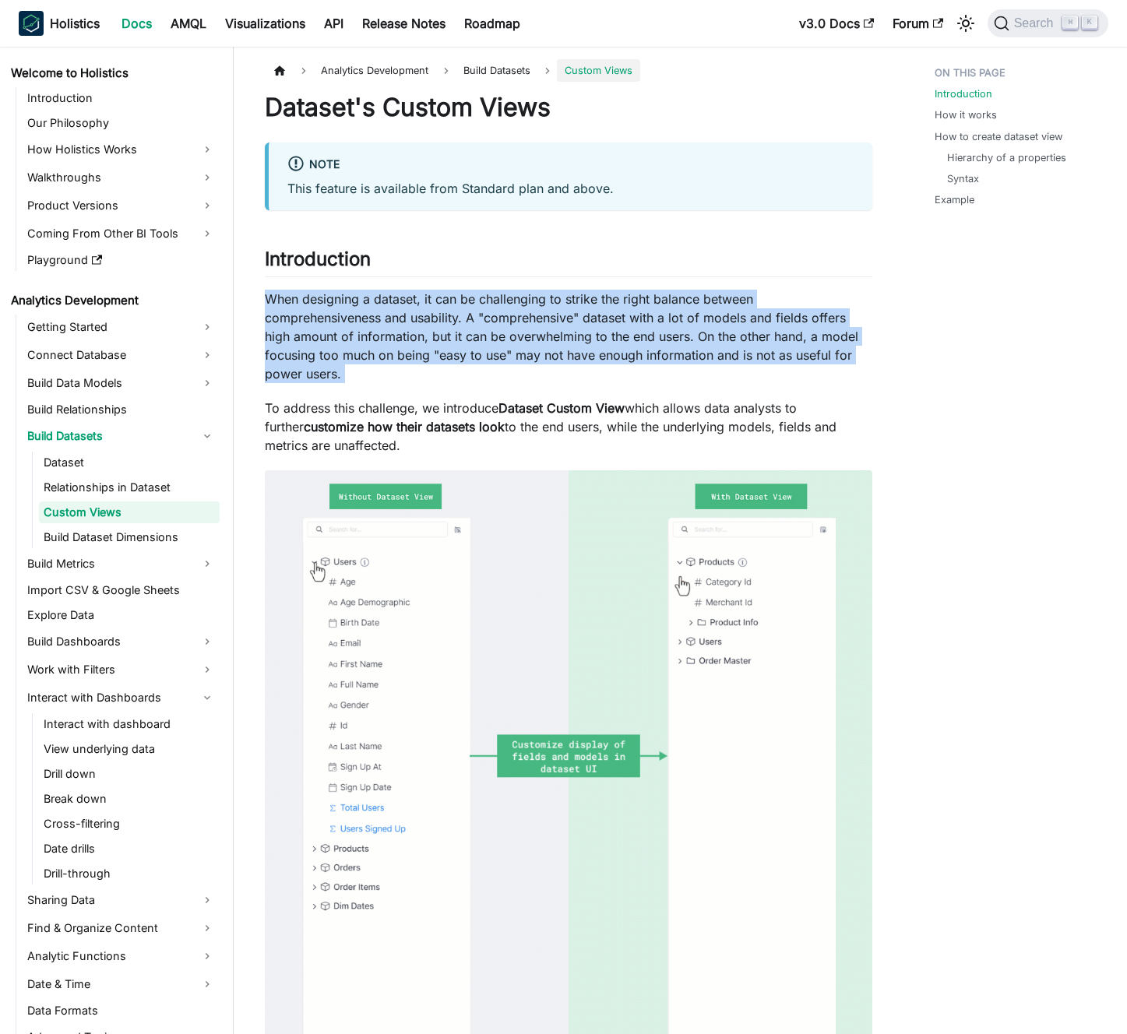
click at [544, 333] on p "When designing a dataset, it can be challenging to strike the right balance bet…" at bounding box center [569, 336] width 608 height 93
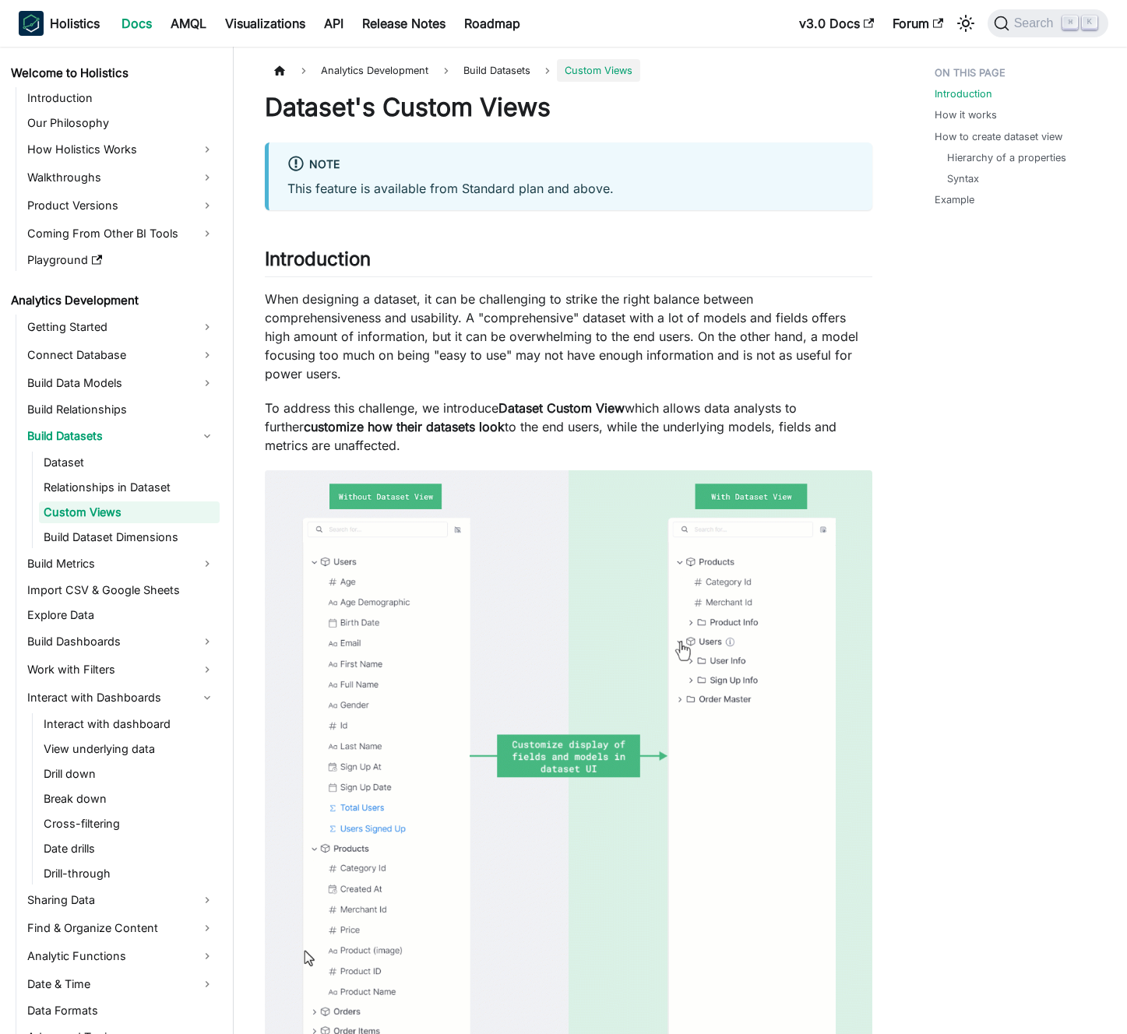
click at [526, 330] on p "When designing a dataset, it can be challenging to strike the right balance bet…" at bounding box center [569, 336] width 608 height 93
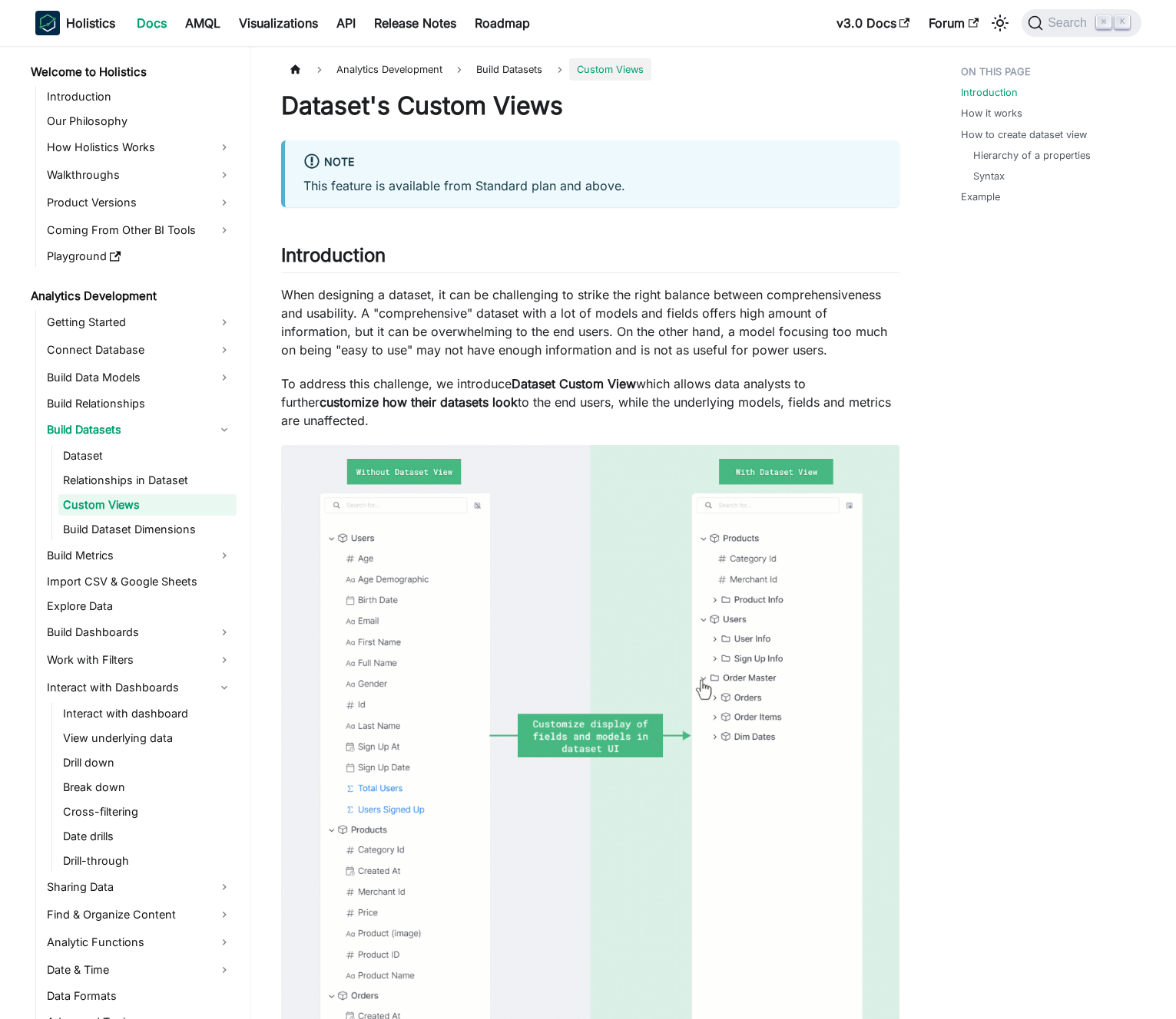
click at [379, 311] on p "When designing a dataset, it can be challenging to strike the right balance bet…" at bounding box center [589, 322] width 618 height 74
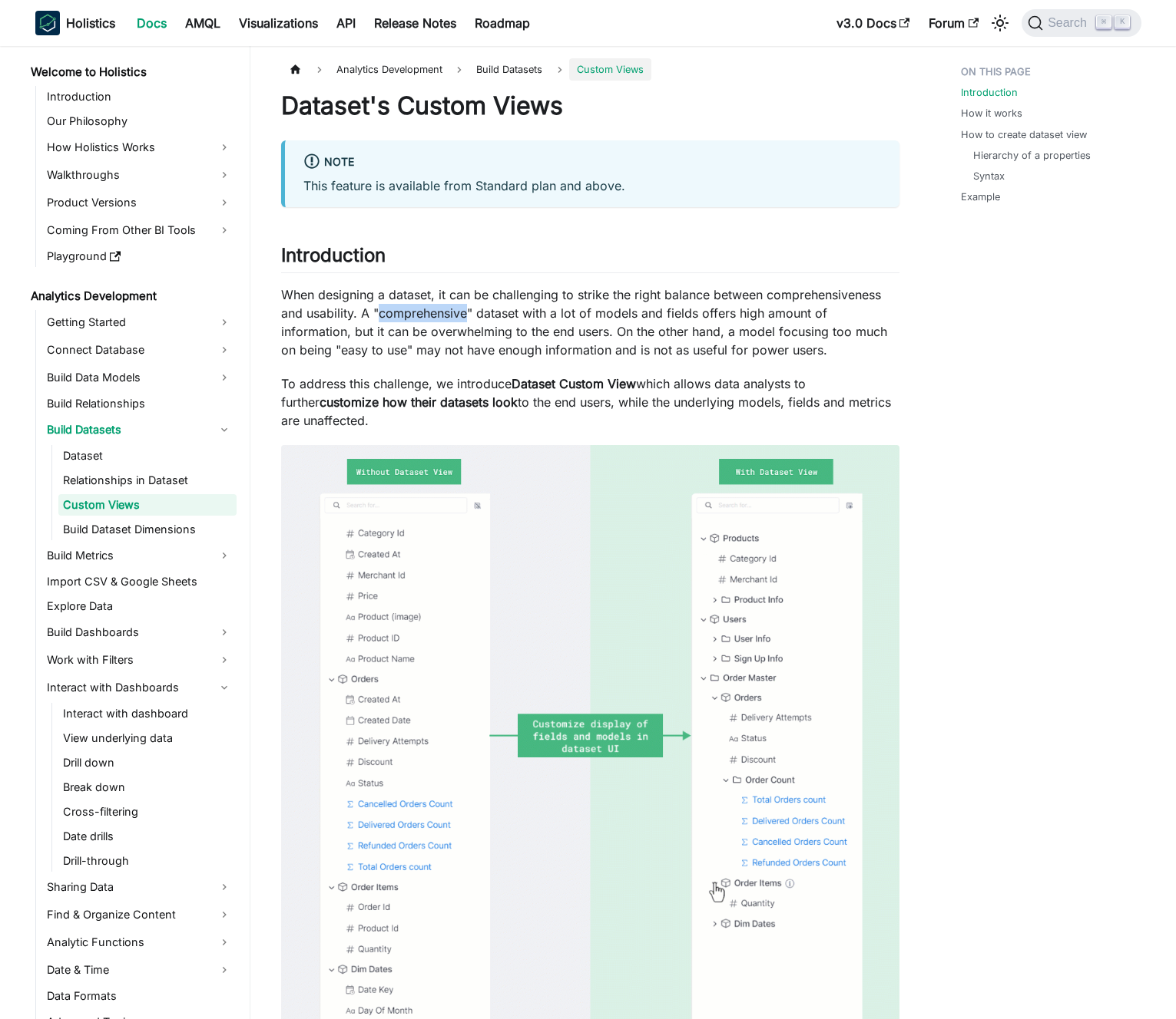
click at [379, 311] on p "When designing a dataset, it can be challenging to strike the right balance bet…" at bounding box center [589, 322] width 618 height 74
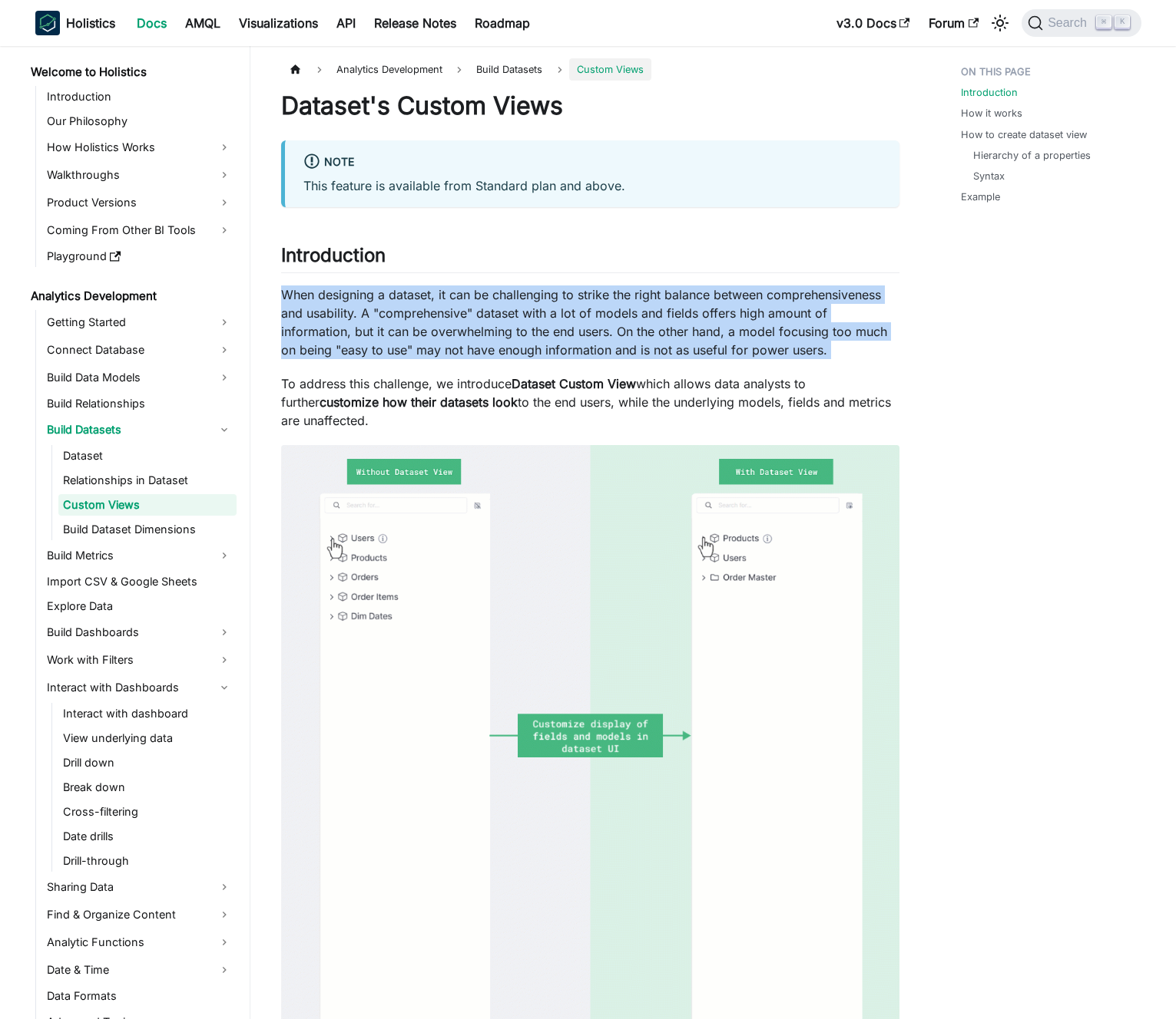
click at [379, 311] on p "When designing a dataset, it can be challenging to strike the right balance bet…" at bounding box center [589, 322] width 618 height 74
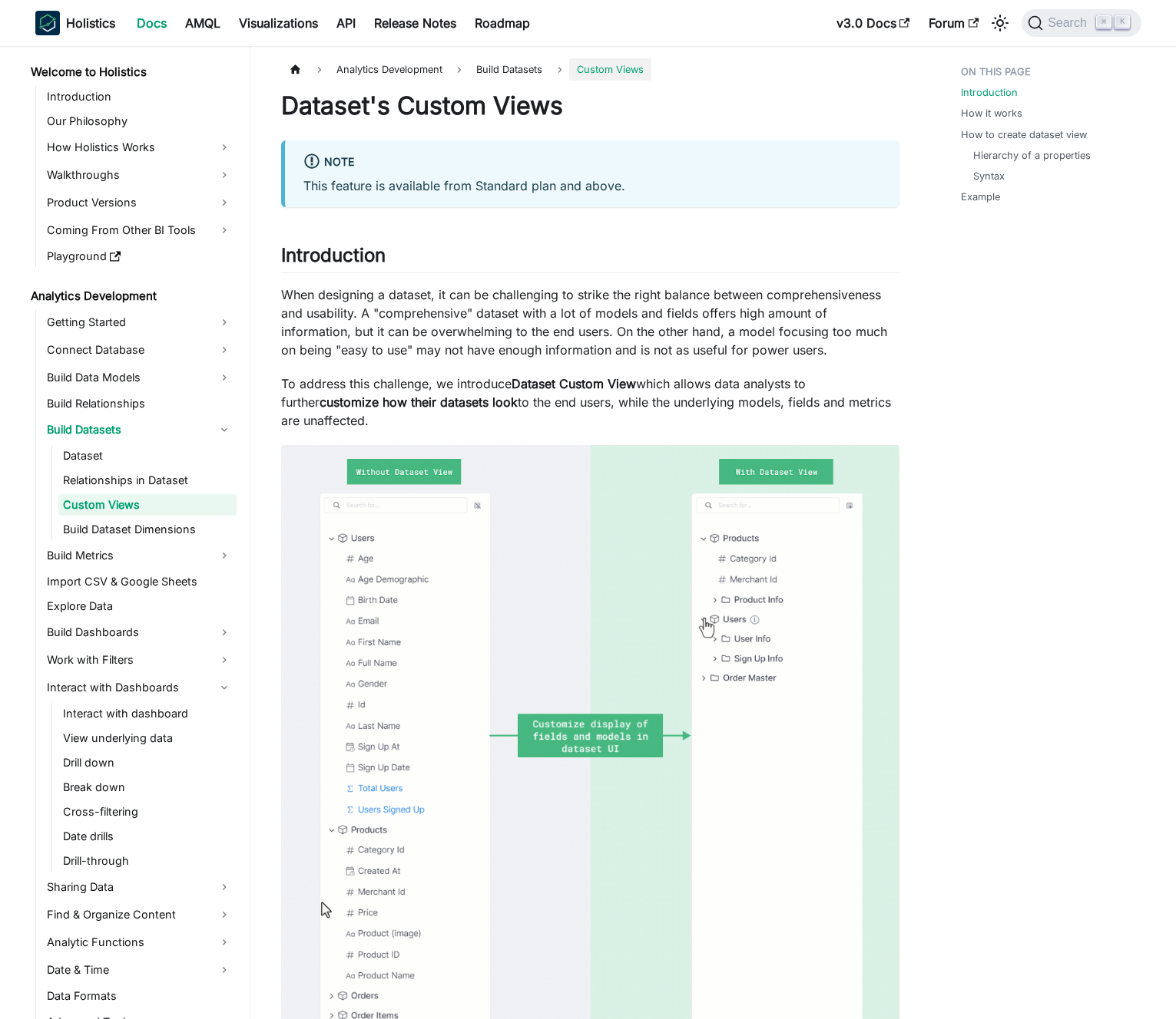
click at [391, 311] on p "When designing a dataset, it can be challenging to strike the right balance bet…" at bounding box center [589, 322] width 618 height 74
click at [634, 321] on p "When designing a dataset, it can be challenging to strike the right balance bet…" at bounding box center [589, 322] width 618 height 74
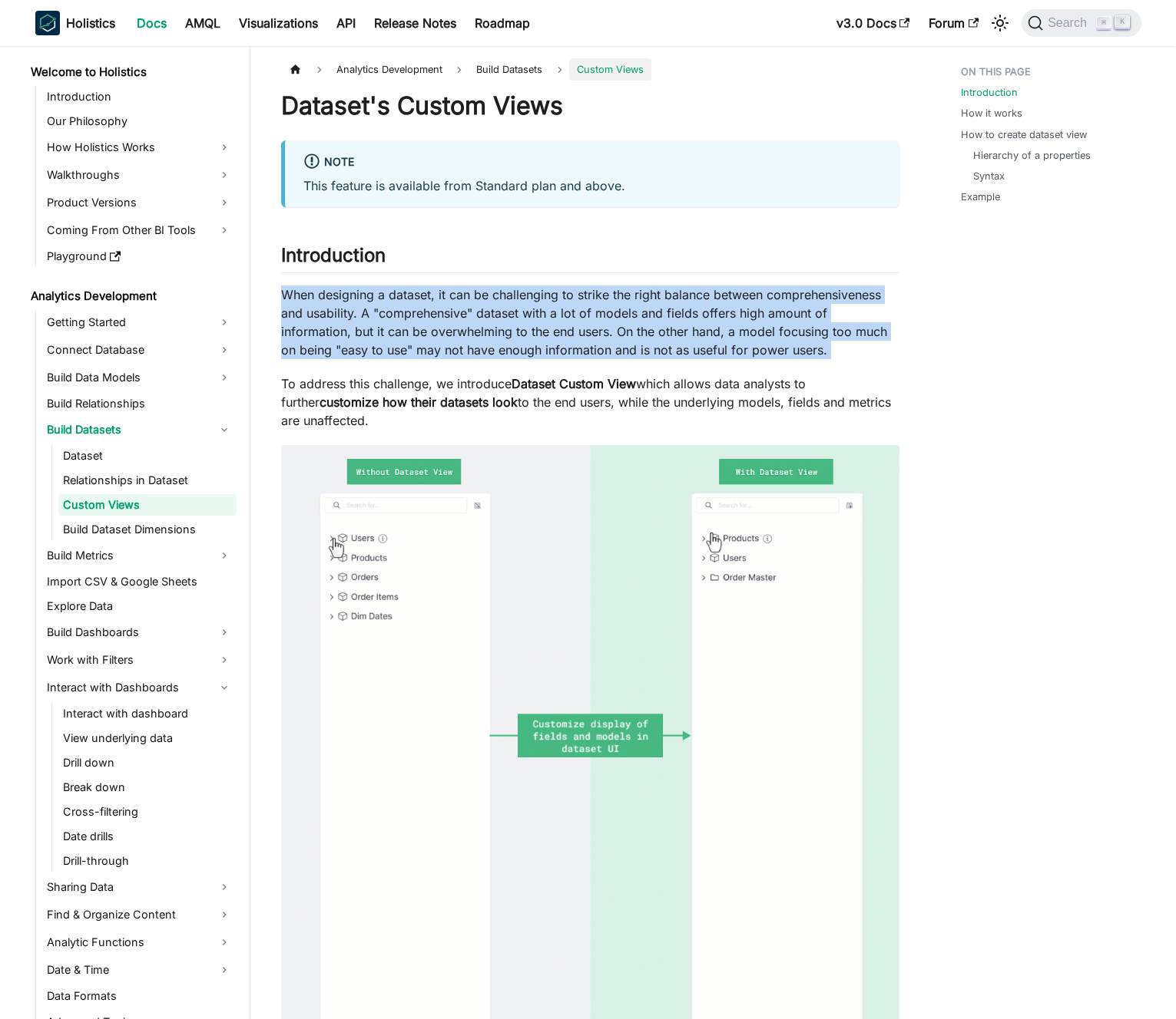
click at [634, 321] on p "When designing a dataset, it can be challenging to strike the right balance bet…" at bounding box center [589, 322] width 618 height 74
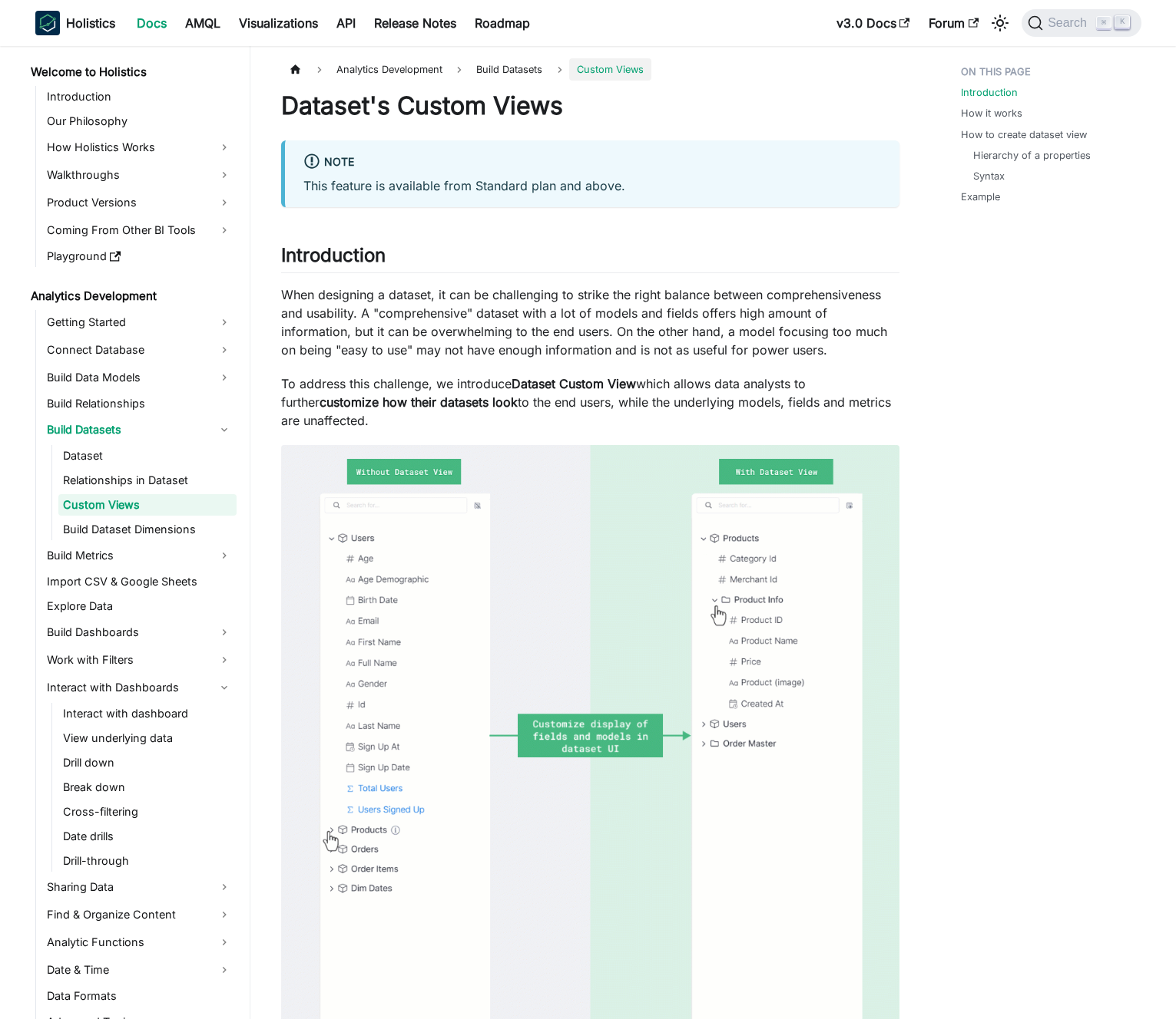
click at [623, 318] on p "When designing a dataset, it can be challenging to strike the right balance bet…" at bounding box center [589, 322] width 618 height 74
